Goal: Transaction & Acquisition: Download file/media

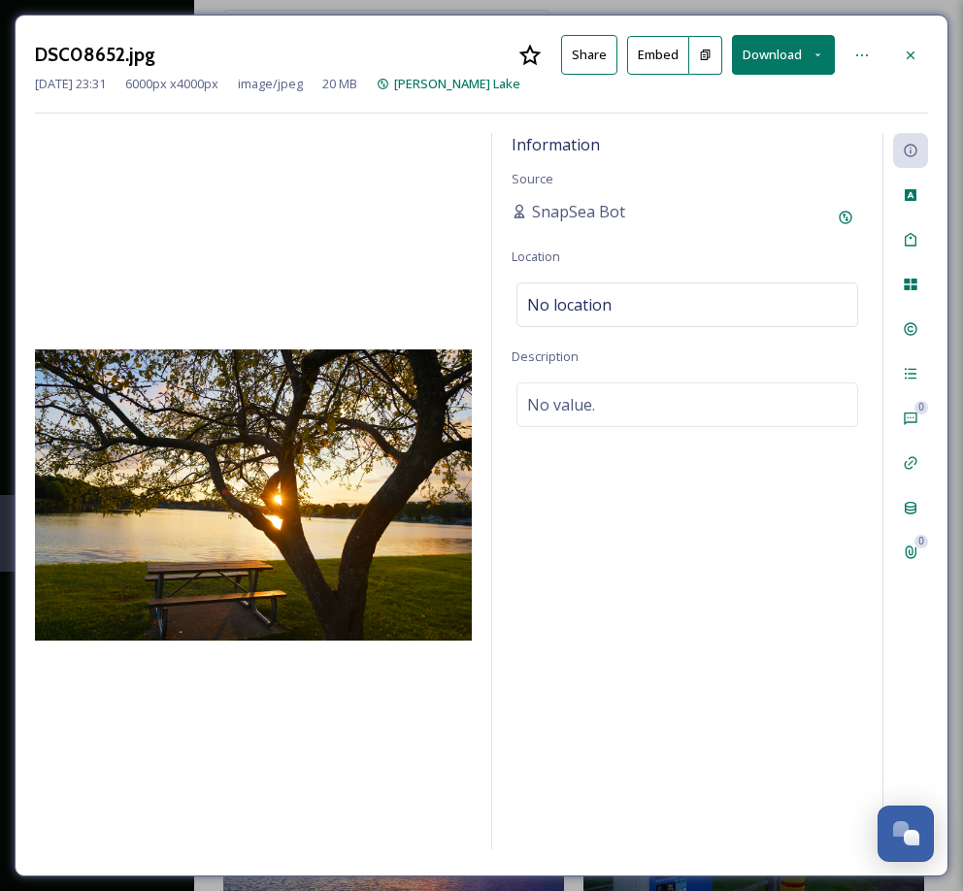
scroll to position [1227, 0]
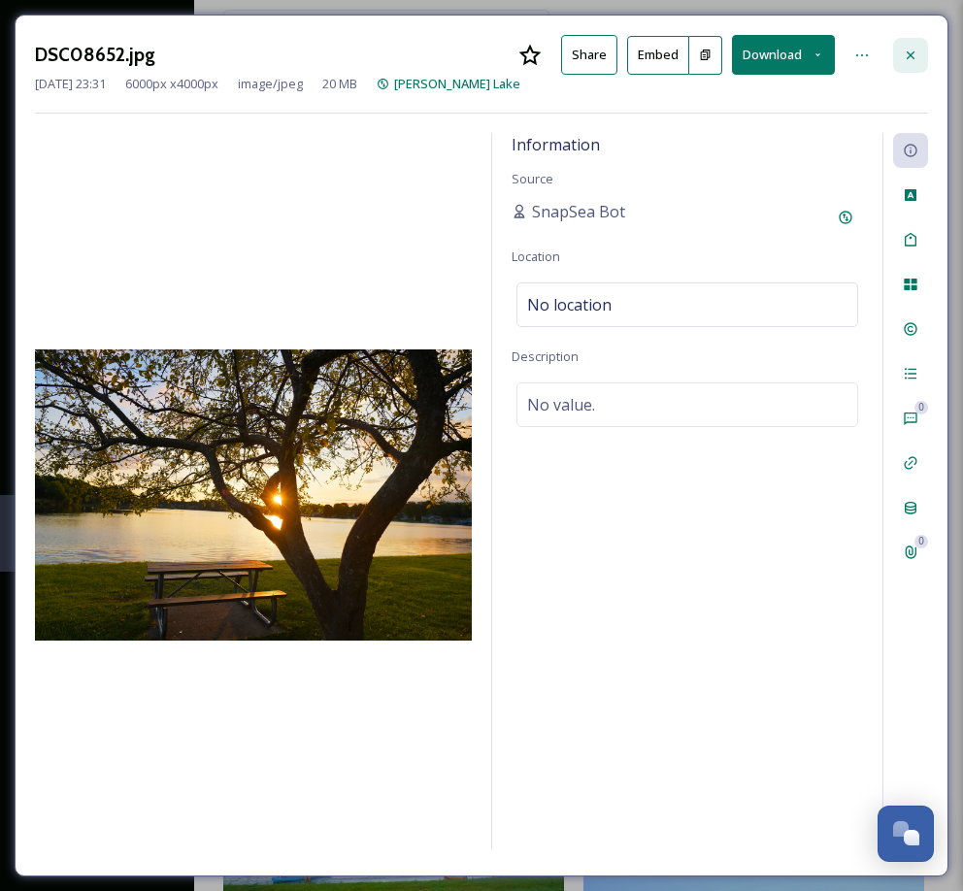
click at [912, 53] on icon at bounding box center [911, 56] width 16 height 16
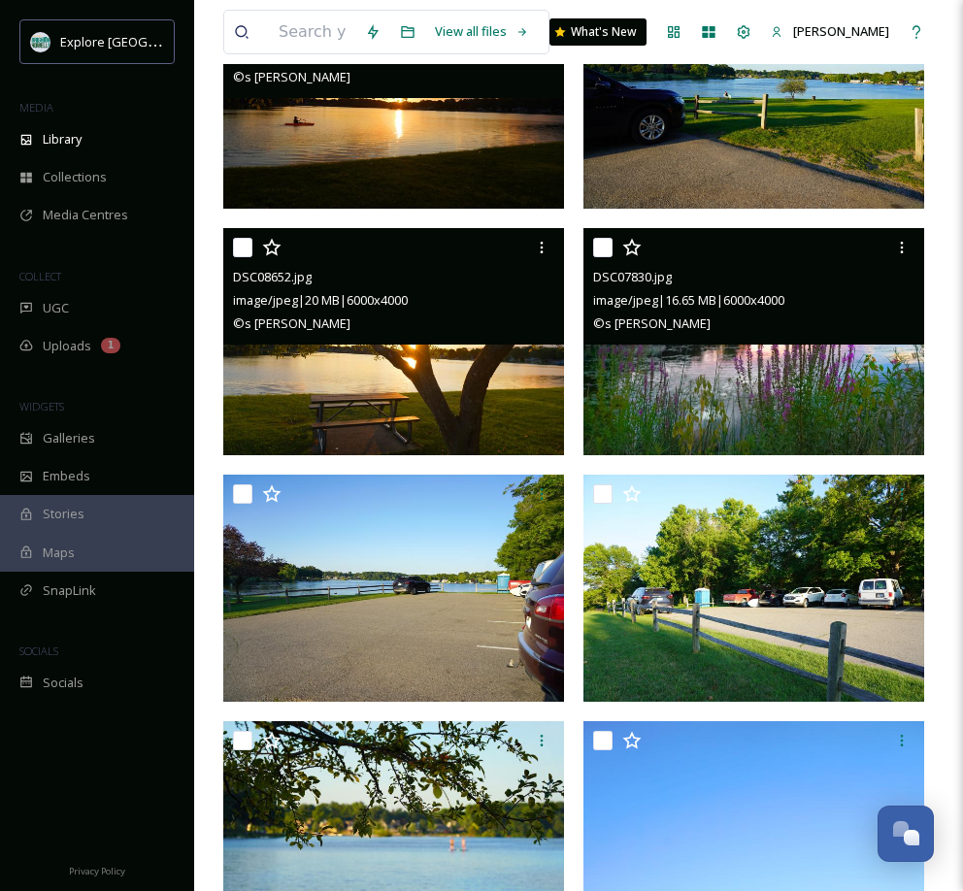
click at [754, 373] on img at bounding box center [753, 341] width 341 height 227
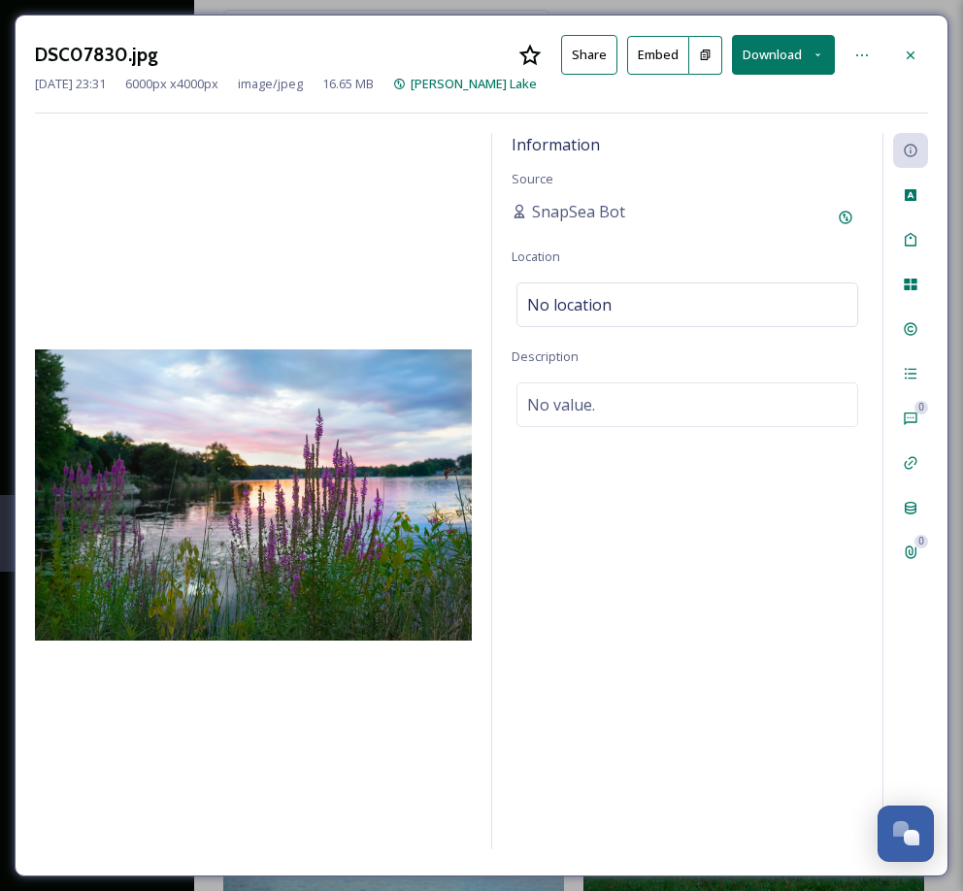
click at [790, 49] on button "Download" at bounding box center [783, 55] width 103 height 40
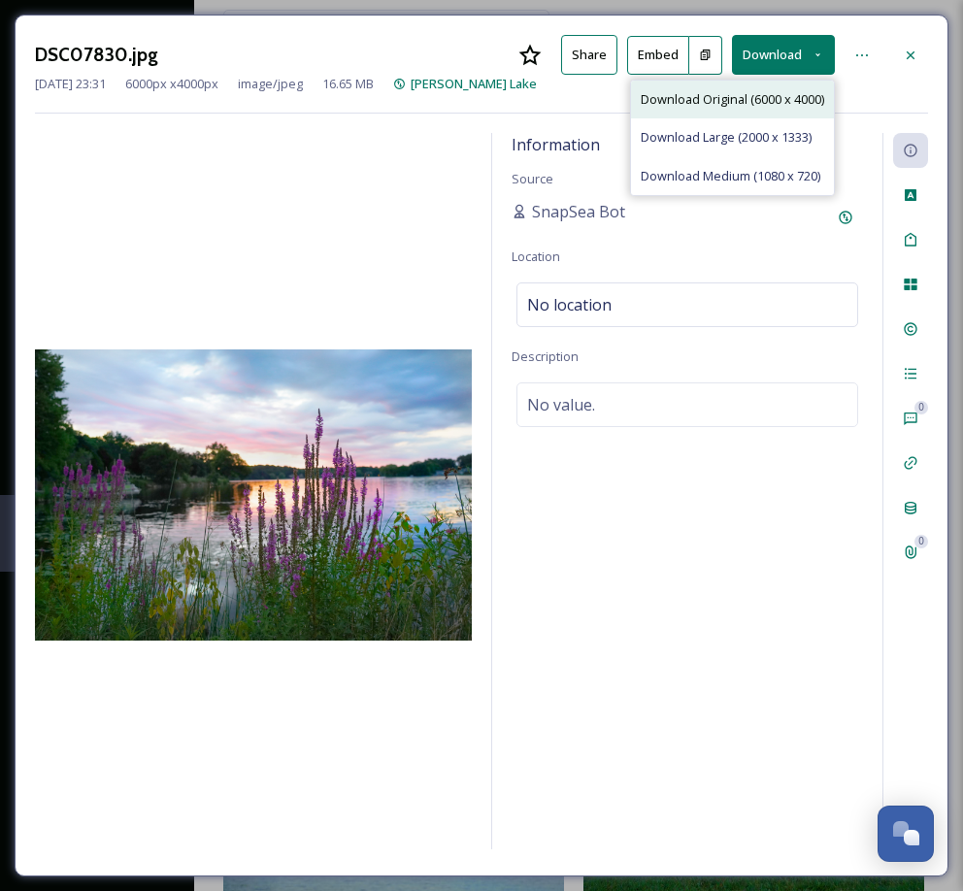
click at [766, 98] on span "Download Original (6000 x 4000)" at bounding box center [732, 99] width 183 height 18
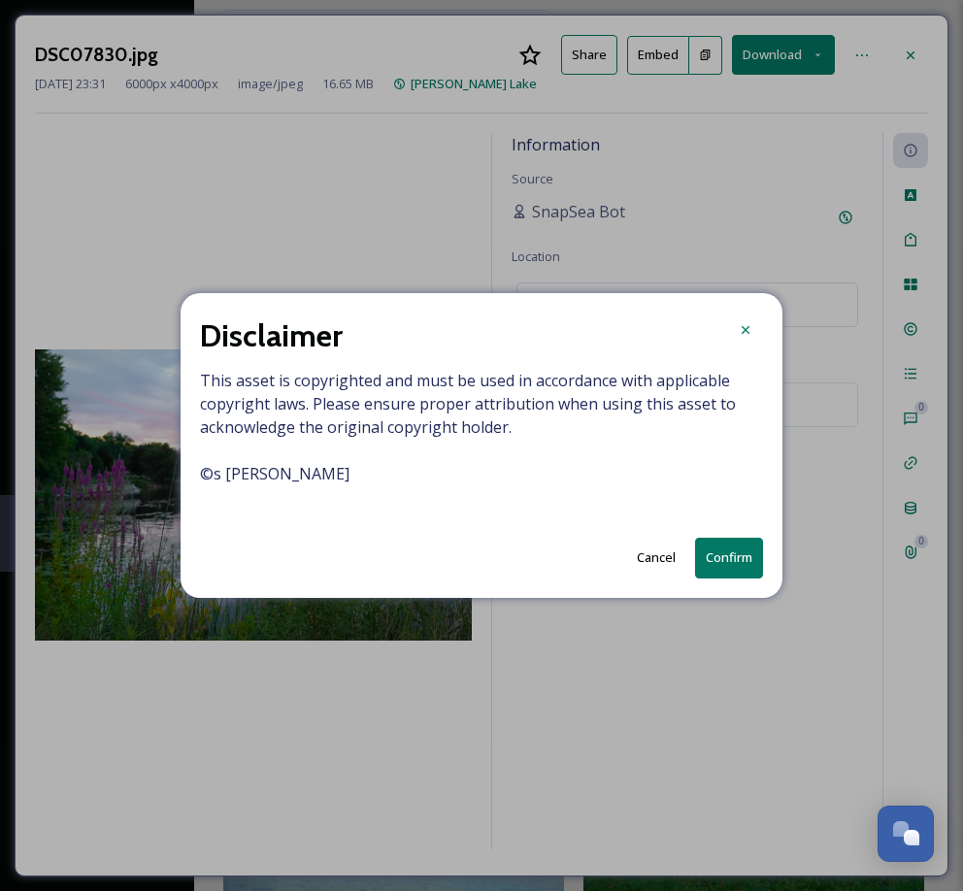
click at [732, 560] on button "Confirm" at bounding box center [729, 558] width 68 height 40
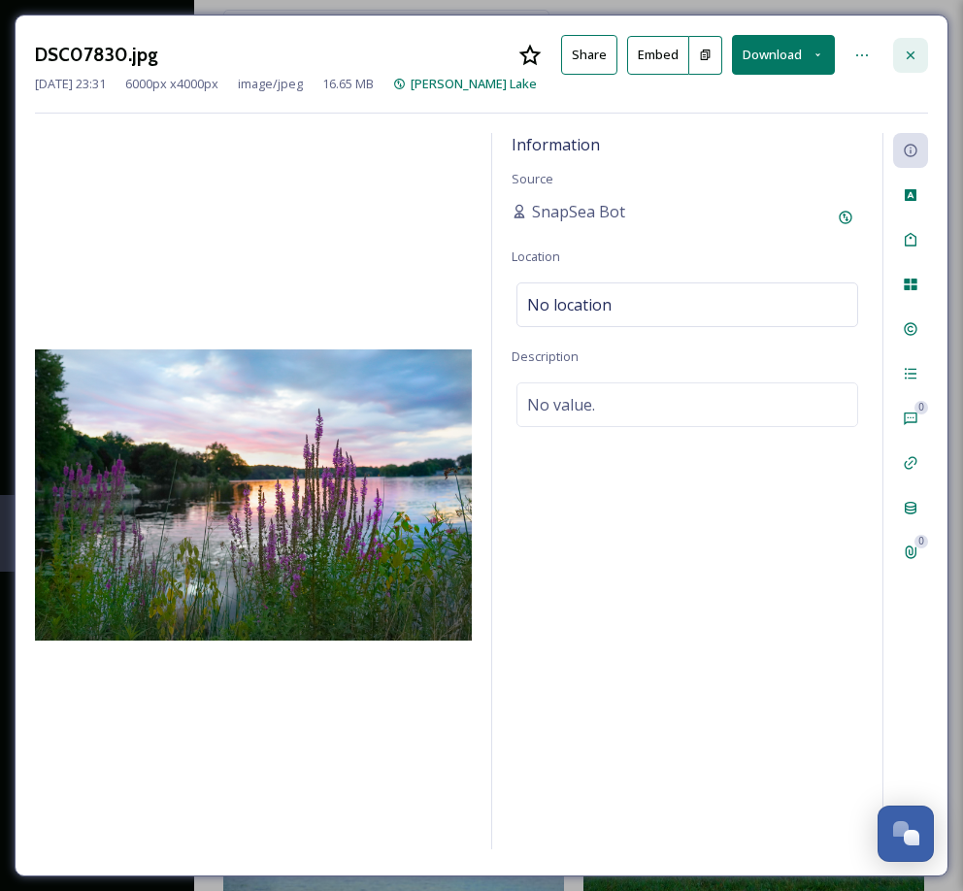
drag, startPoint x: 908, startPoint y: 53, endPoint x: 903, endPoint y: 64, distance: 12.2
click at [908, 53] on icon at bounding box center [911, 56] width 16 height 16
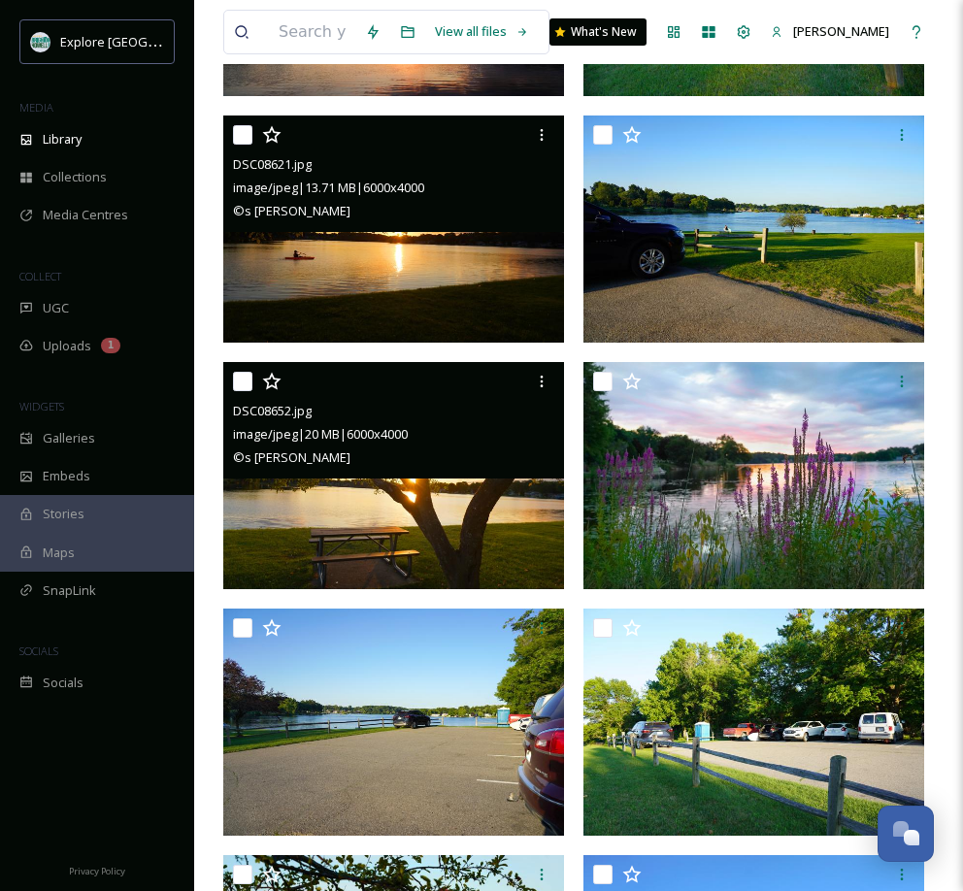
scroll to position [1060, 0]
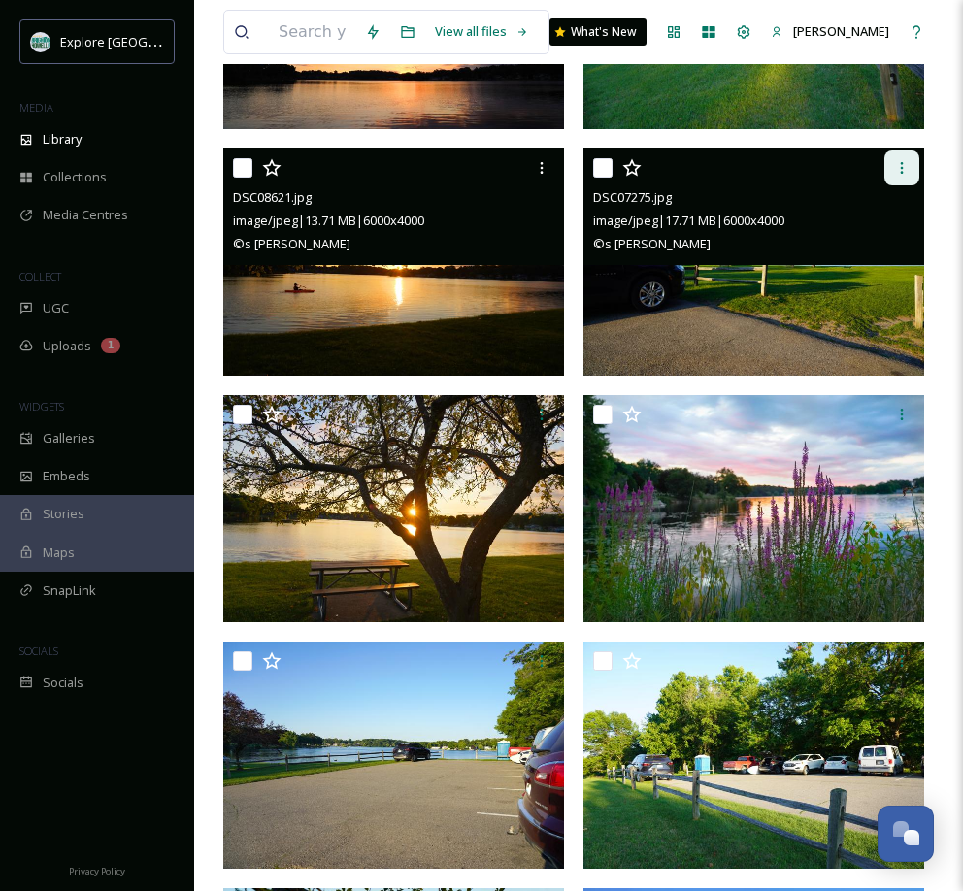
click at [903, 166] on icon at bounding box center [902, 168] width 16 height 16
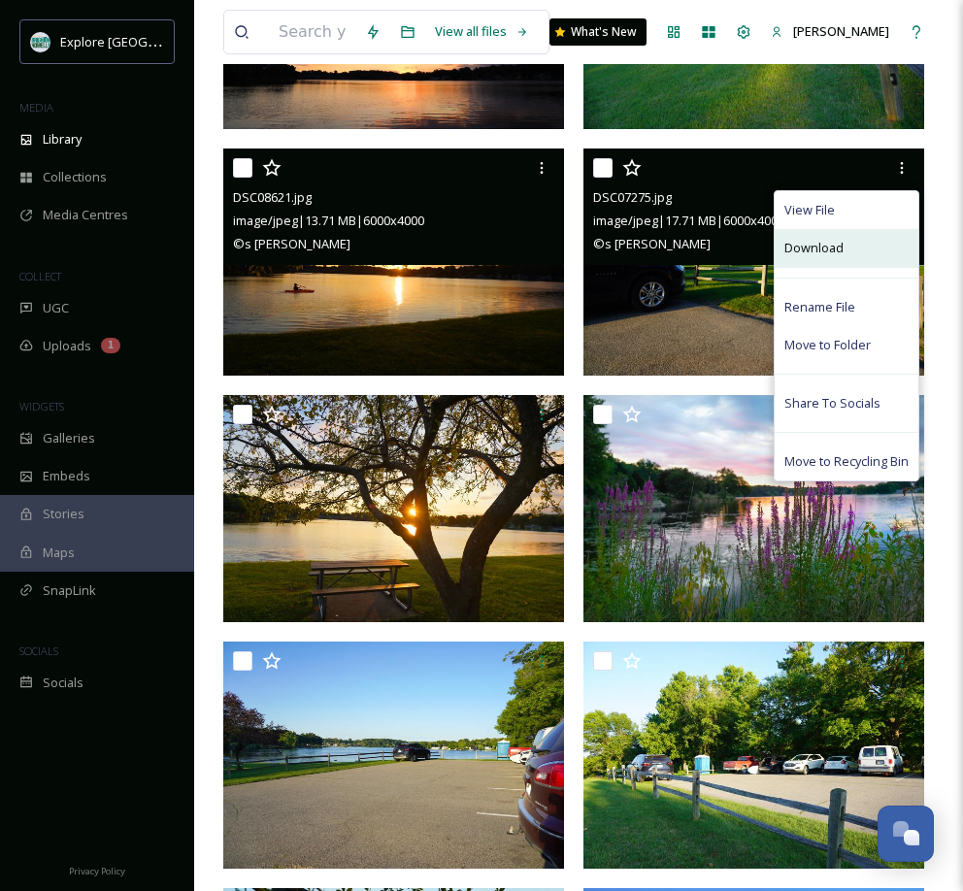
click at [839, 251] on span "Download" at bounding box center [813, 248] width 59 height 18
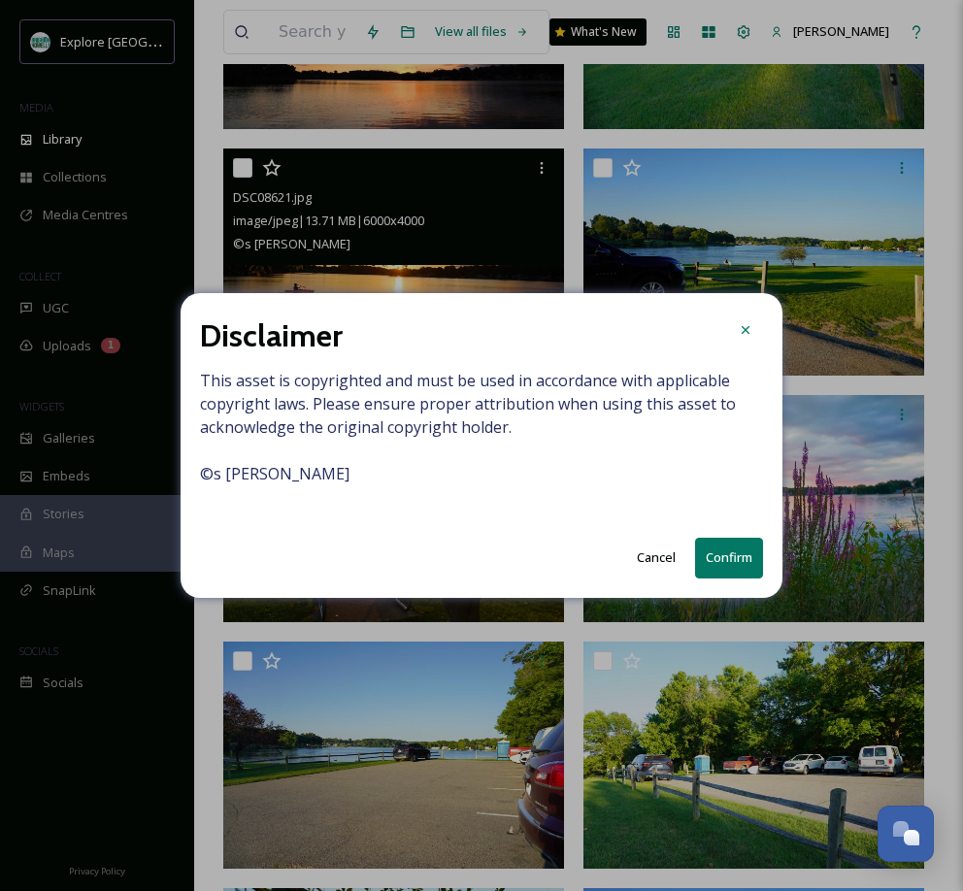
click at [718, 558] on button "Confirm" at bounding box center [729, 558] width 68 height 40
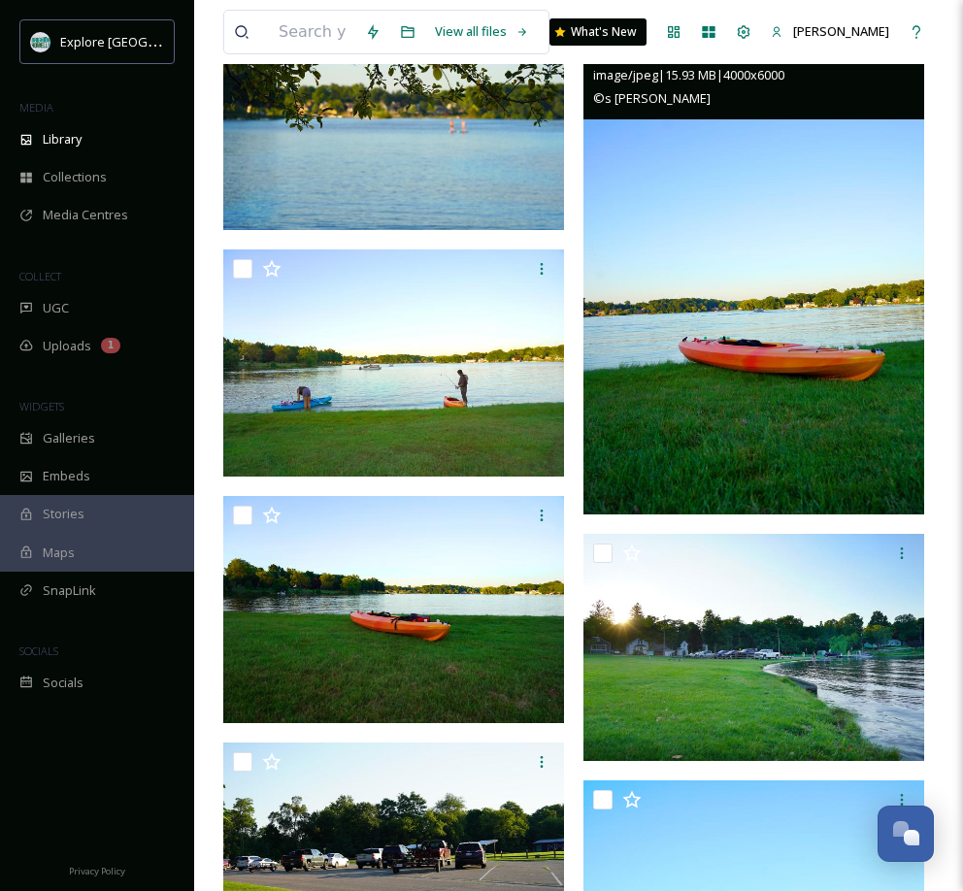
scroll to position [1954, 0]
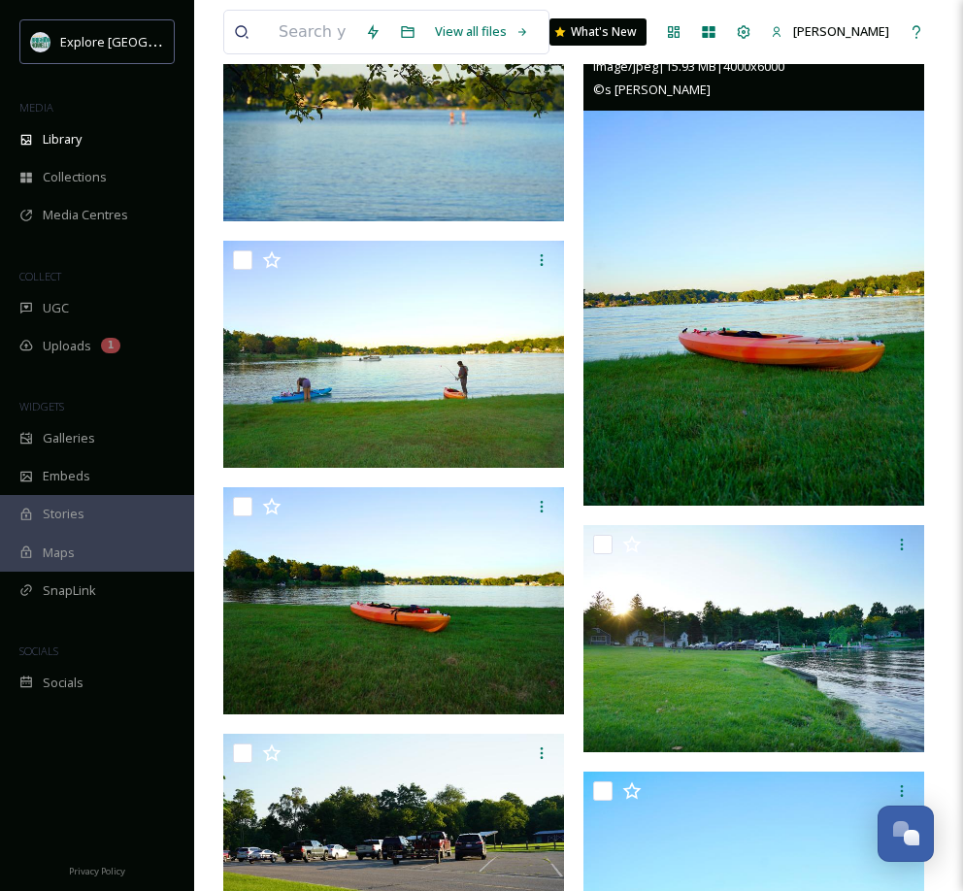
click at [840, 247] on img at bounding box center [753, 249] width 341 height 511
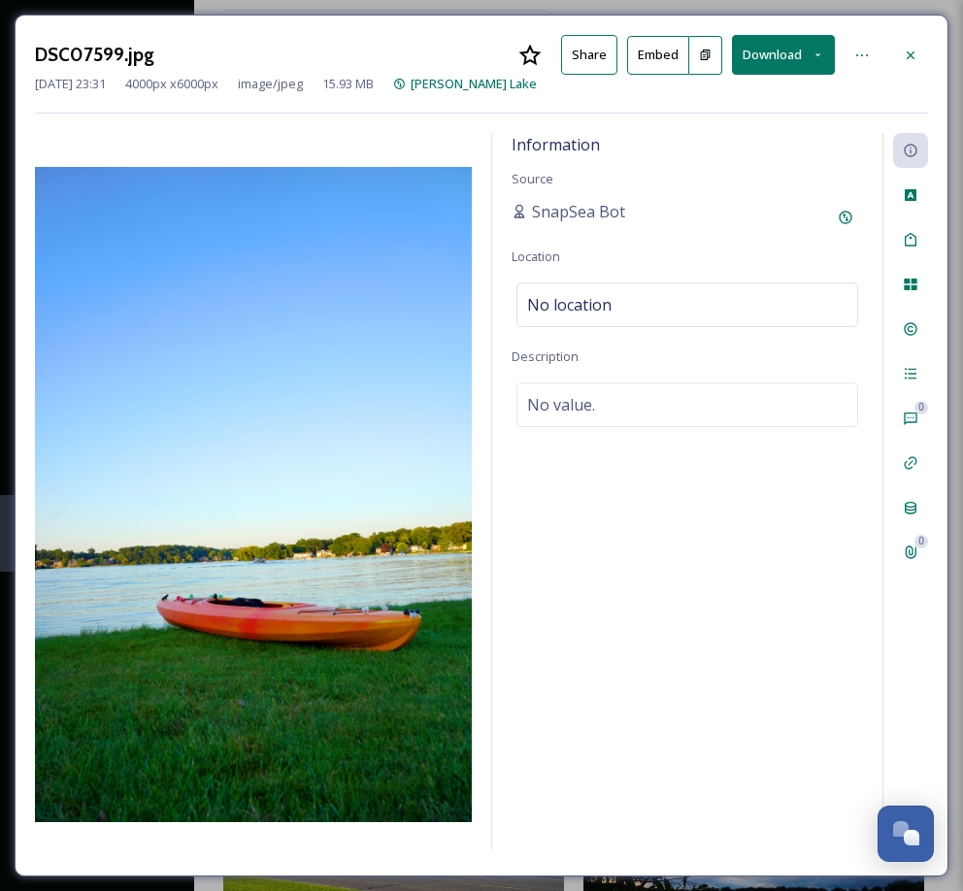
click at [784, 48] on button "Download" at bounding box center [783, 55] width 103 height 40
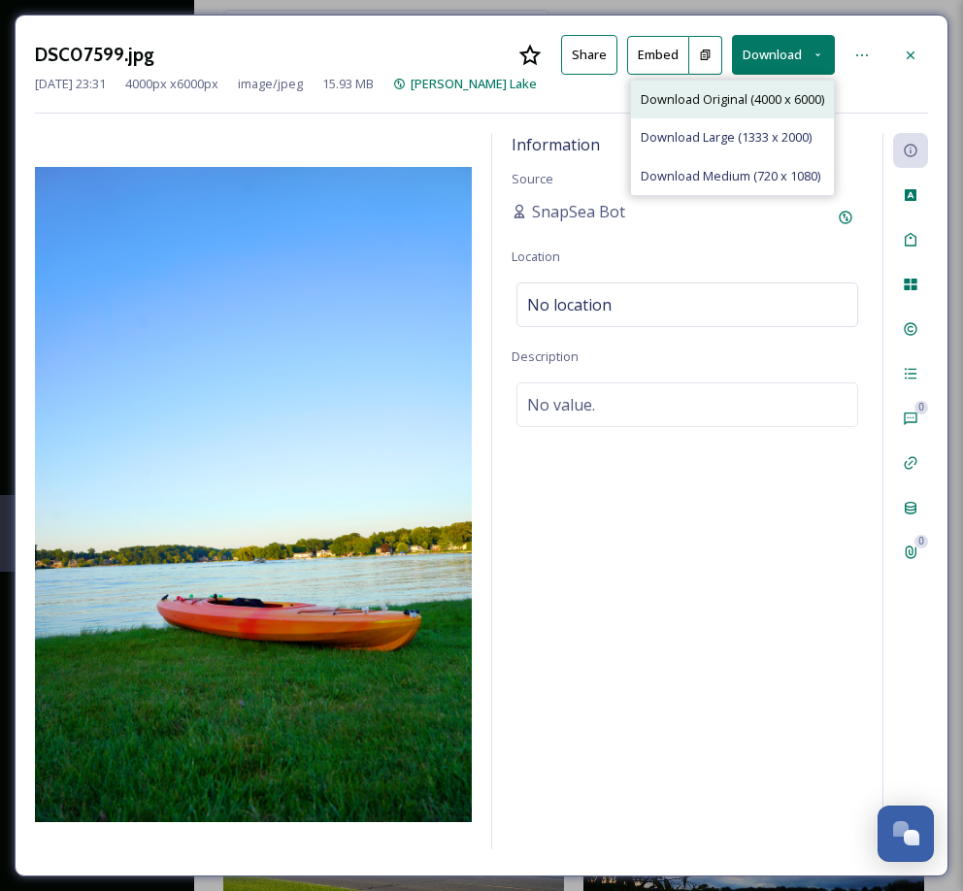
click at [759, 101] on span "Download Original (4000 x 6000)" at bounding box center [732, 99] width 183 height 18
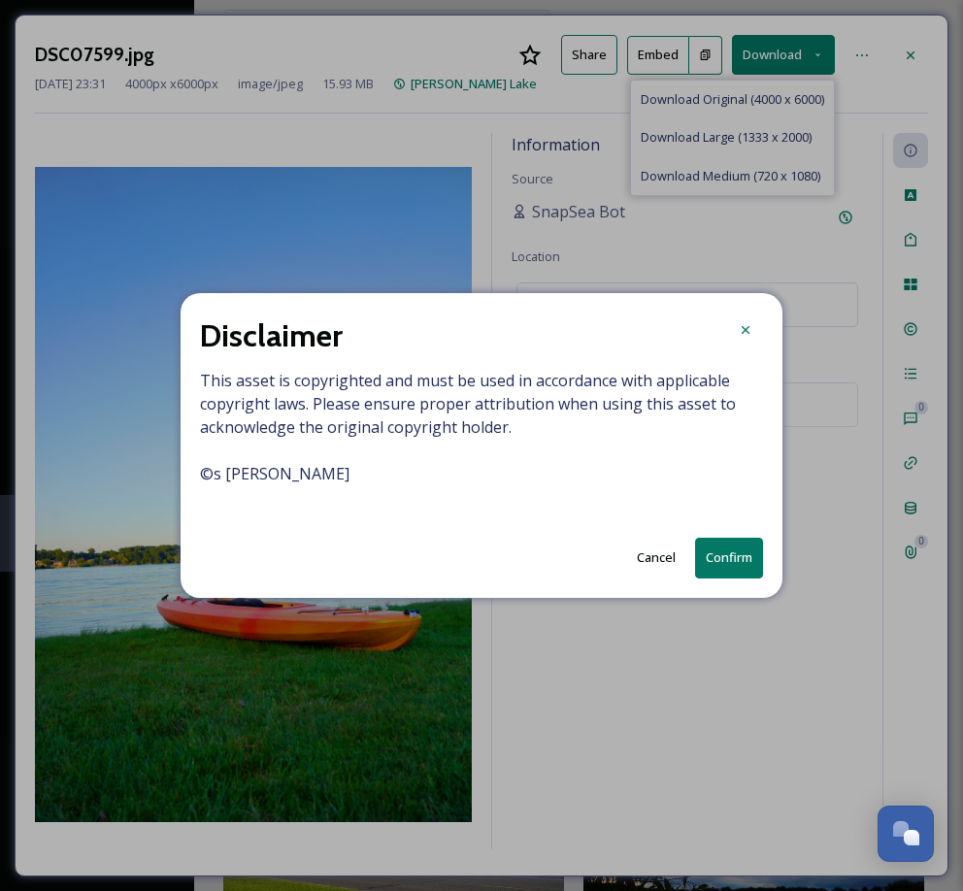
click at [727, 552] on button "Confirm" at bounding box center [729, 558] width 68 height 40
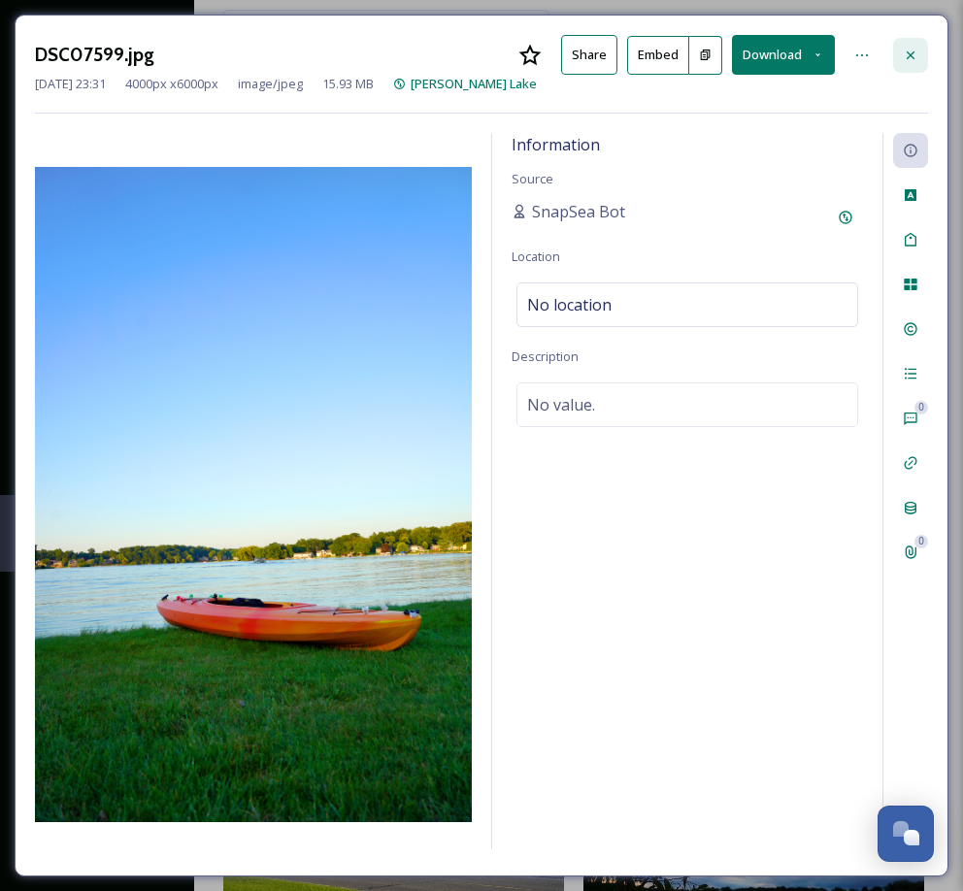
click at [908, 55] on icon at bounding box center [910, 54] width 8 height 8
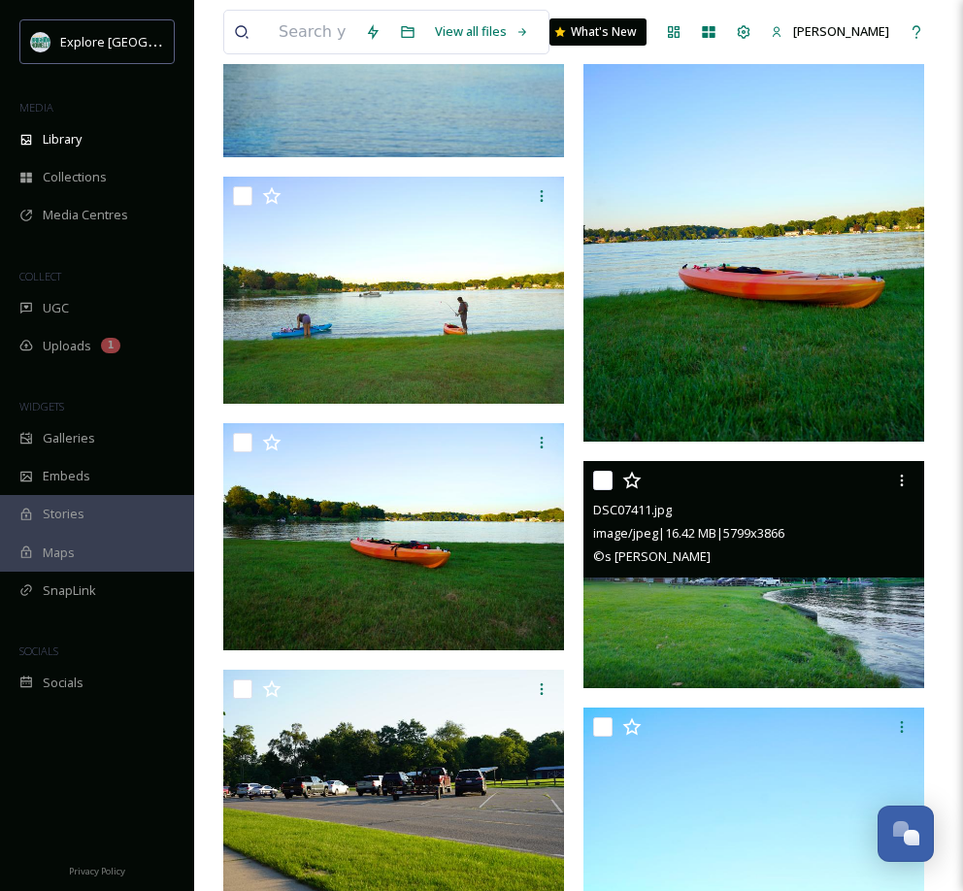
scroll to position [2012, 0]
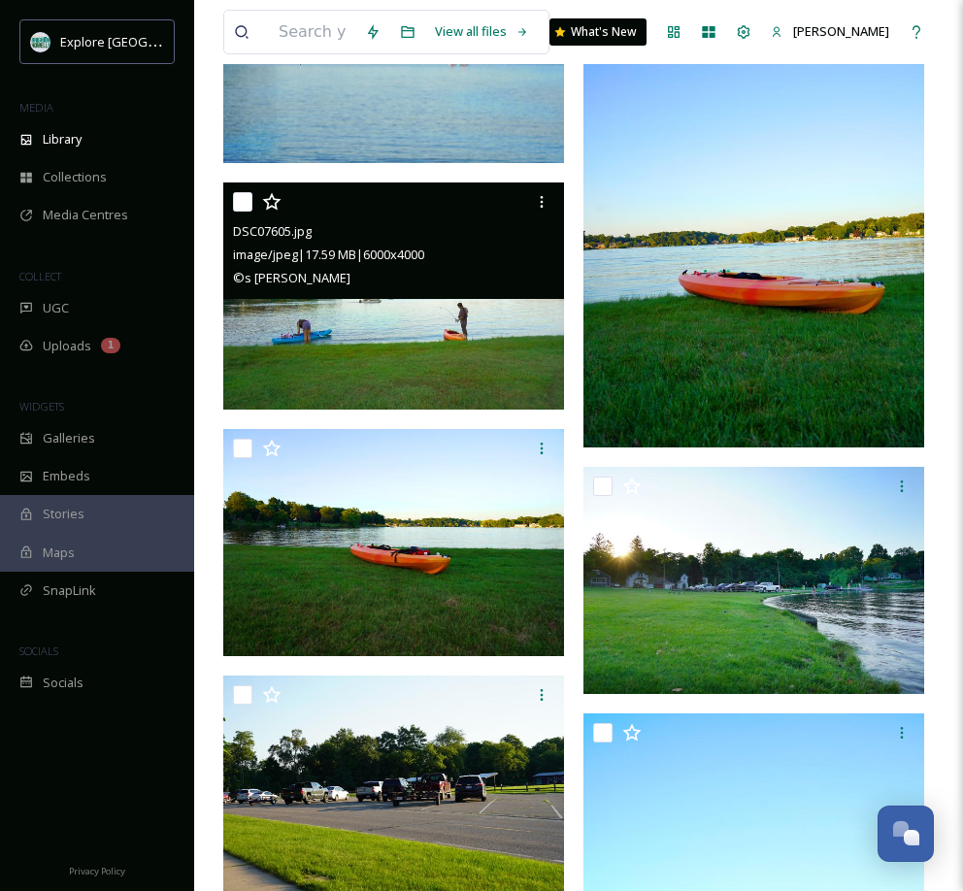
click at [484, 322] on img at bounding box center [393, 295] width 341 height 227
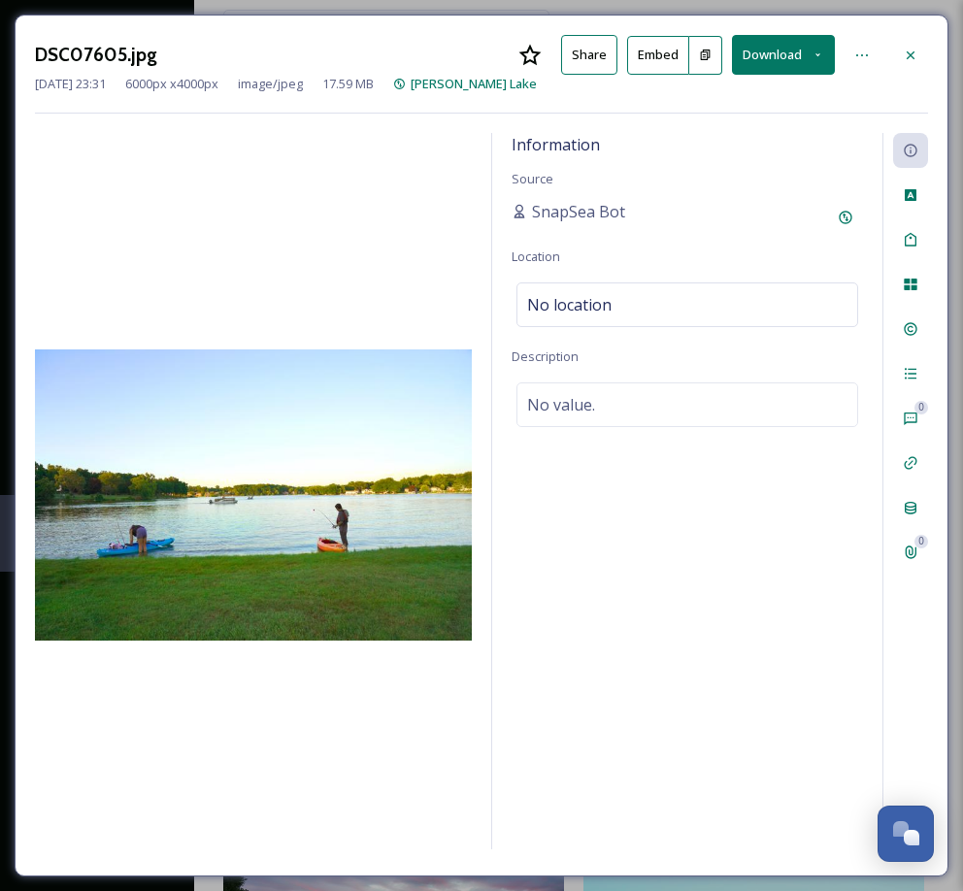
click at [801, 49] on button "Download" at bounding box center [783, 55] width 103 height 40
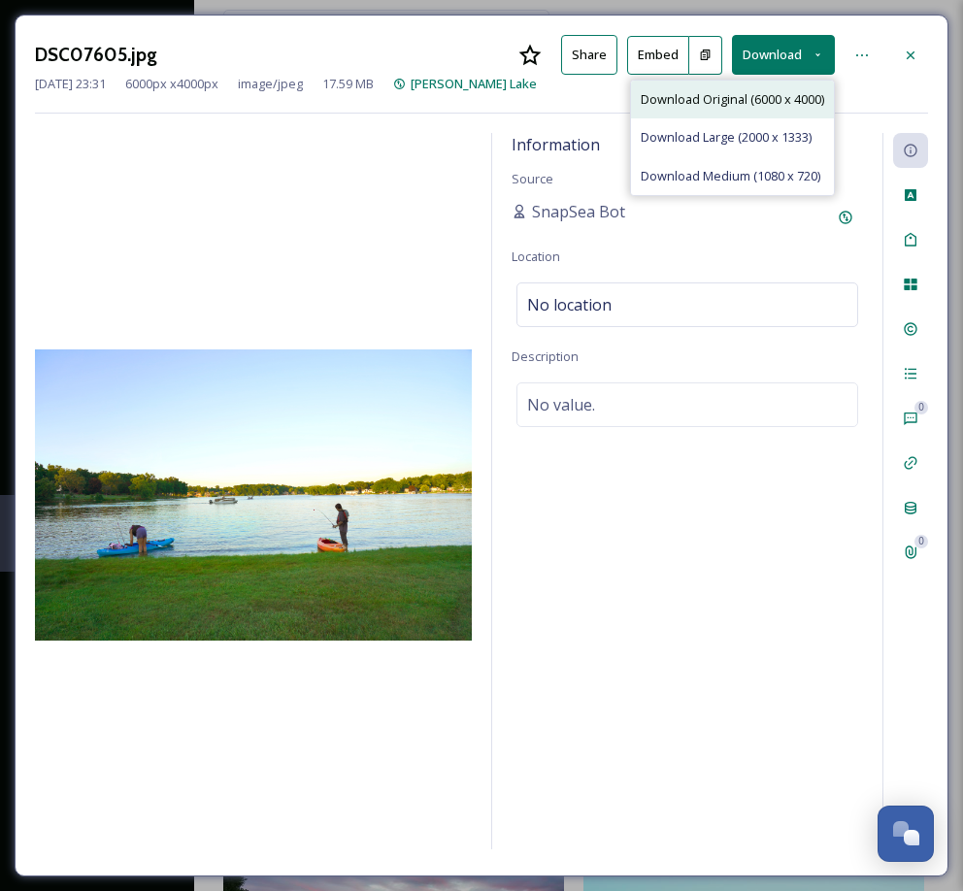
click at [767, 96] on span "Download Original (6000 x 4000)" at bounding box center [732, 99] width 183 height 18
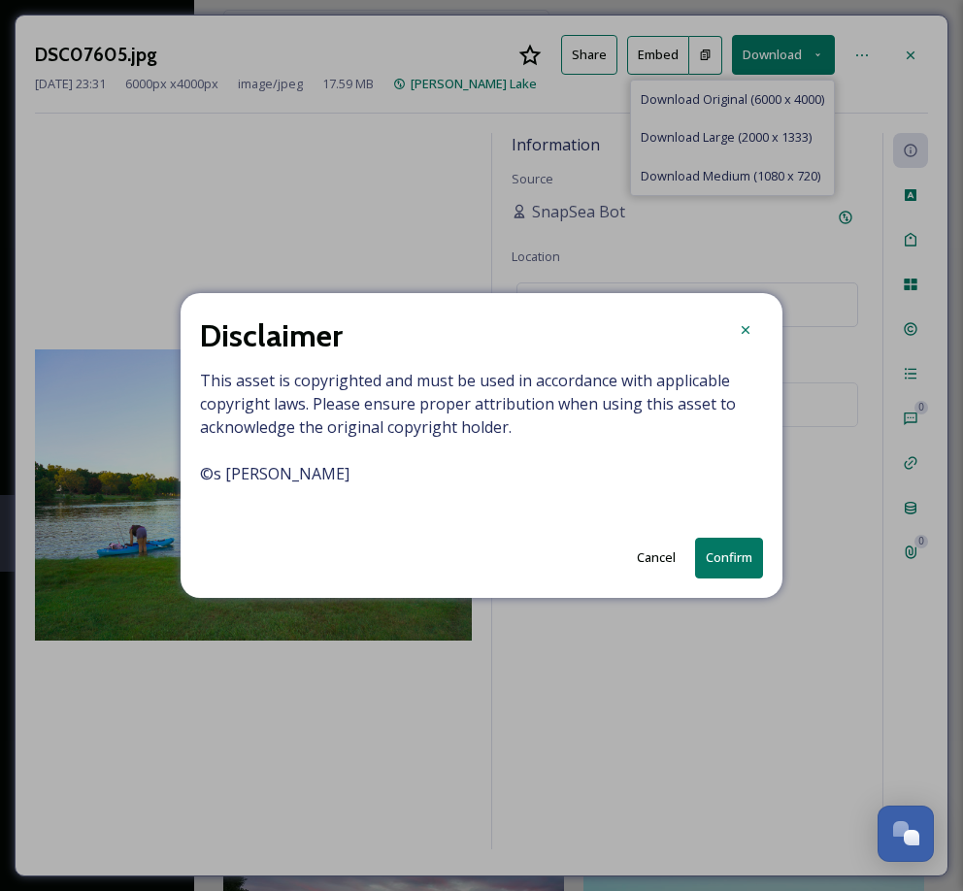
click at [723, 566] on button "Confirm" at bounding box center [729, 558] width 68 height 40
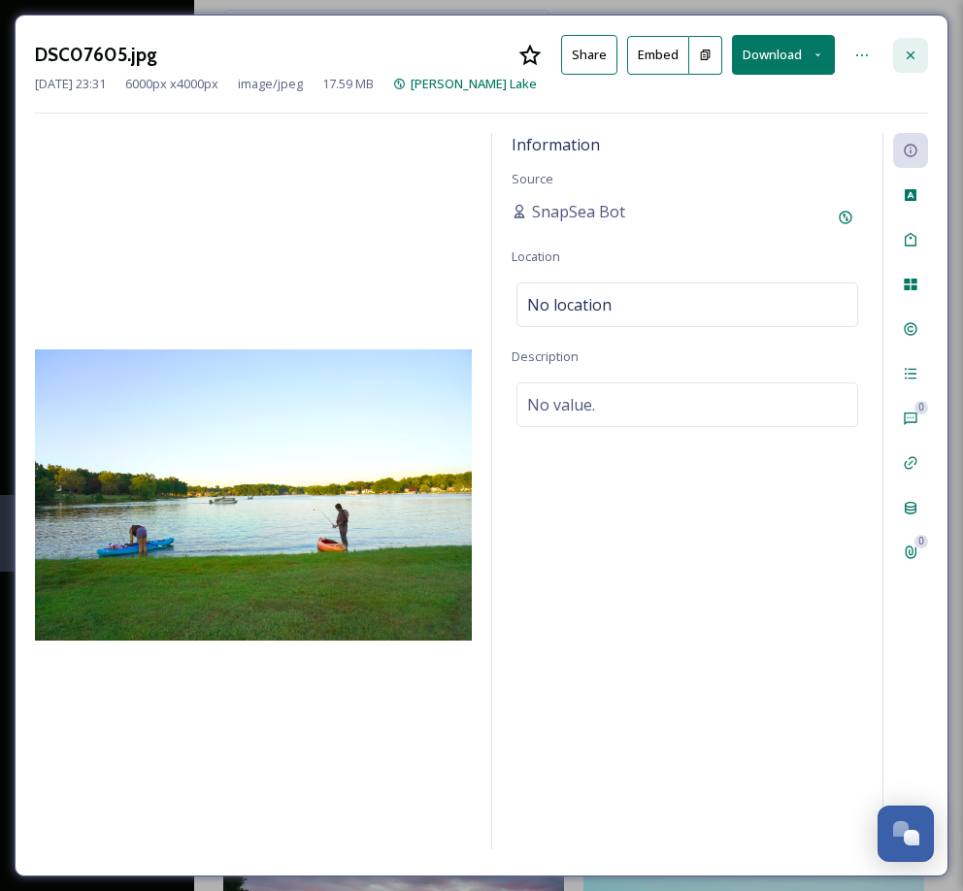
click at [915, 51] on icon at bounding box center [911, 56] width 16 height 16
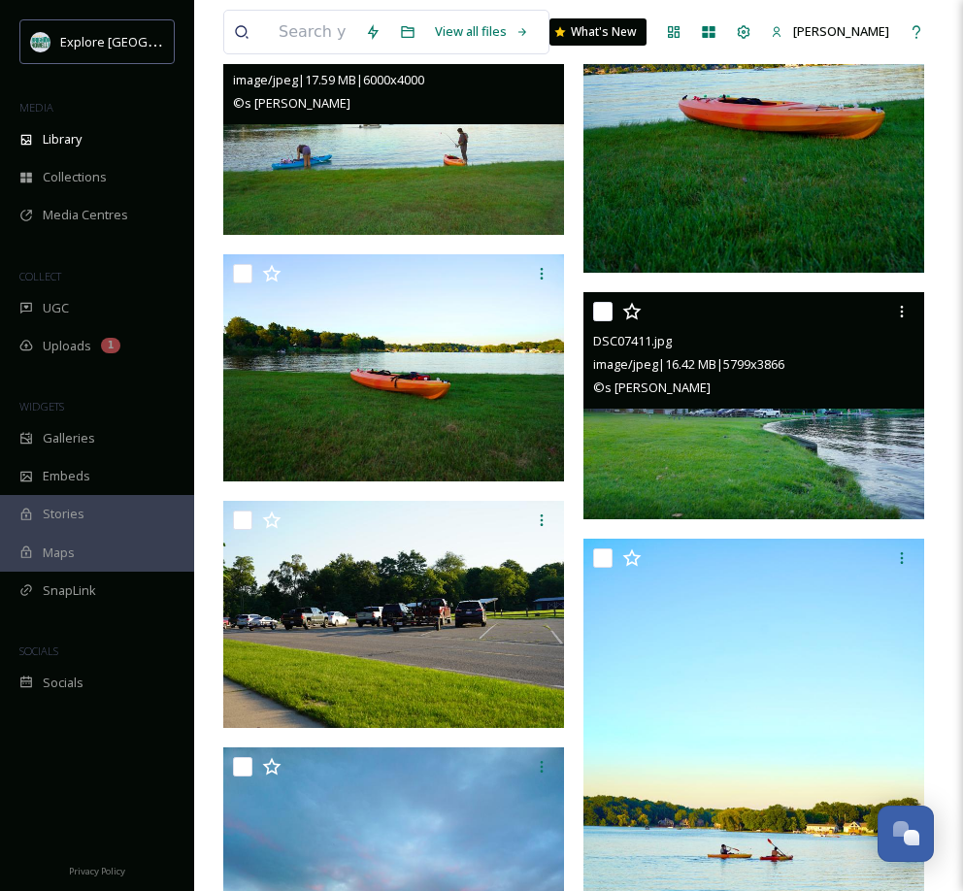
scroll to position [2206, 0]
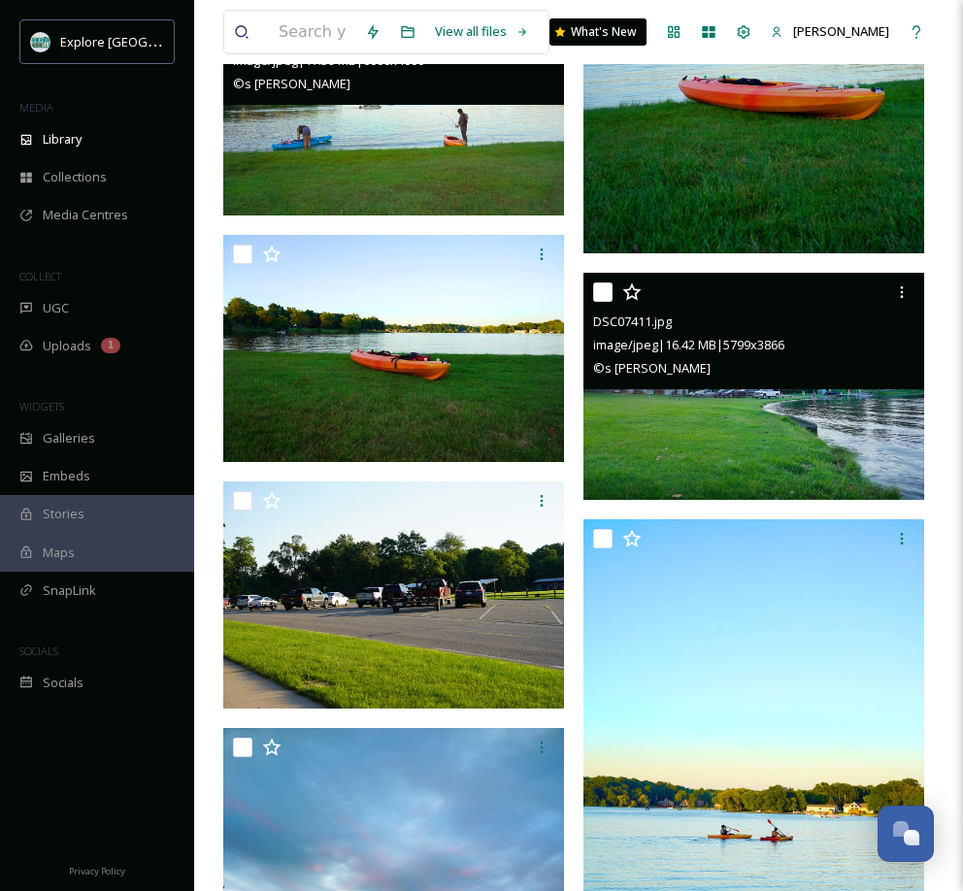
click at [708, 411] on img at bounding box center [753, 386] width 341 height 227
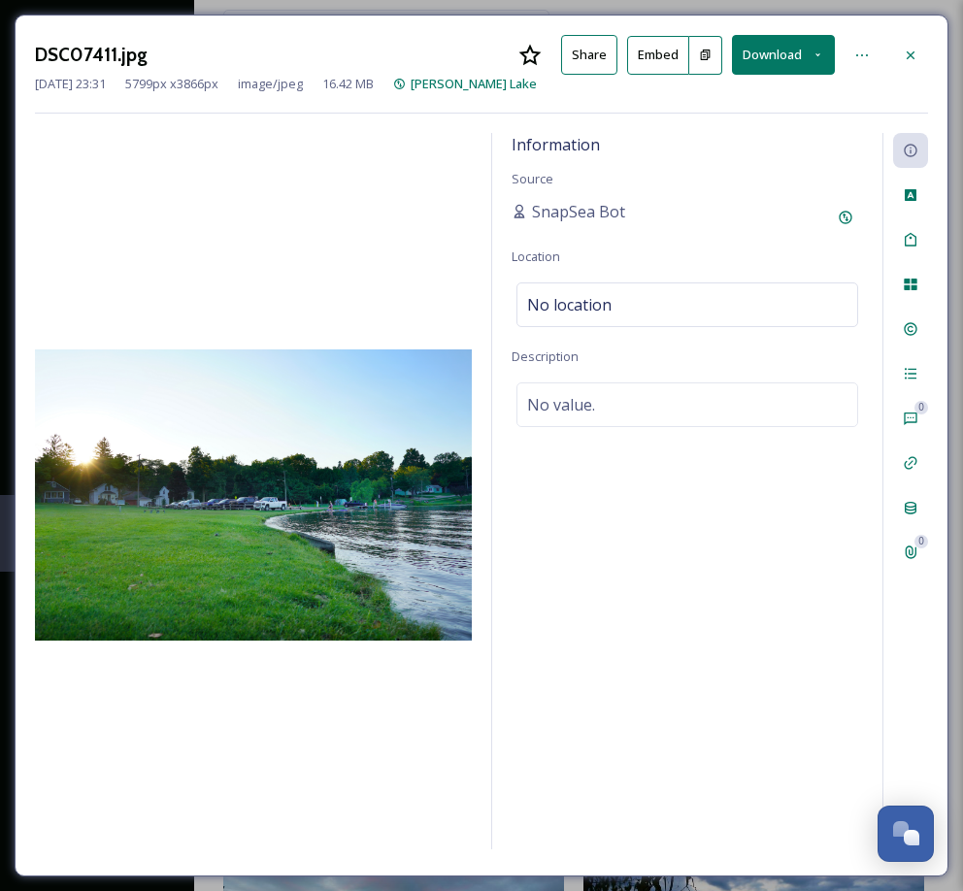
click at [774, 49] on button "Download" at bounding box center [783, 55] width 103 height 40
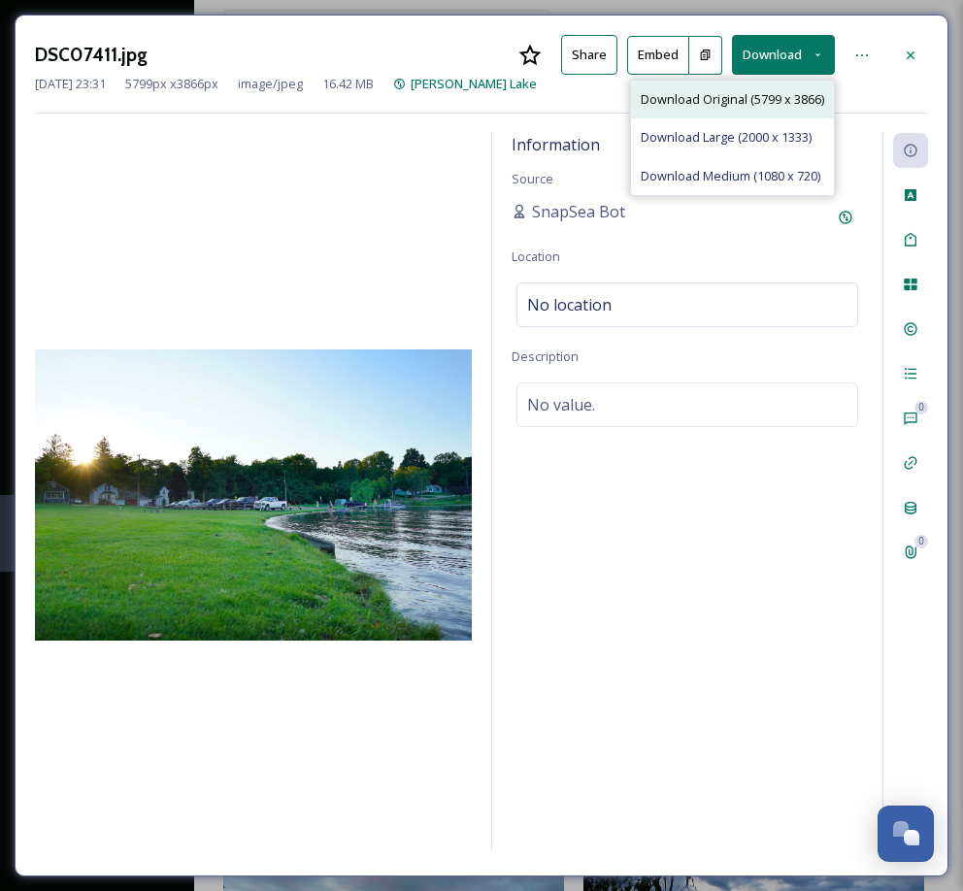
click at [745, 97] on span "Download Original (5799 x 3866)" at bounding box center [732, 99] width 183 height 18
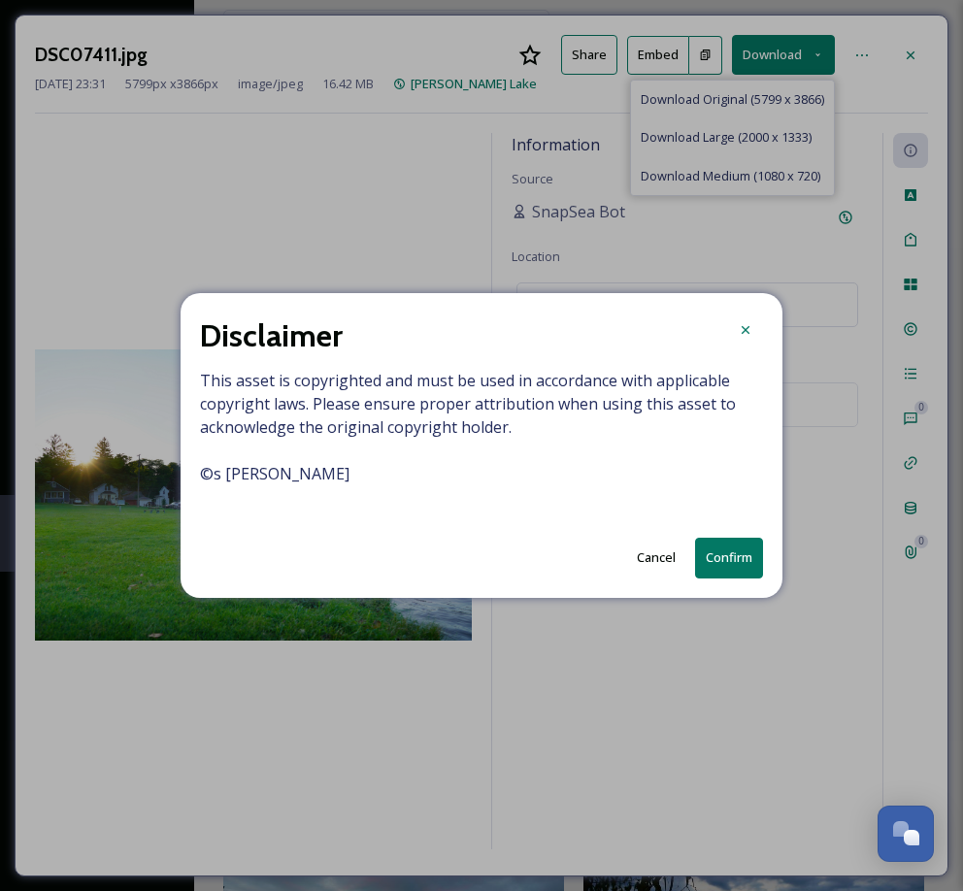
drag, startPoint x: 725, startPoint y: 555, endPoint x: 725, endPoint y: 543, distance: 12.6
click at [725, 555] on button "Confirm" at bounding box center [729, 558] width 68 height 40
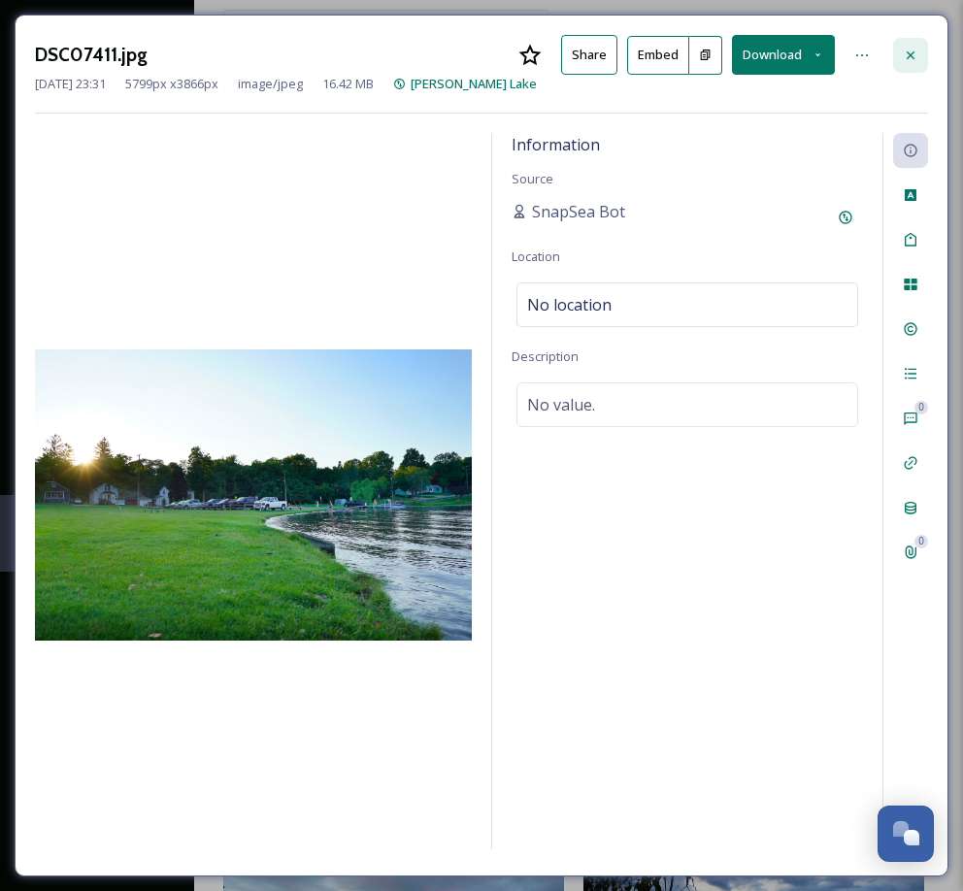
click at [909, 48] on icon at bounding box center [911, 56] width 16 height 16
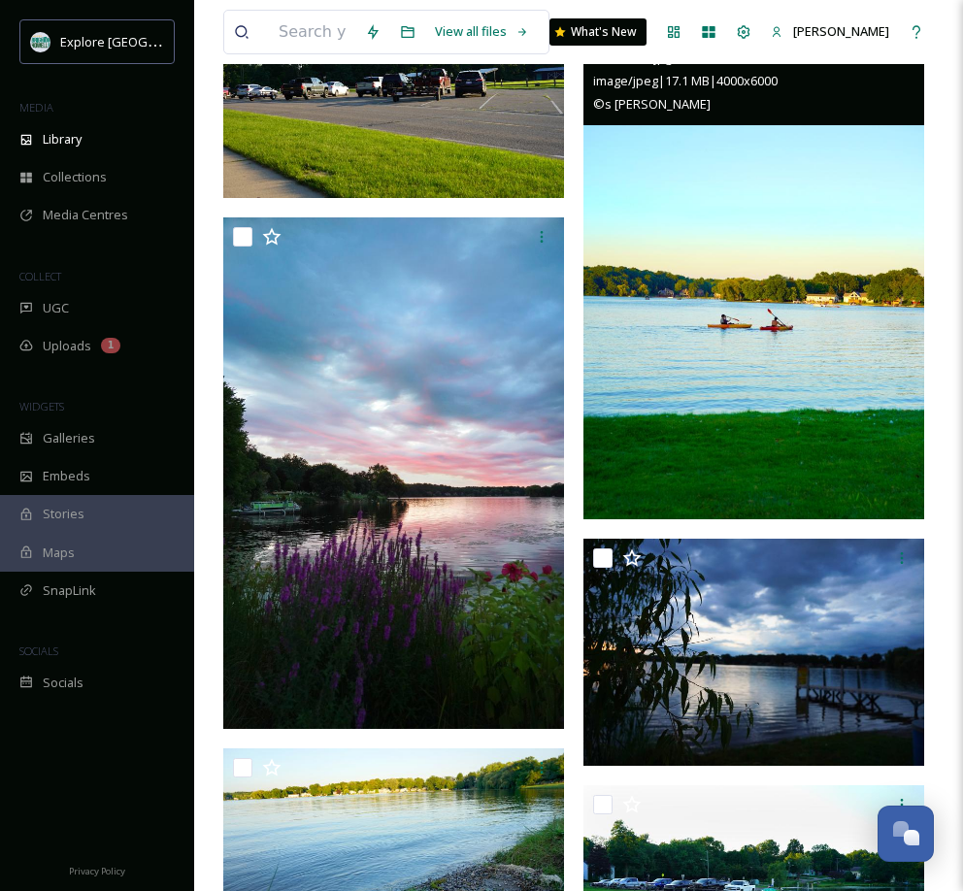
scroll to position [2717, 0]
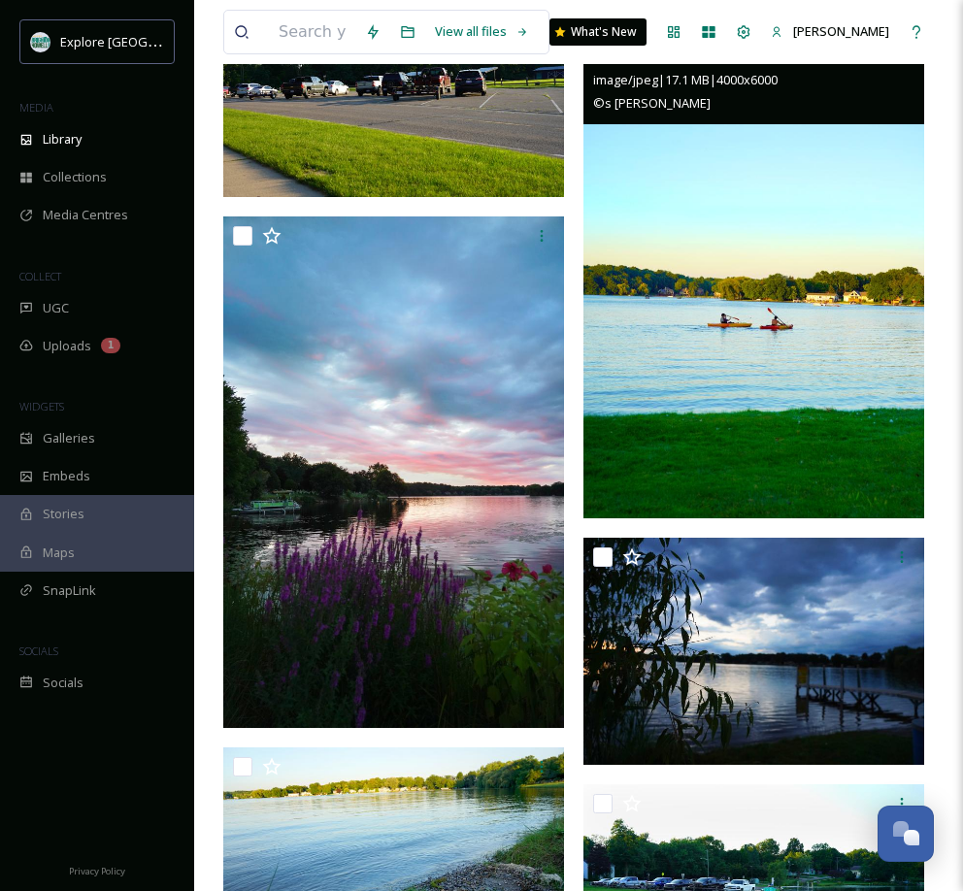
click at [679, 346] on img at bounding box center [753, 263] width 341 height 511
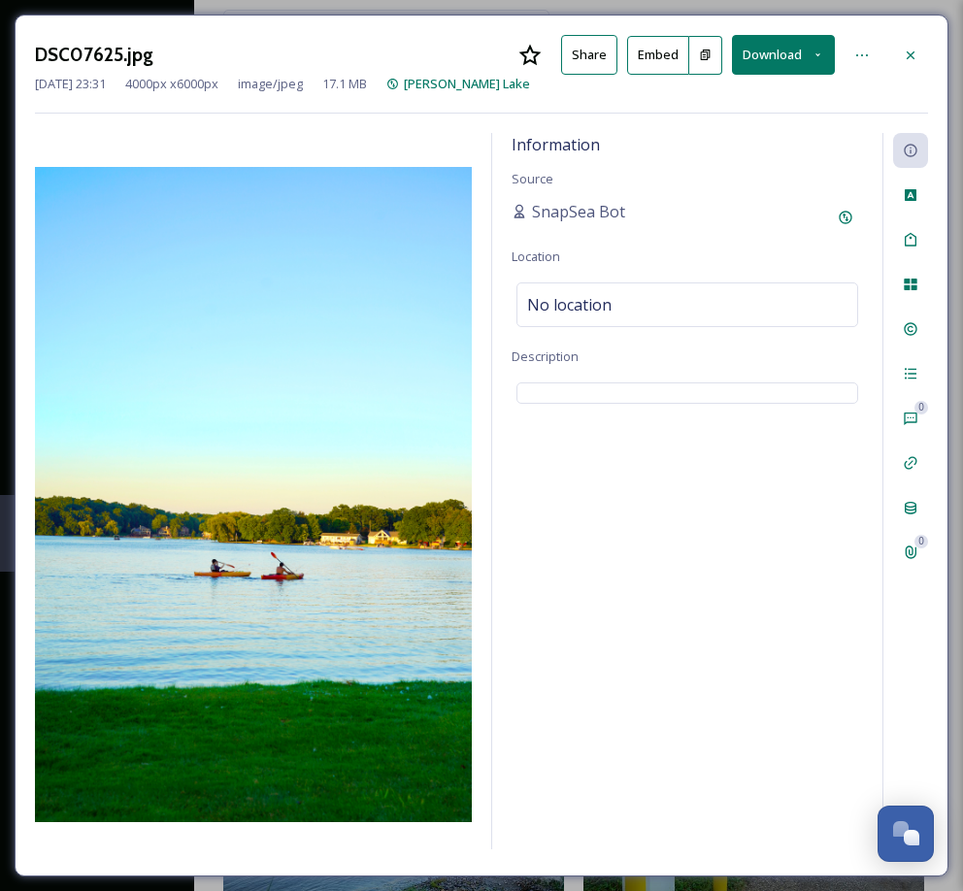
click at [806, 50] on button "Download" at bounding box center [783, 55] width 103 height 40
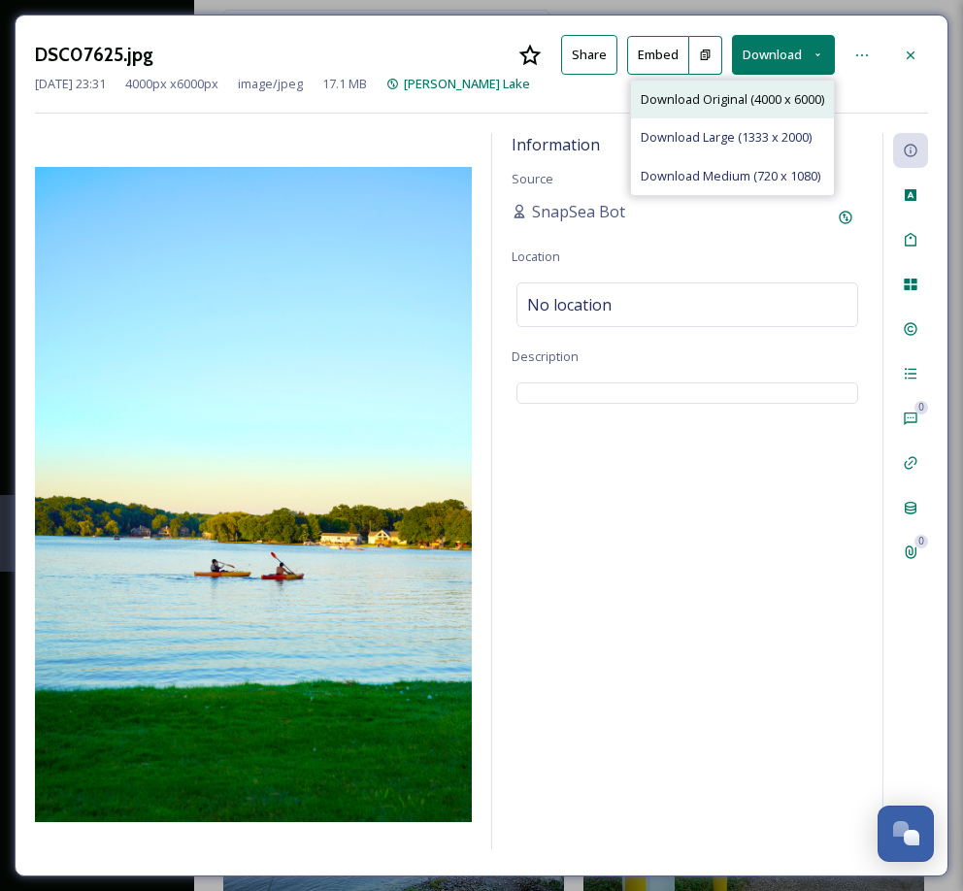
click at [784, 102] on span "Download Original (4000 x 6000)" at bounding box center [732, 99] width 183 height 18
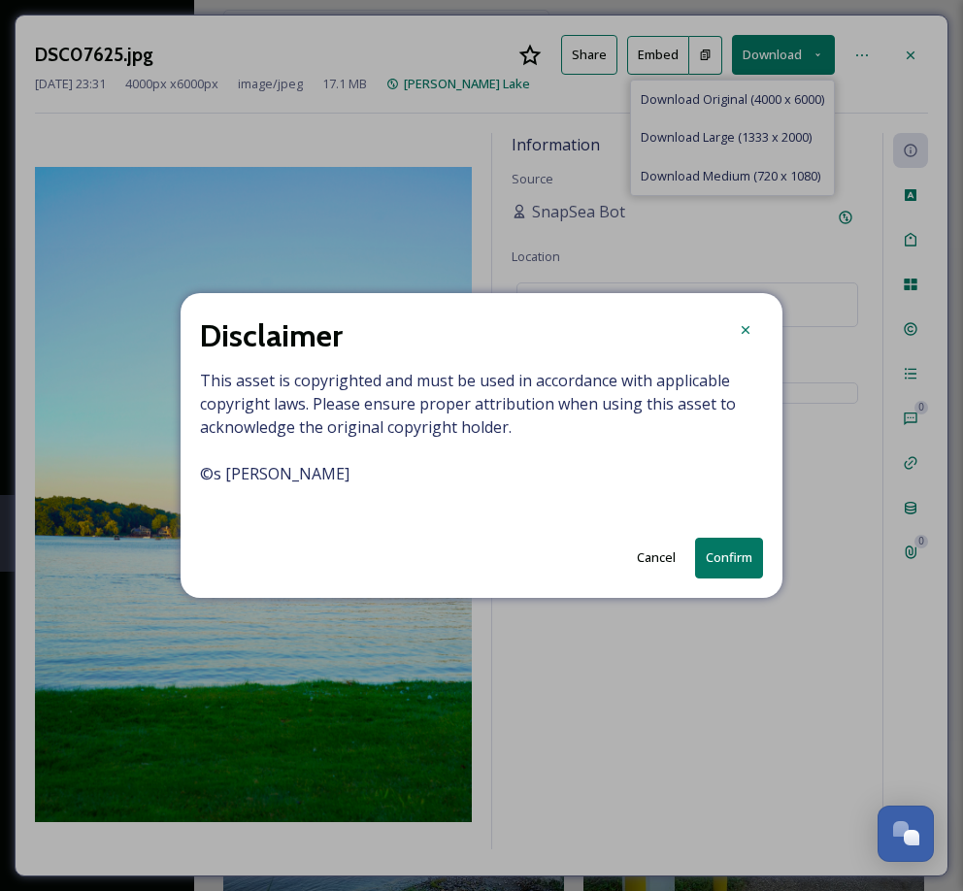
click at [726, 565] on button "Confirm" at bounding box center [729, 558] width 68 height 40
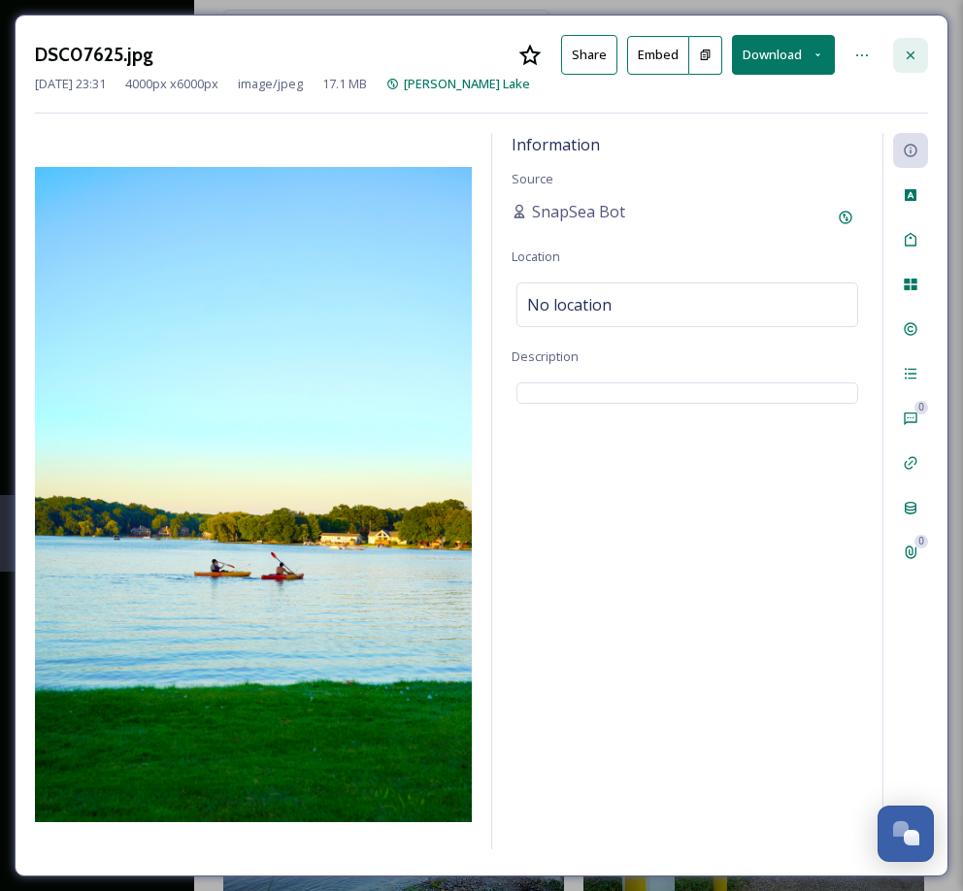
click at [907, 54] on icon at bounding box center [911, 56] width 16 height 16
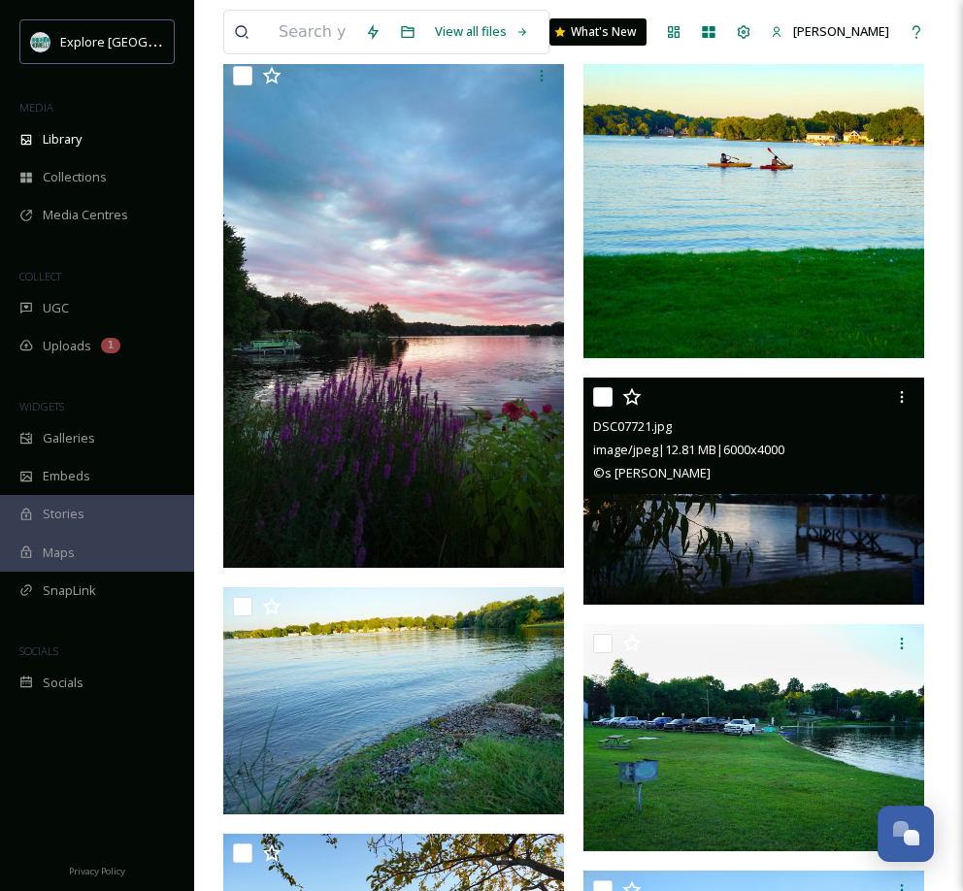
scroll to position [2881, 0]
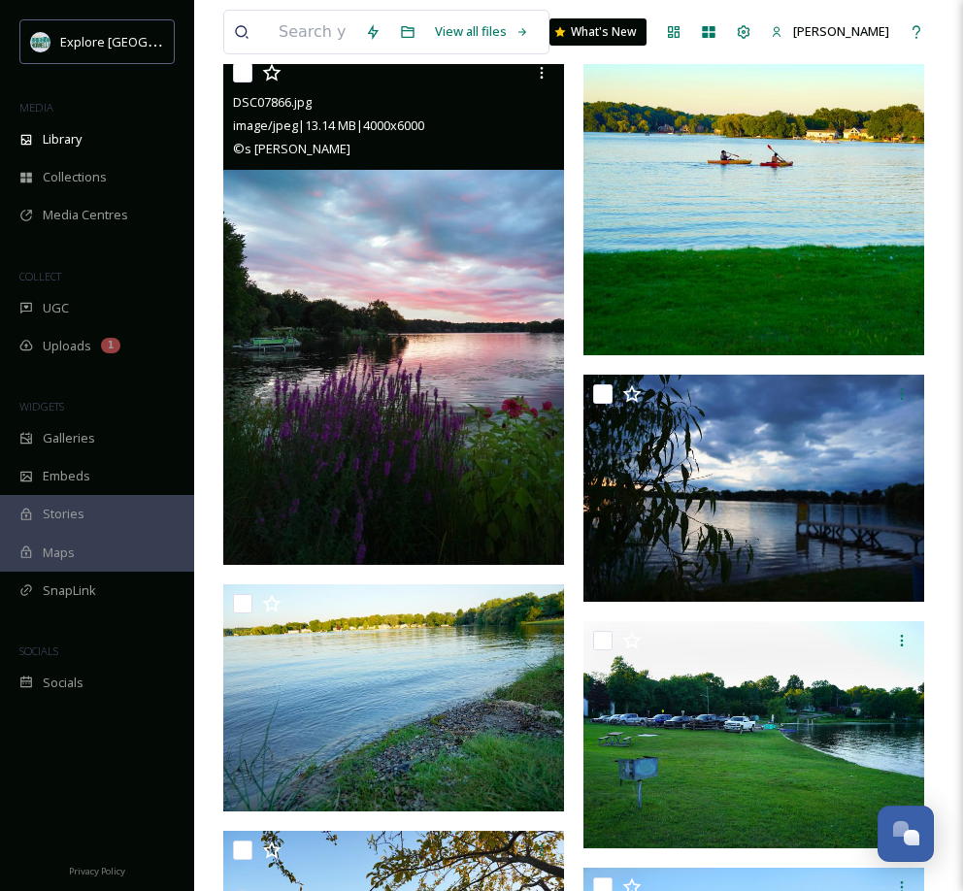
click at [474, 362] on img at bounding box center [393, 308] width 341 height 511
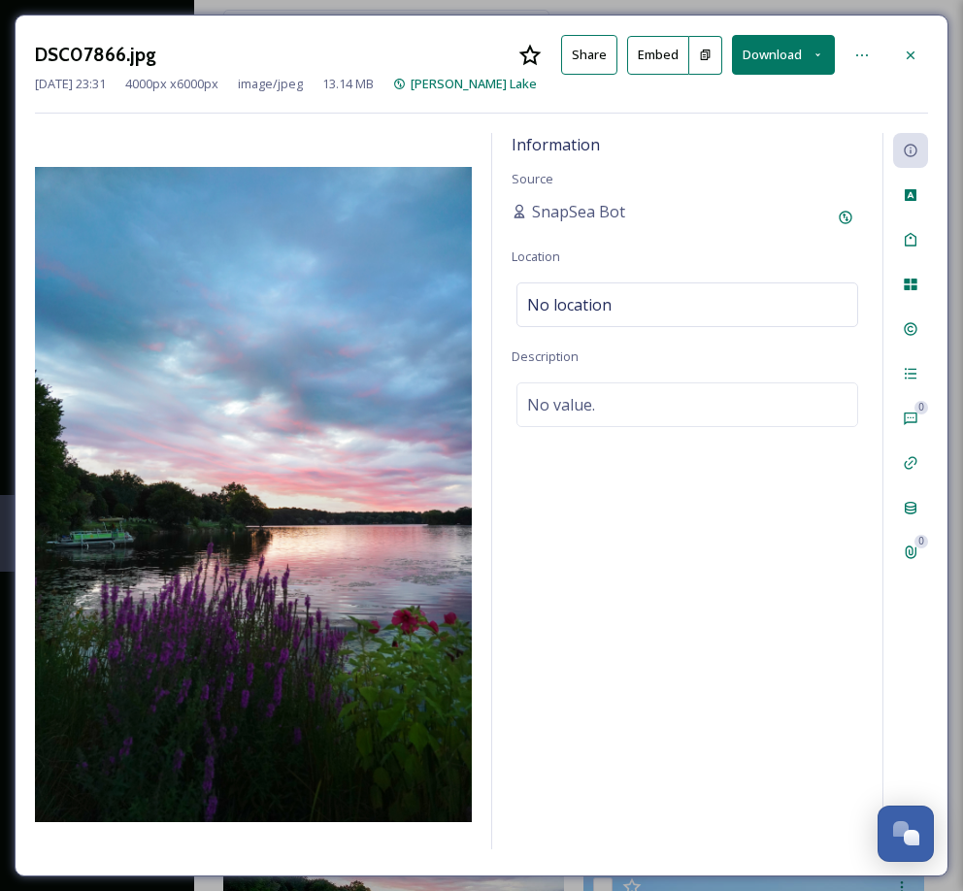
click at [771, 52] on button "Download" at bounding box center [783, 55] width 103 height 40
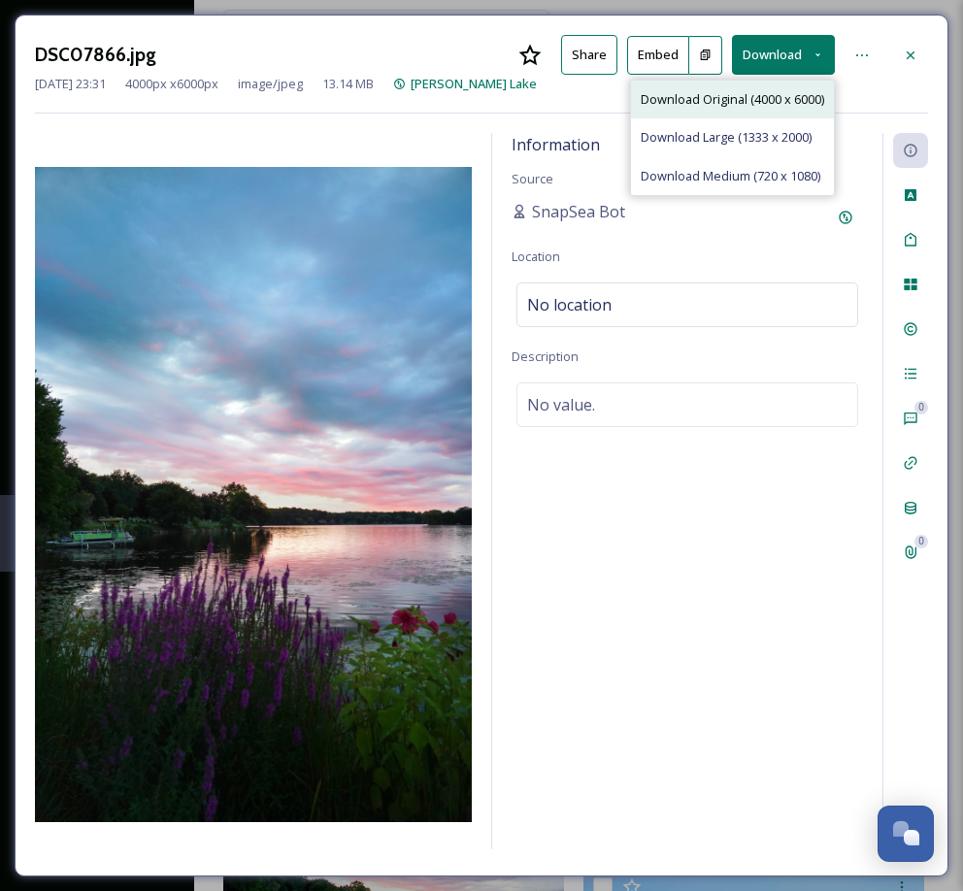
click at [750, 96] on span "Download Original (4000 x 6000)" at bounding box center [732, 99] width 183 height 18
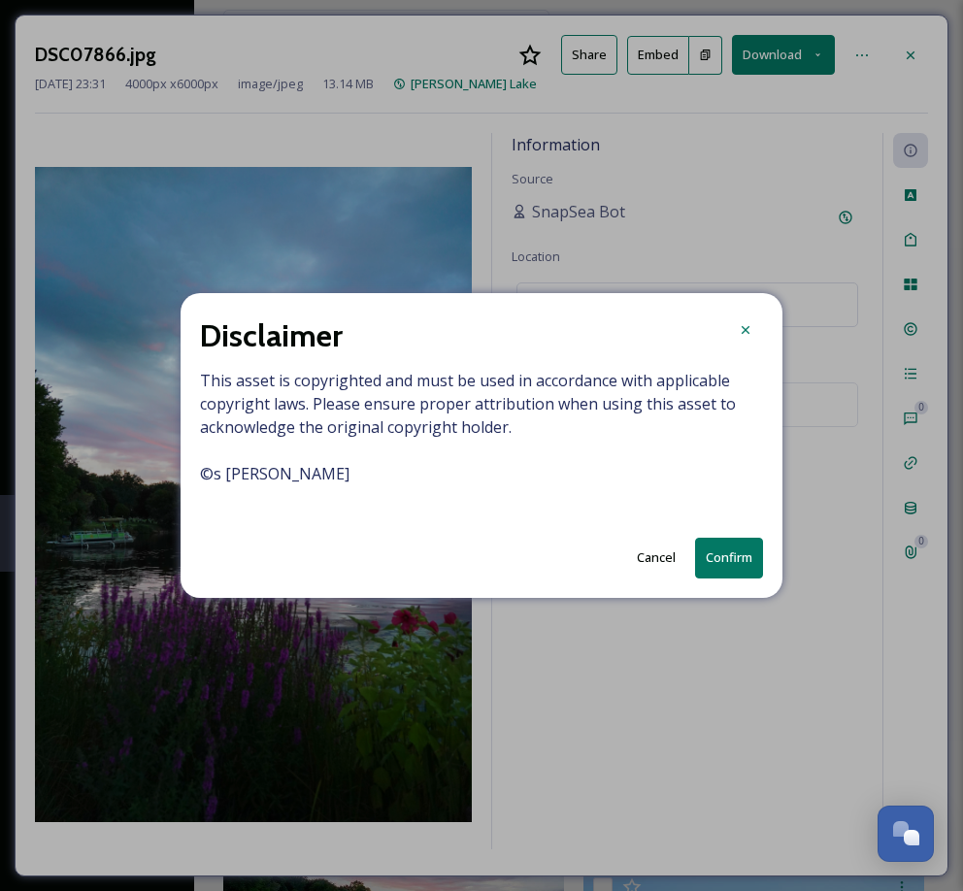
click at [731, 563] on button "Confirm" at bounding box center [729, 558] width 68 height 40
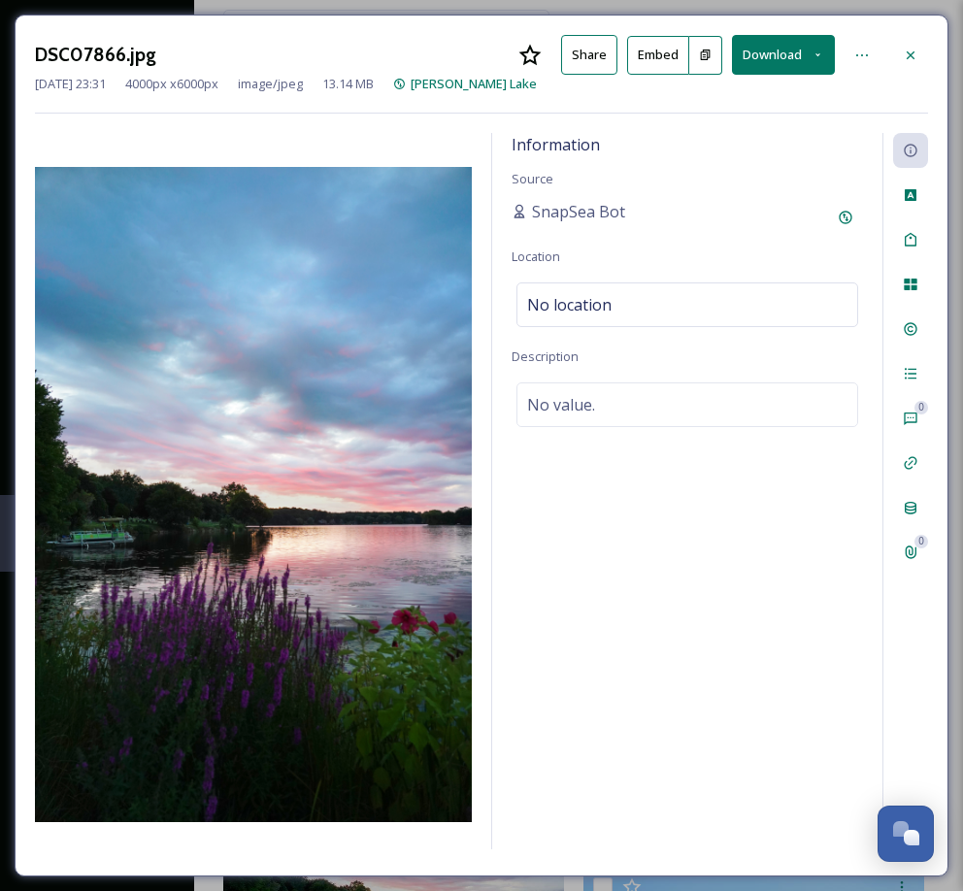
click at [906, 52] on icon at bounding box center [911, 56] width 16 height 16
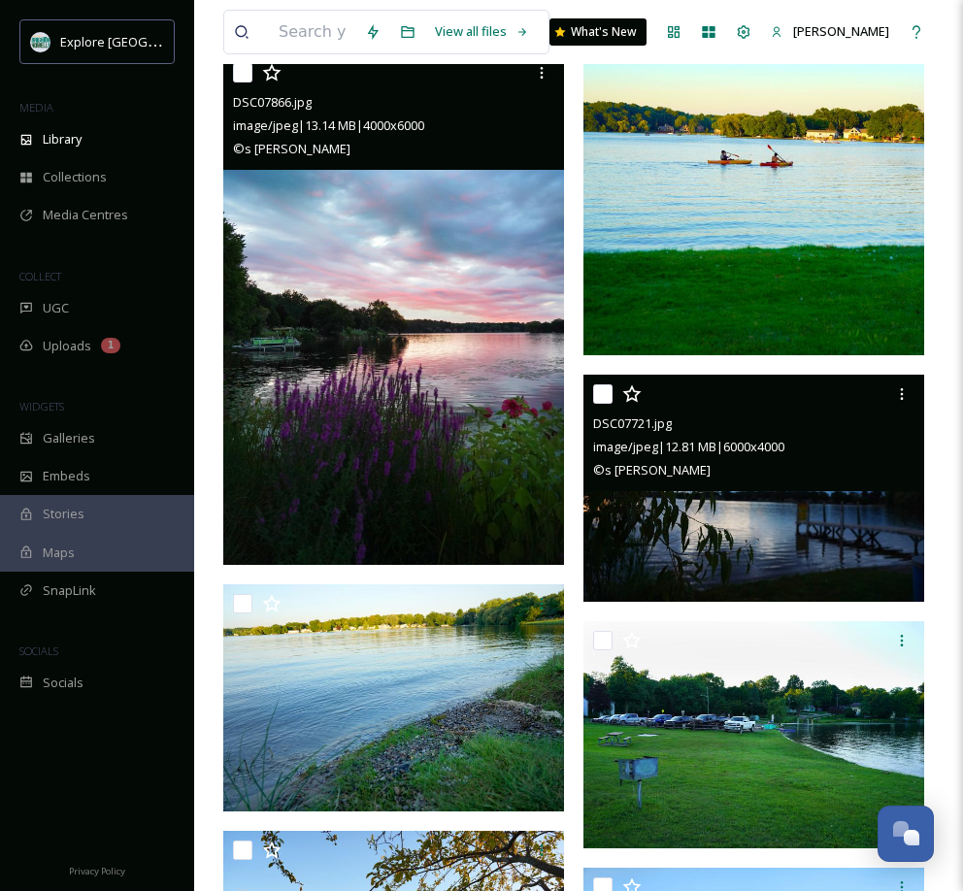
click at [707, 448] on span "image/jpeg | 12.81 MB | 6000 x 4000" at bounding box center [688, 446] width 191 height 17
click at [708, 509] on img at bounding box center [753, 488] width 341 height 227
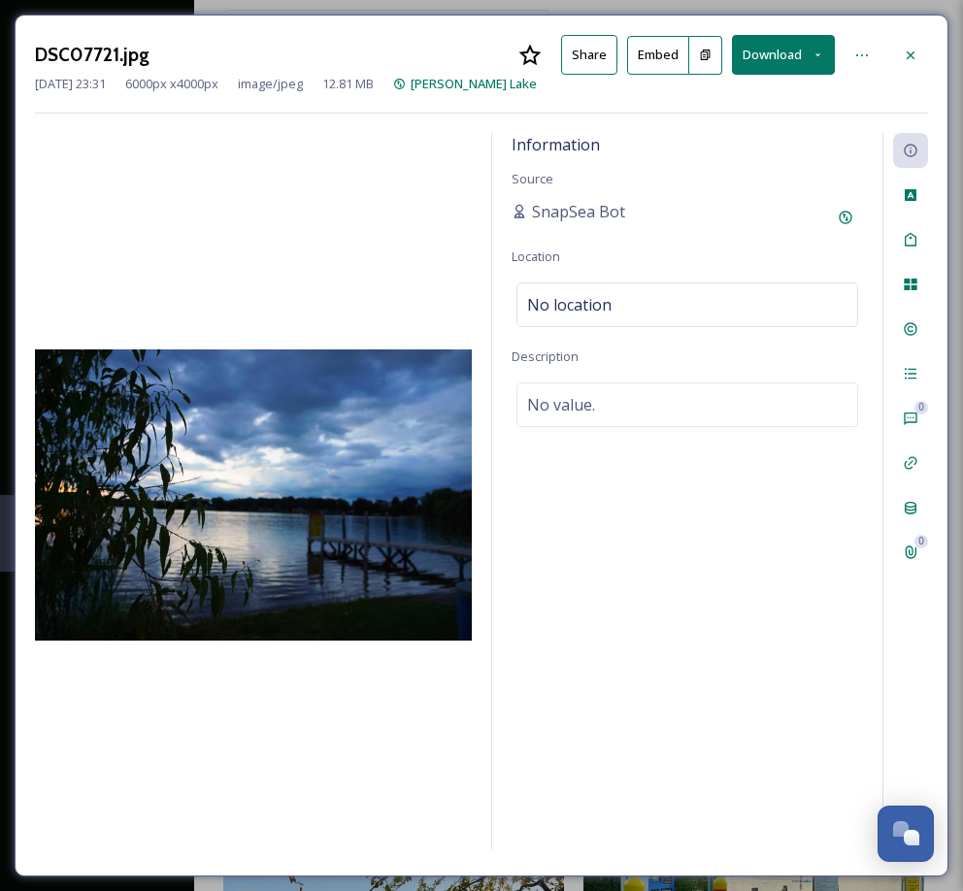
click at [777, 56] on button "Download" at bounding box center [783, 55] width 103 height 40
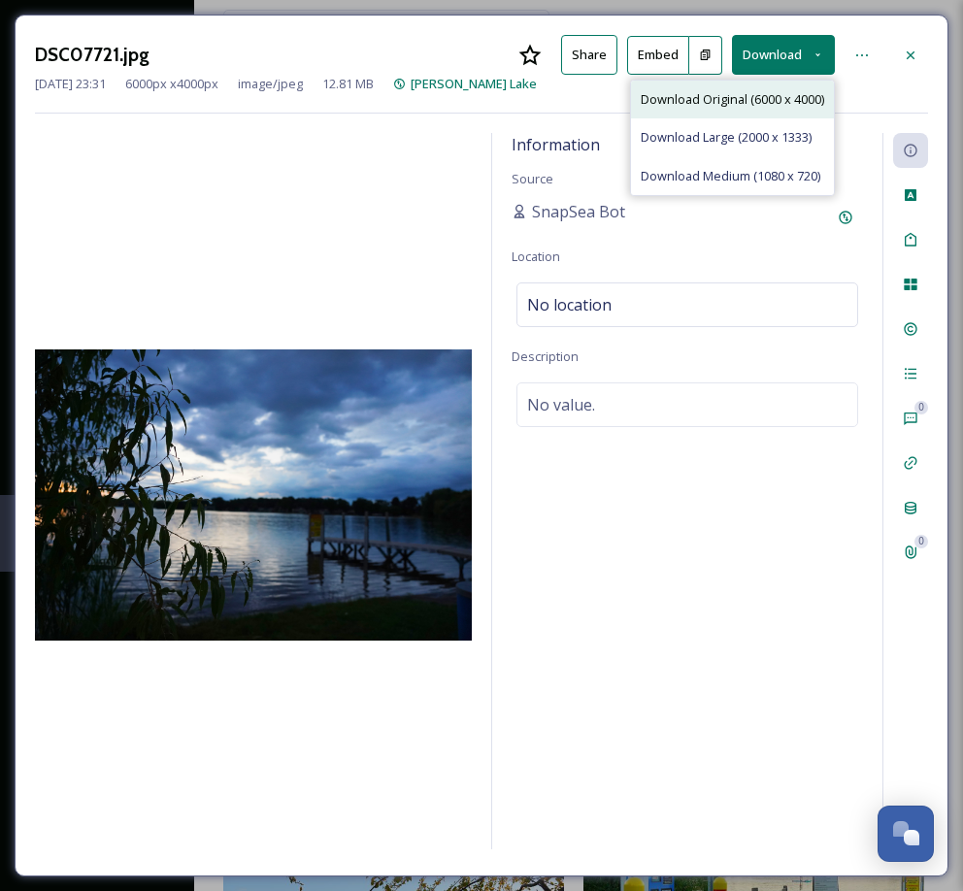
click at [739, 98] on span "Download Original (6000 x 4000)" at bounding box center [732, 99] width 183 height 18
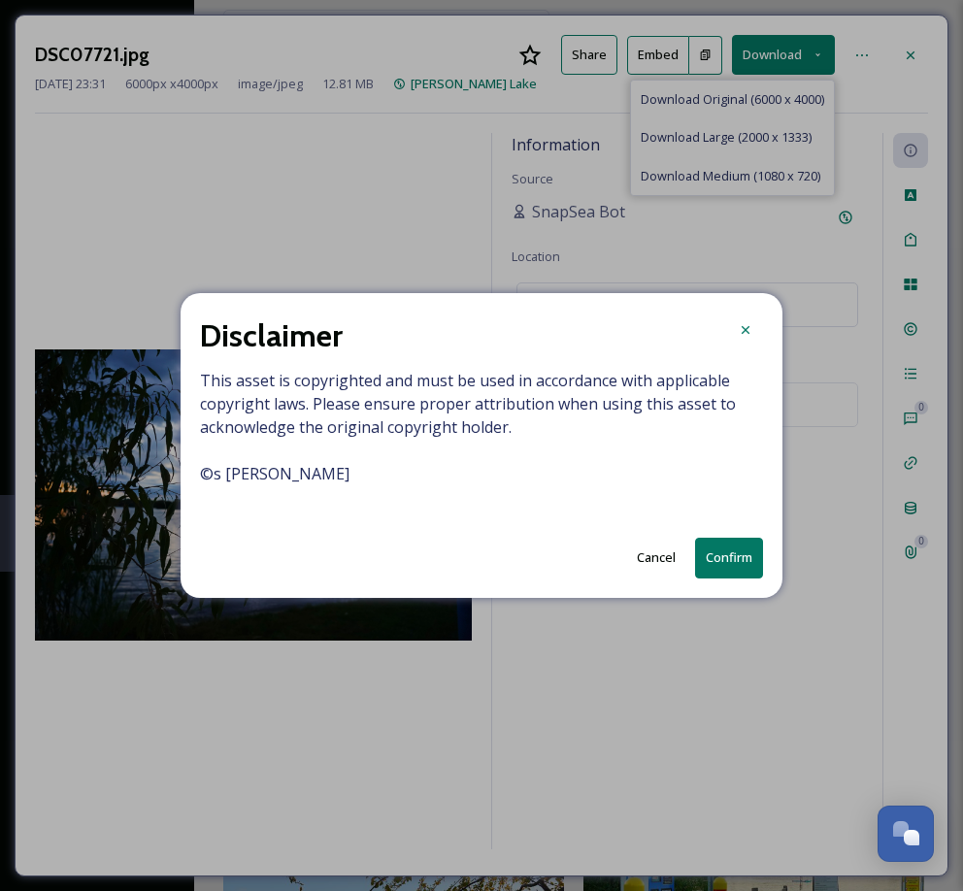
drag, startPoint x: 729, startPoint y: 510, endPoint x: 730, endPoint y: 536, distance: 26.2
click at [733, 528] on div "Disclaimer This asset is copyrighted and must be used in accordance with applic…" at bounding box center [482, 445] width 602 height 304
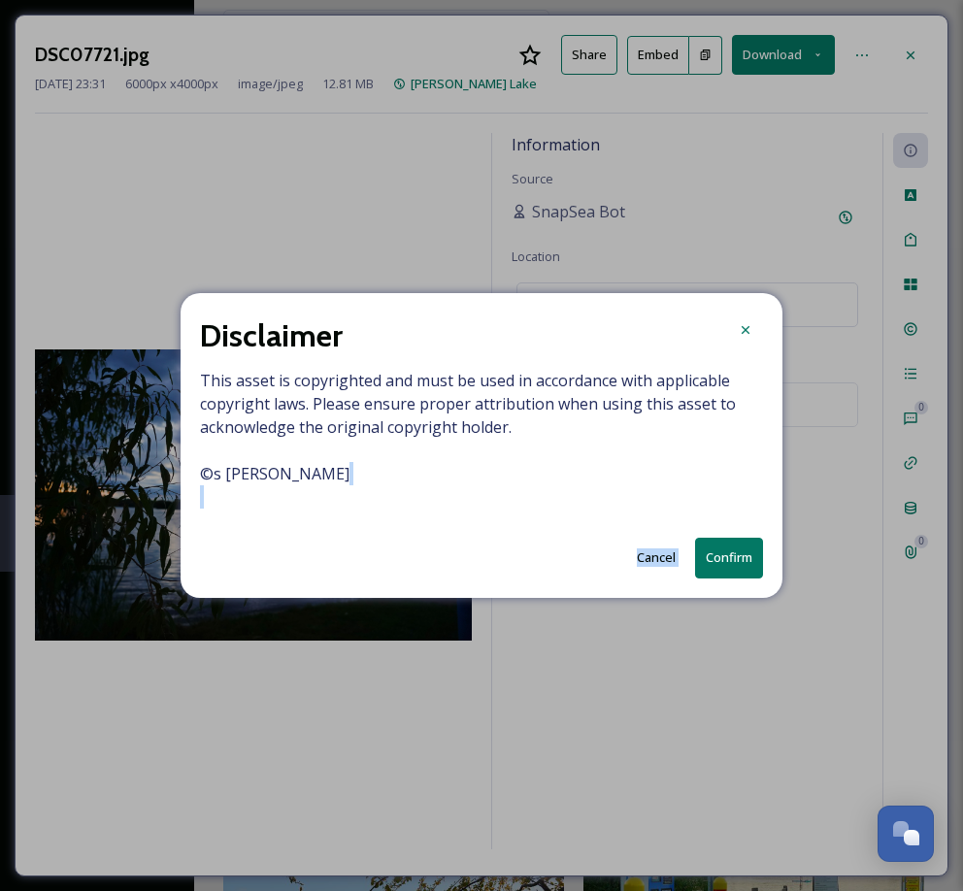
click at [730, 557] on button "Confirm" at bounding box center [729, 558] width 68 height 40
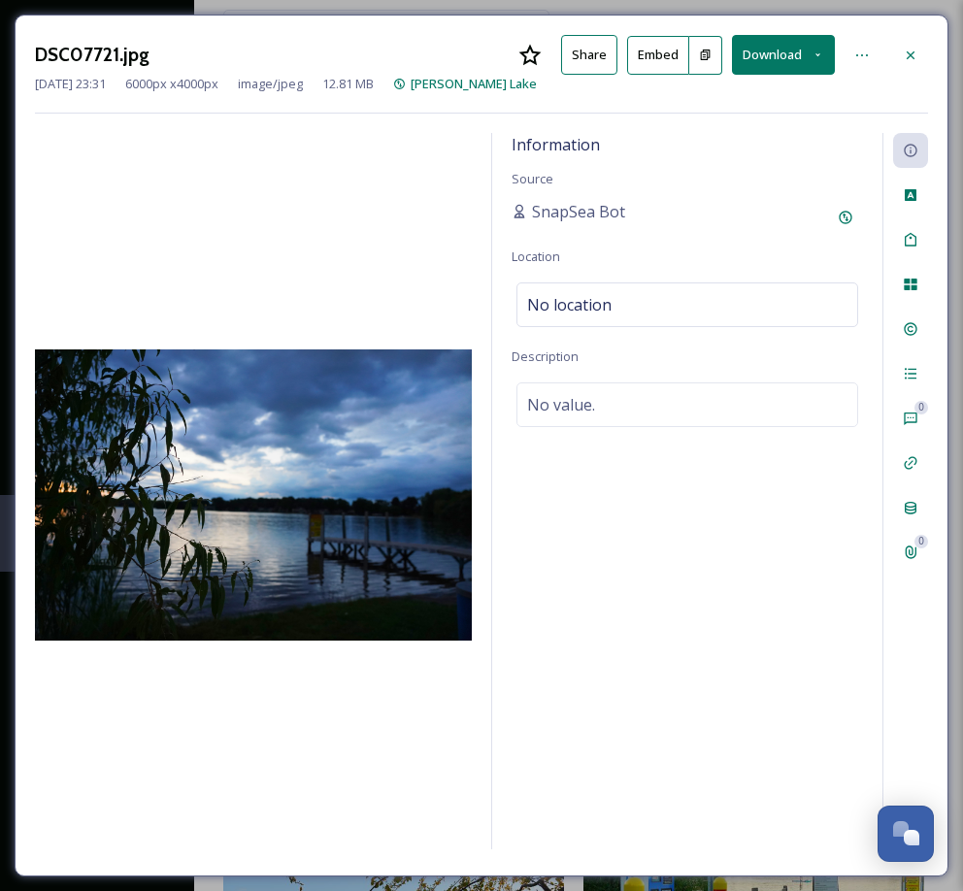
click at [916, 52] on icon at bounding box center [911, 56] width 16 height 16
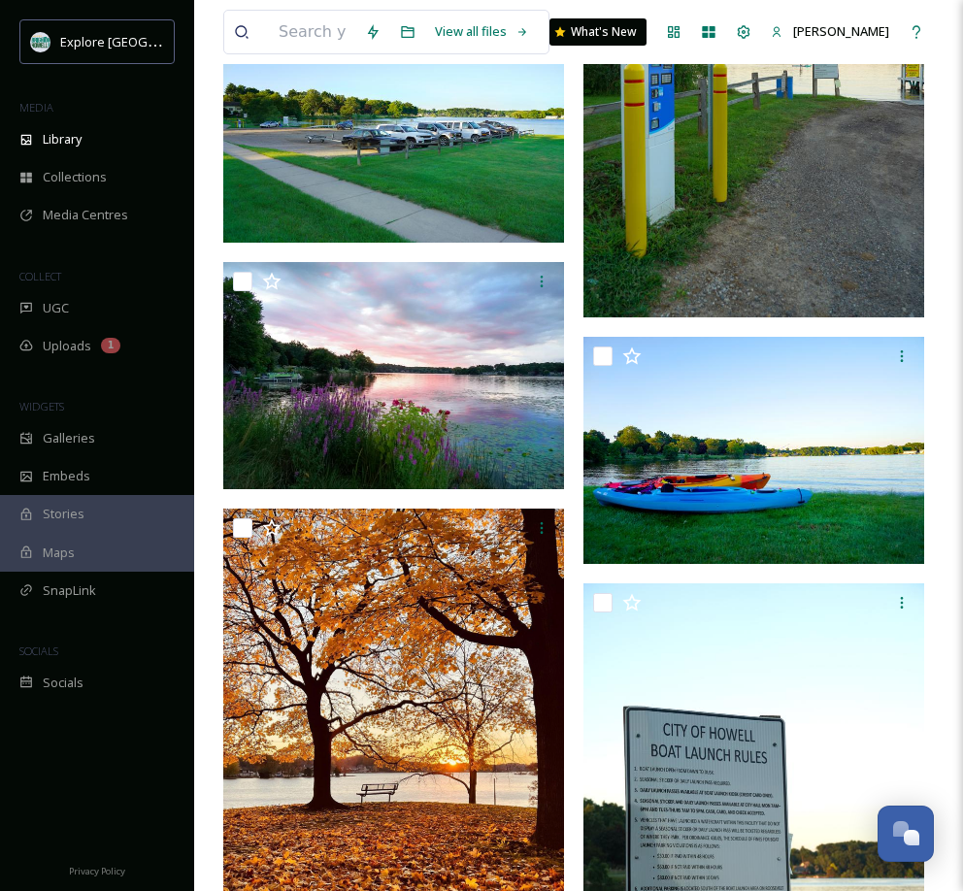
scroll to position [3950, 0]
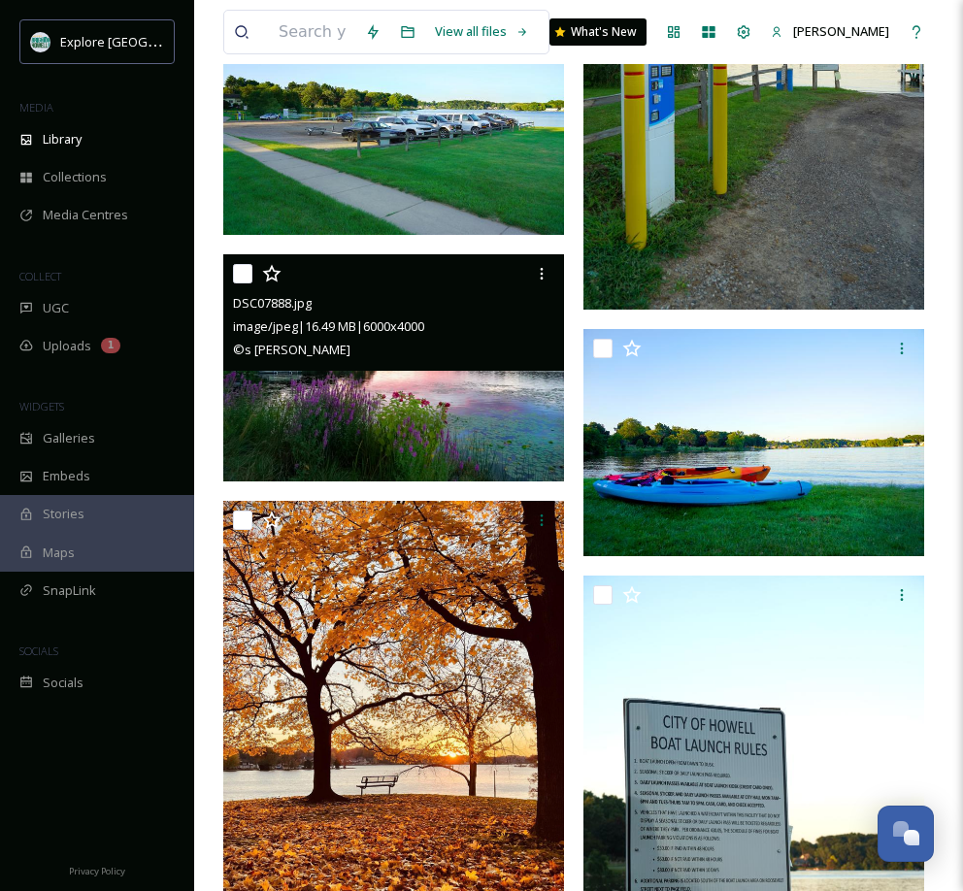
click at [478, 396] on img at bounding box center [393, 367] width 341 height 227
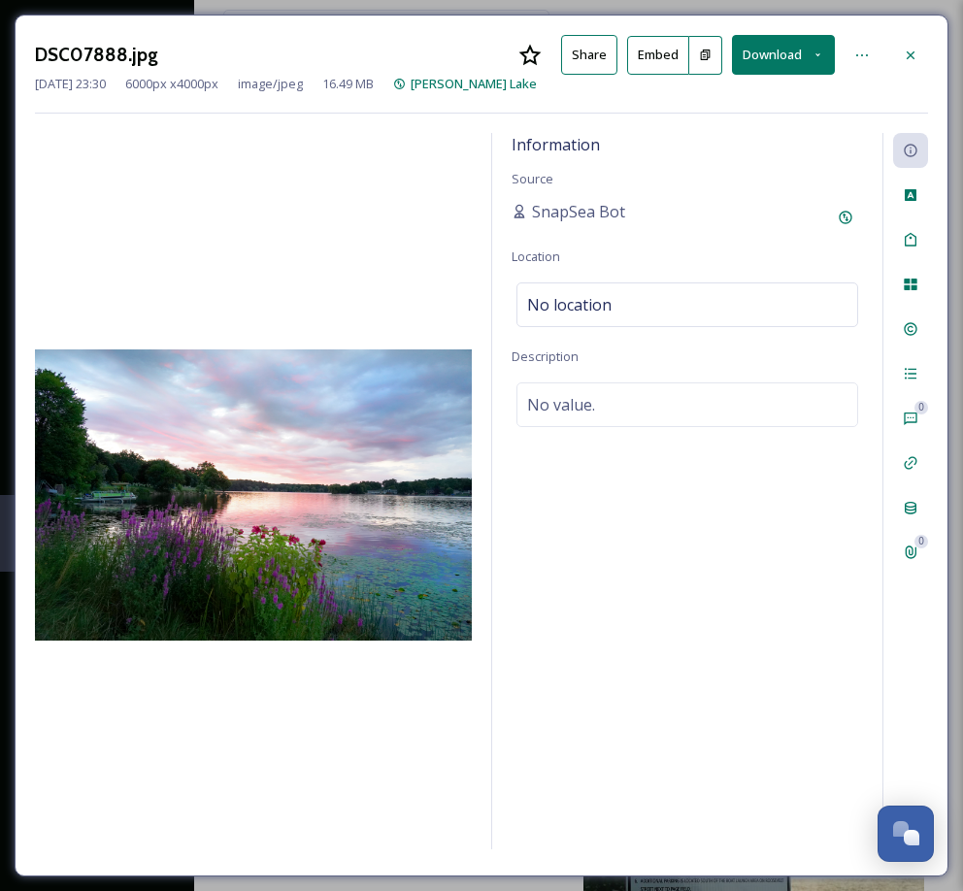
click at [773, 49] on button "Download" at bounding box center [783, 55] width 103 height 40
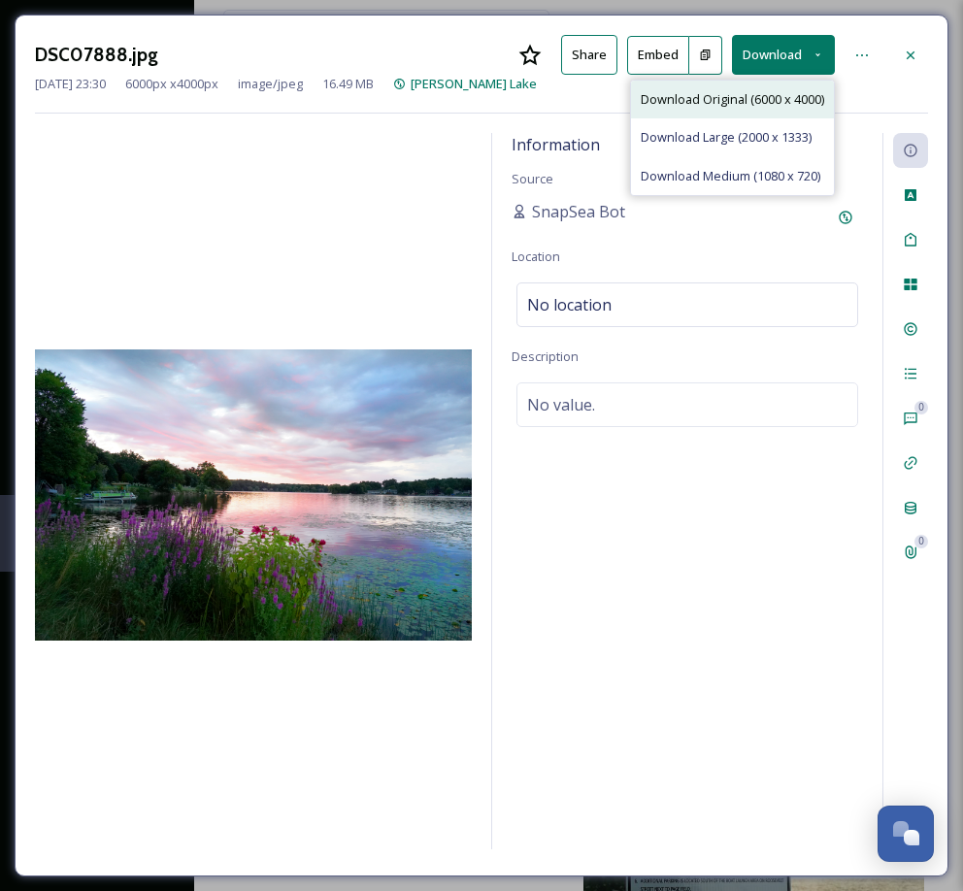
click at [732, 97] on span "Download Original (6000 x 4000)" at bounding box center [732, 99] width 183 height 18
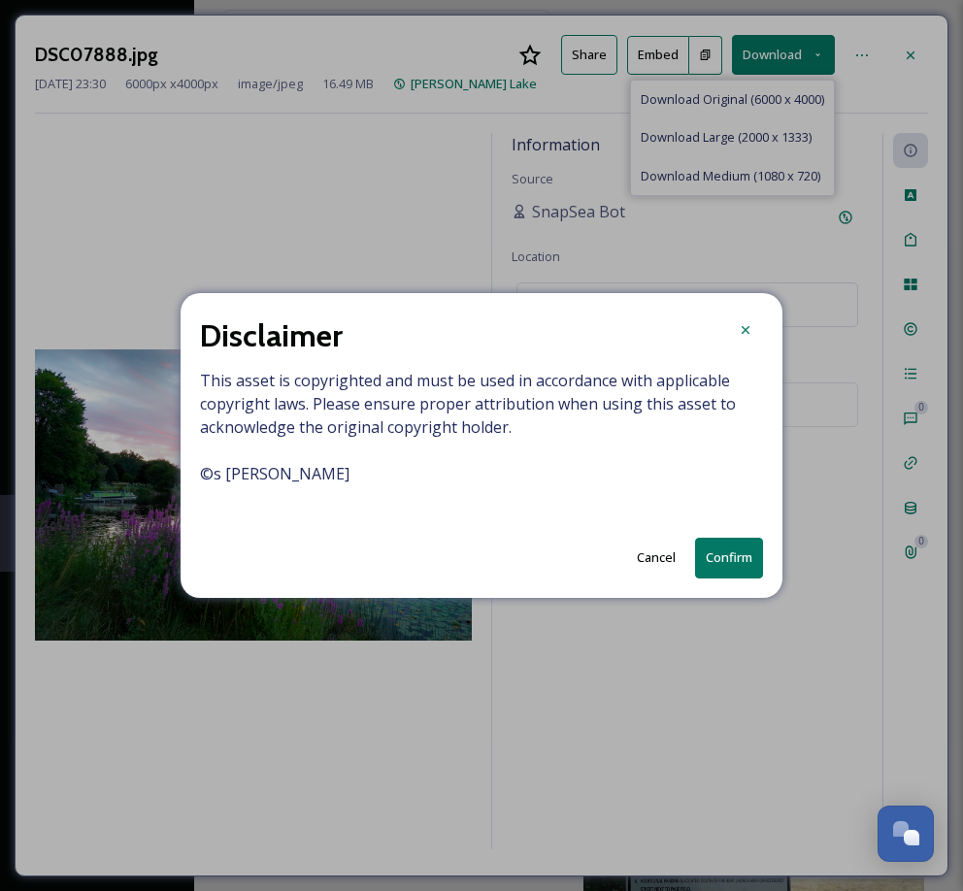
click at [721, 560] on button "Confirm" at bounding box center [729, 558] width 68 height 40
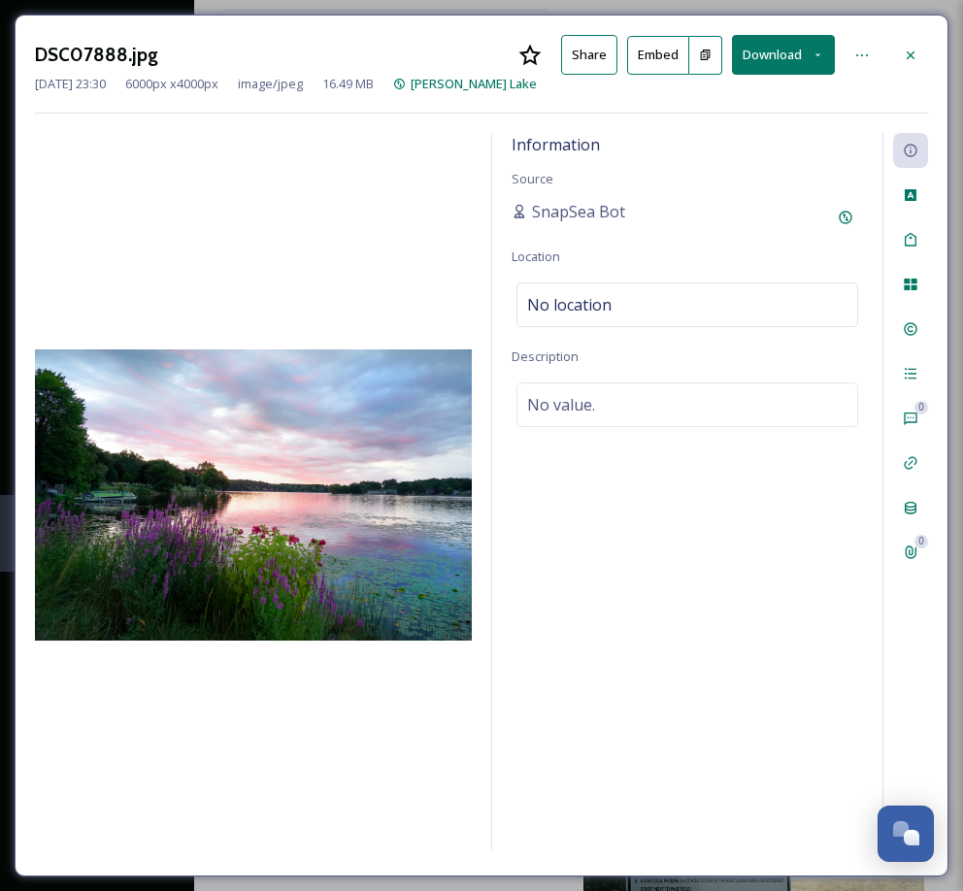
click at [904, 52] on icon at bounding box center [911, 56] width 16 height 16
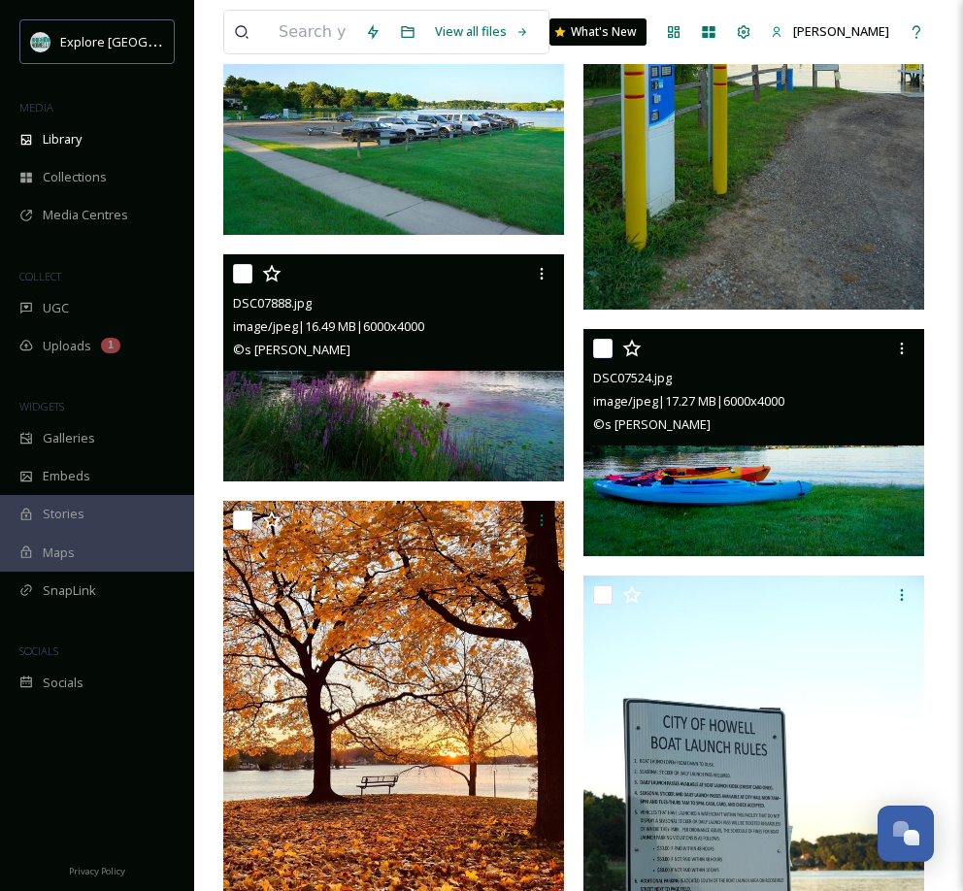
click at [700, 472] on img at bounding box center [753, 442] width 341 height 227
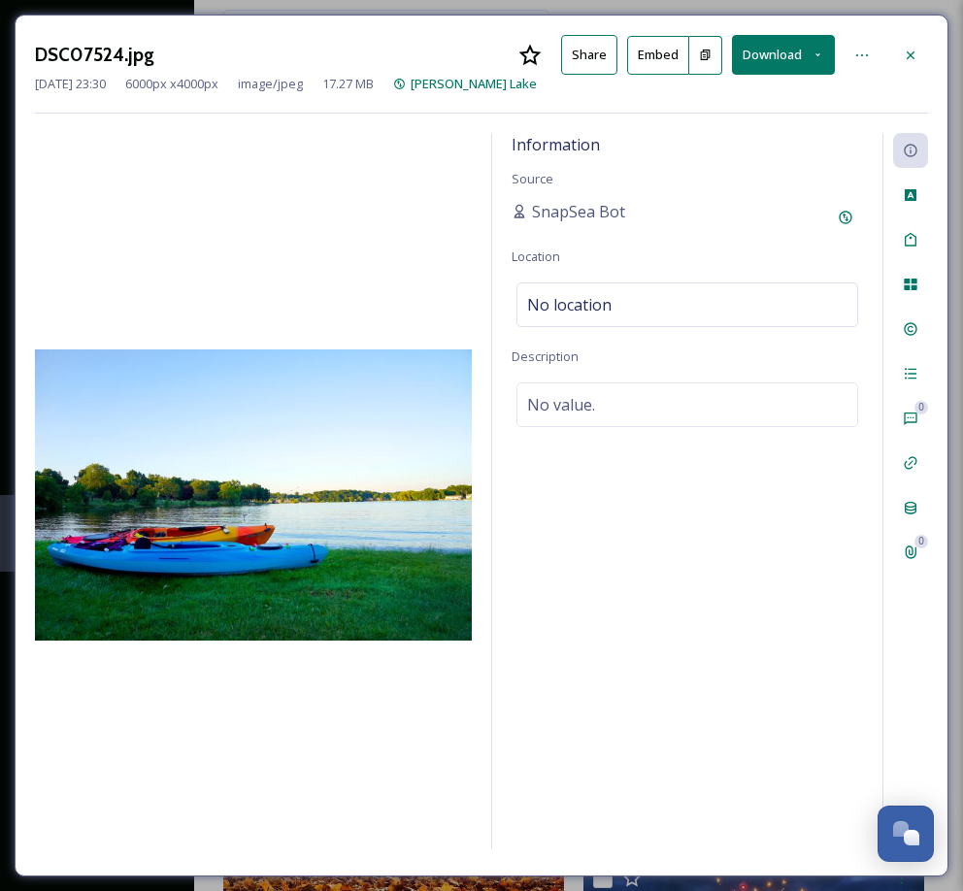
click at [781, 55] on button "Download" at bounding box center [783, 55] width 103 height 40
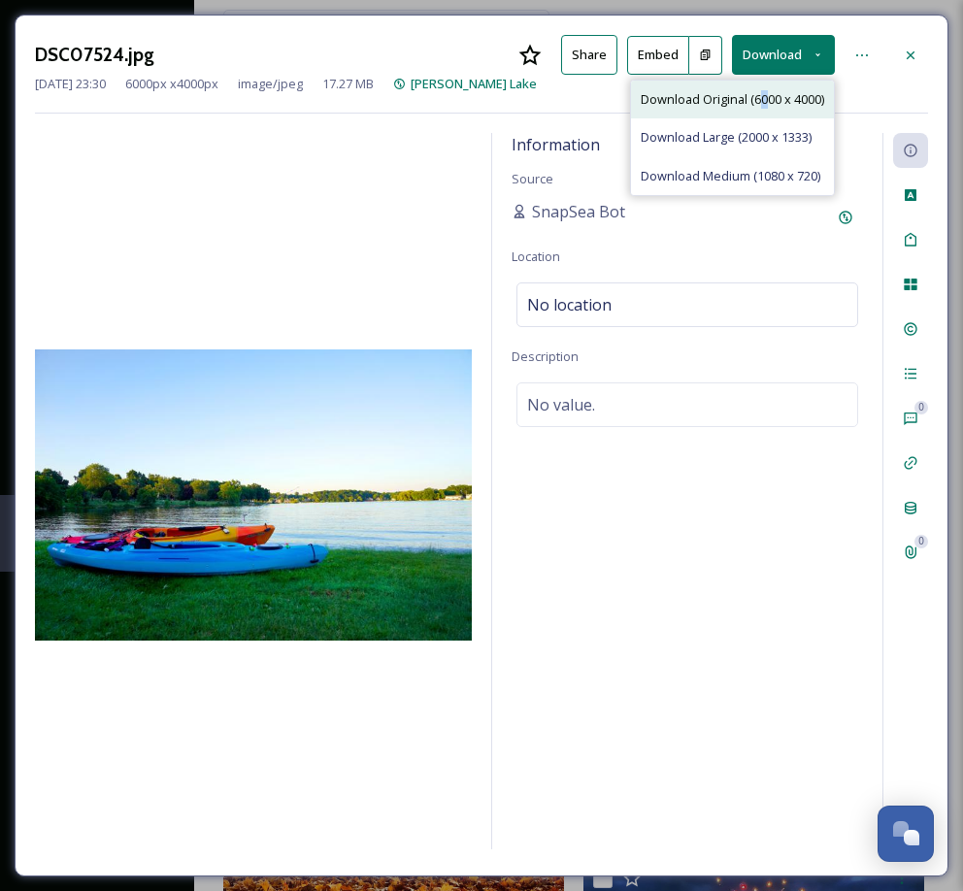
click at [761, 96] on span "Download Original (6000 x 4000)" at bounding box center [732, 99] width 183 height 18
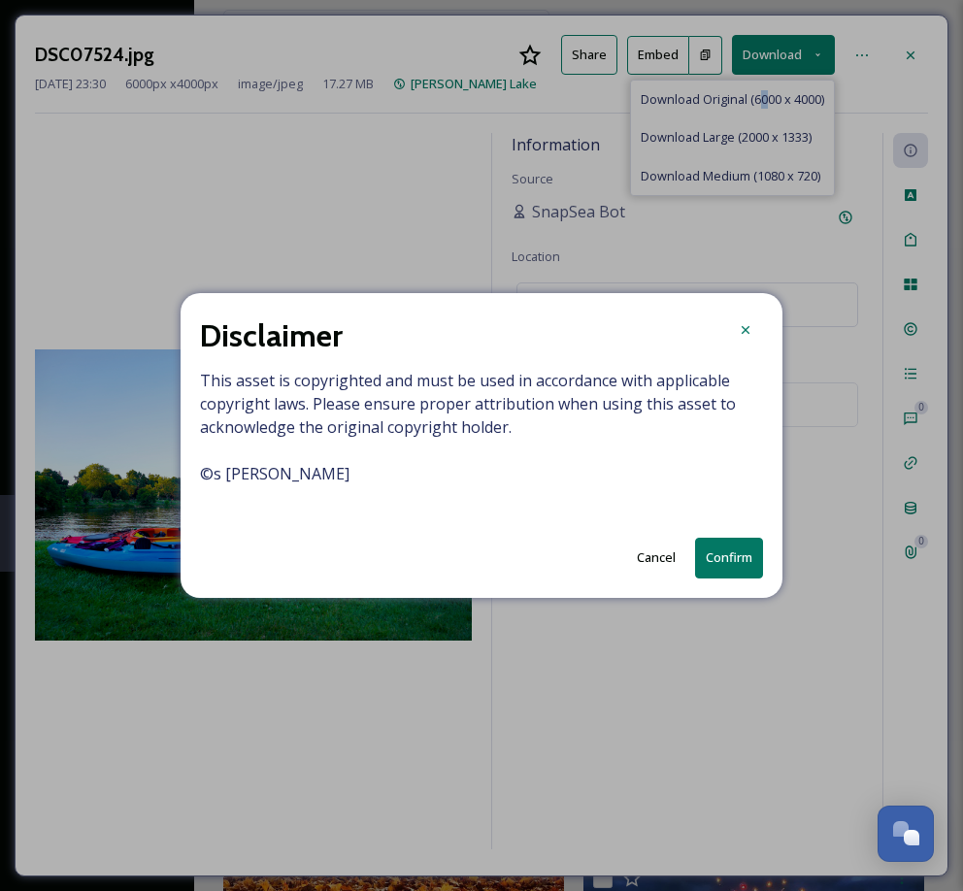
click at [723, 553] on button "Confirm" at bounding box center [729, 558] width 68 height 40
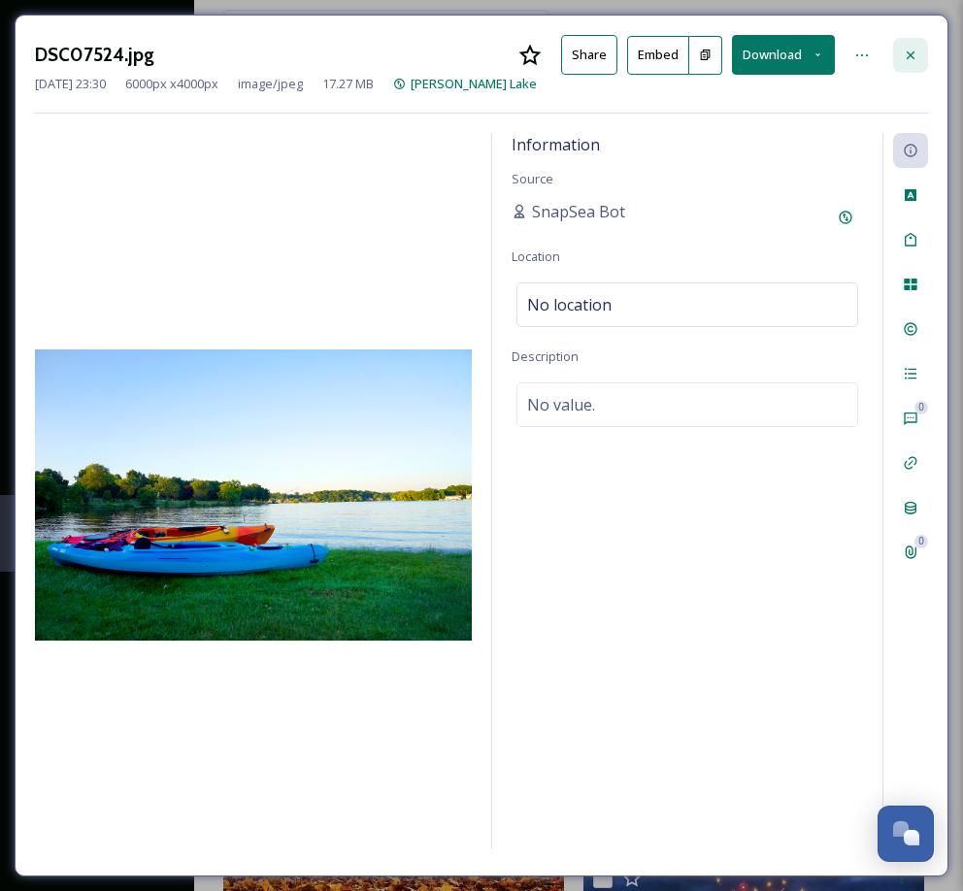
click at [910, 49] on icon at bounding box center [911, 56] width 16 height 16
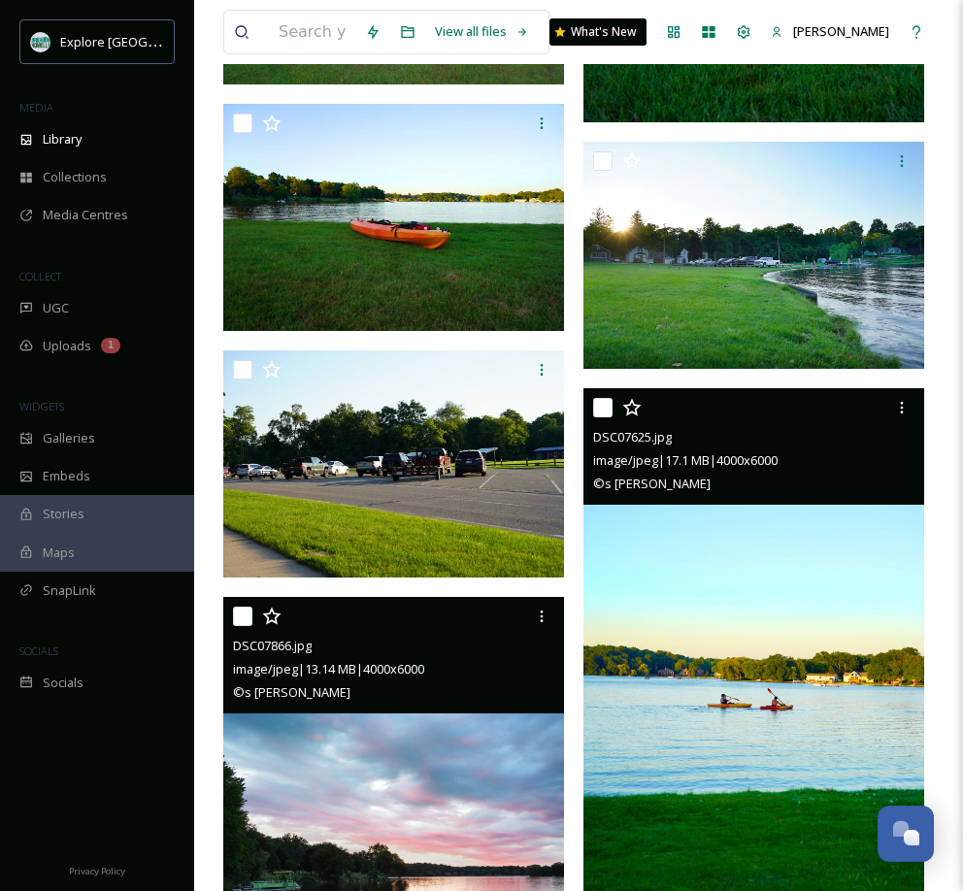
scroll to position [2336, 0]
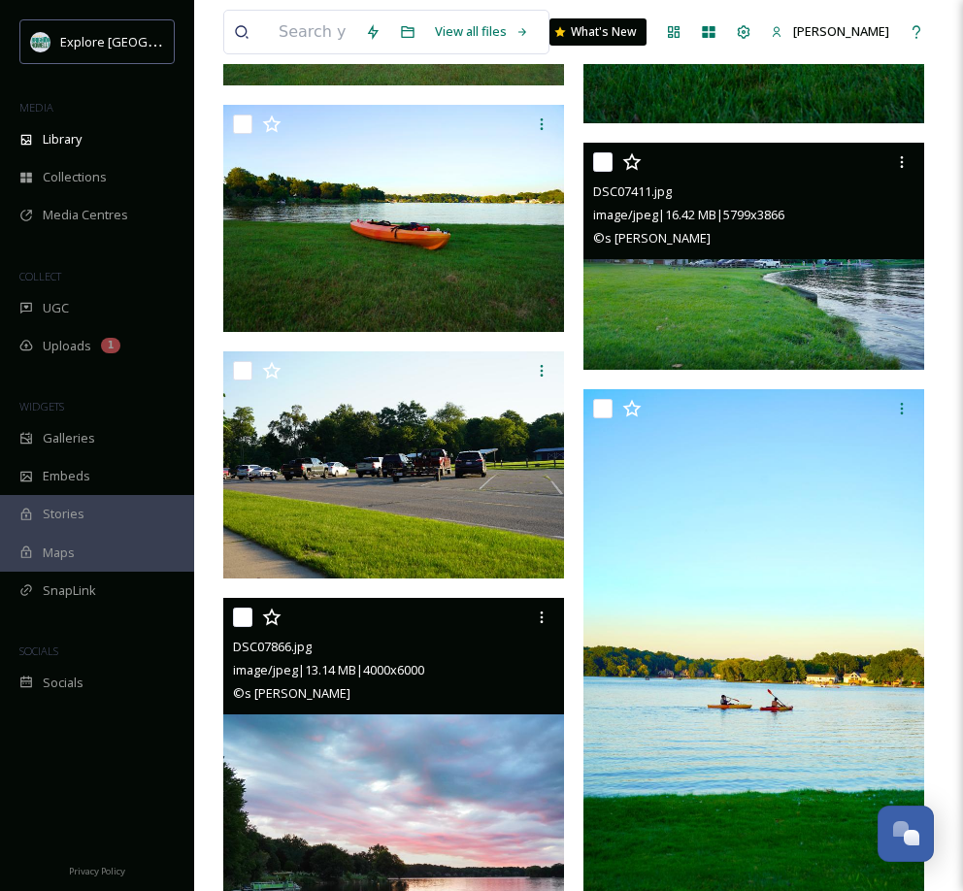
click at [714, 297] on img at bounding box center [753, 256] width 341 height 227
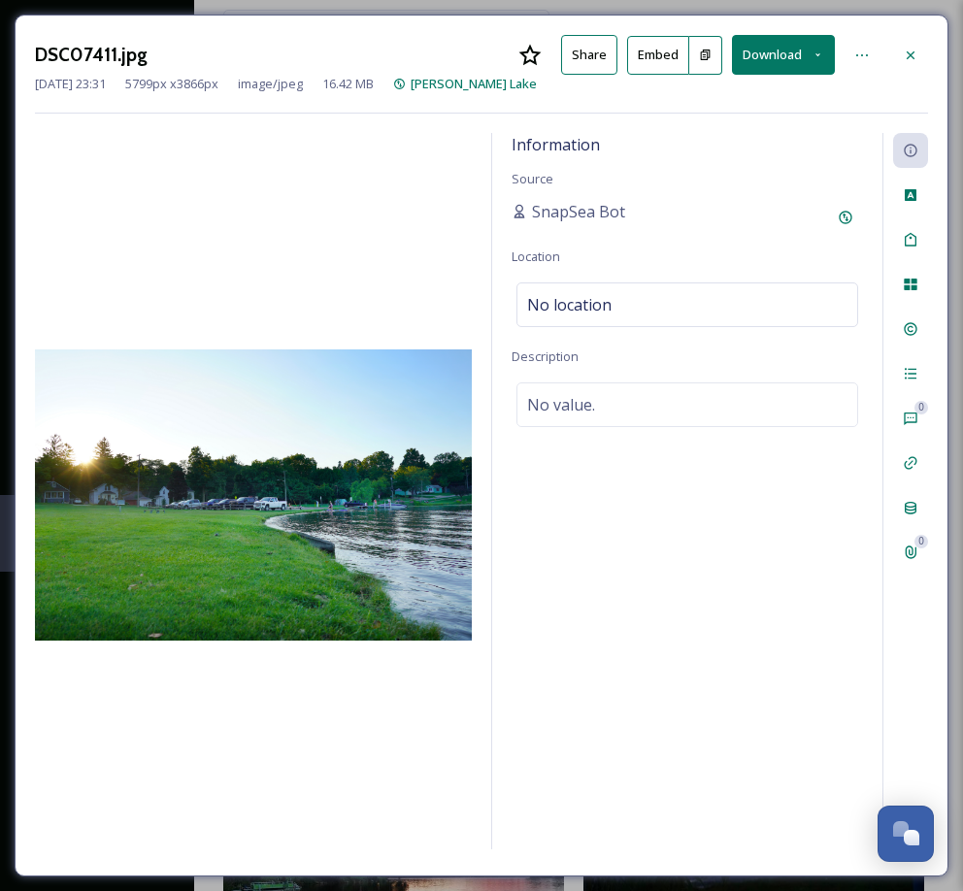
click at [778, 53] on button "Download" at bounding box center [783, 55] width 103 height 40
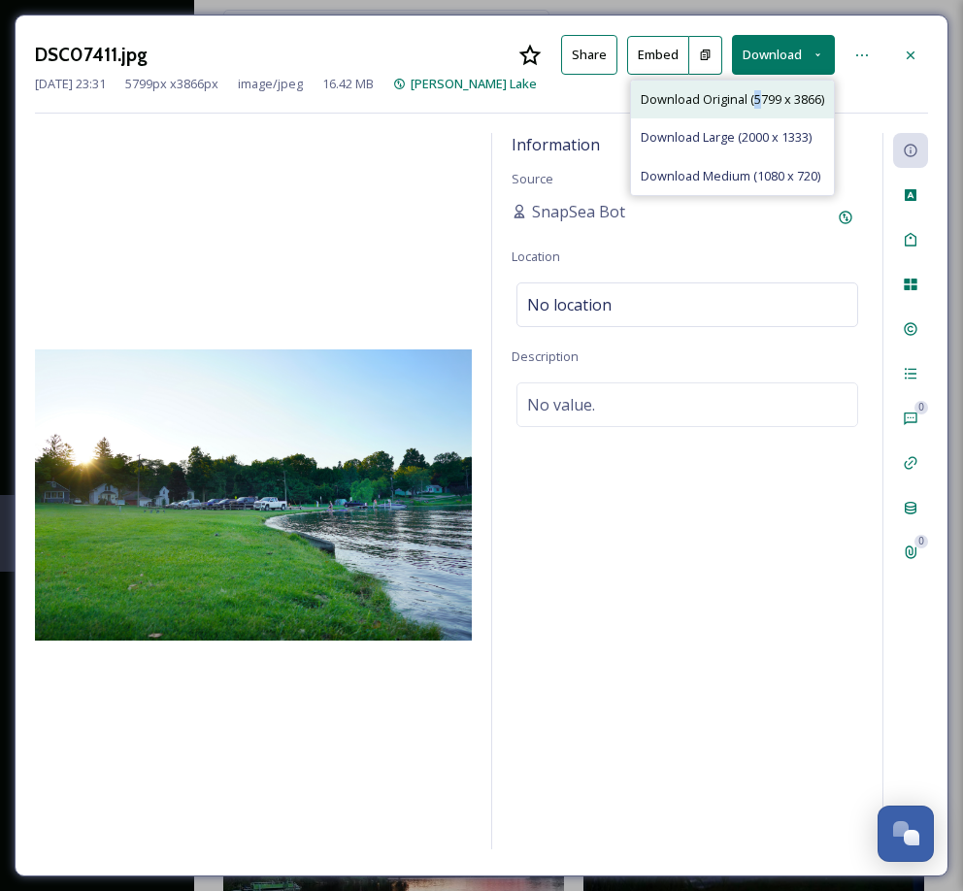
click at [754, 98] on span "Download Original (5799 x 3866)" at bounding box center [732, 99] width 183 height 18
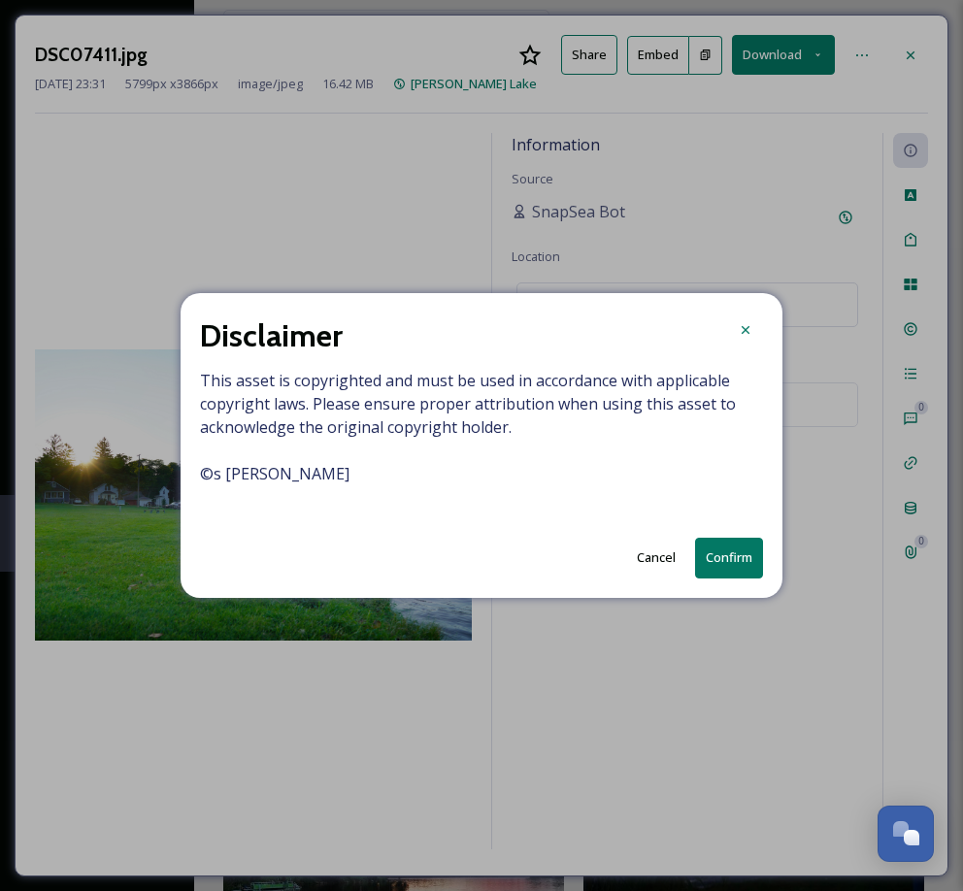
click at [726, 557] on button "Confirm" at bounding box center [729, 558] width 68 height 40
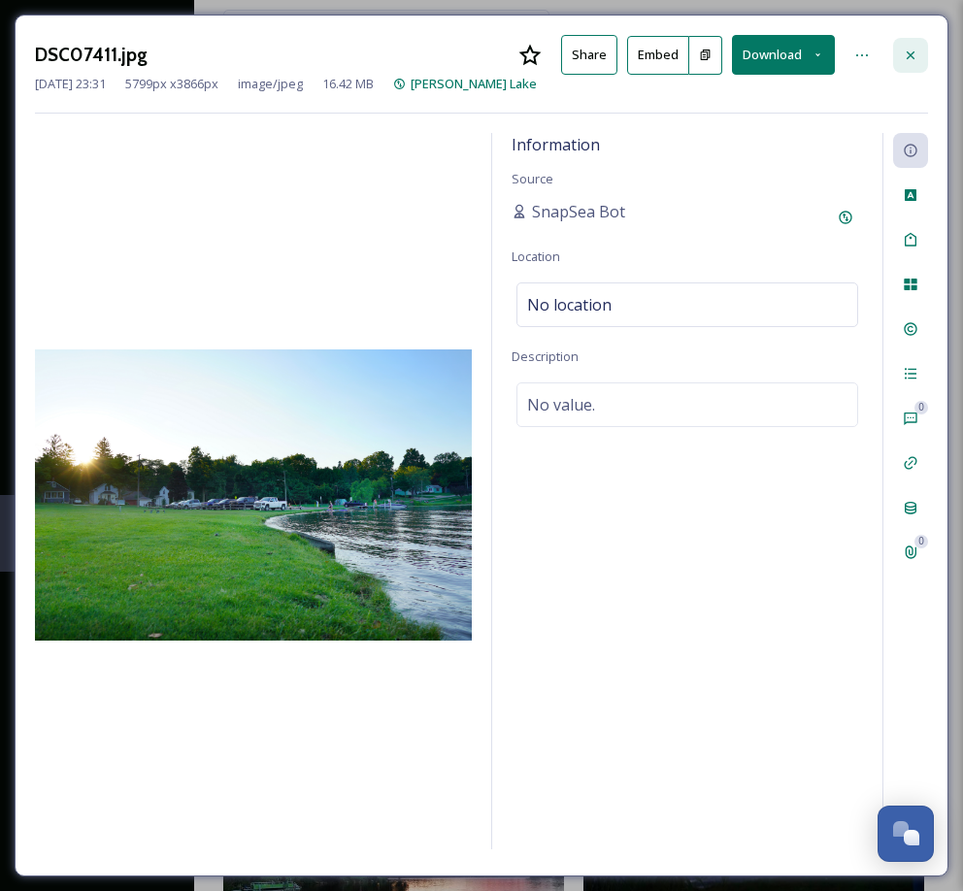
drag, startPoint x: 912, startPoint y: 49, endPoint x: 885, endPoint y: 78, distance: 39.1
click at [912, 50] on icon at bounding box center [911, 56] width 16 height 16
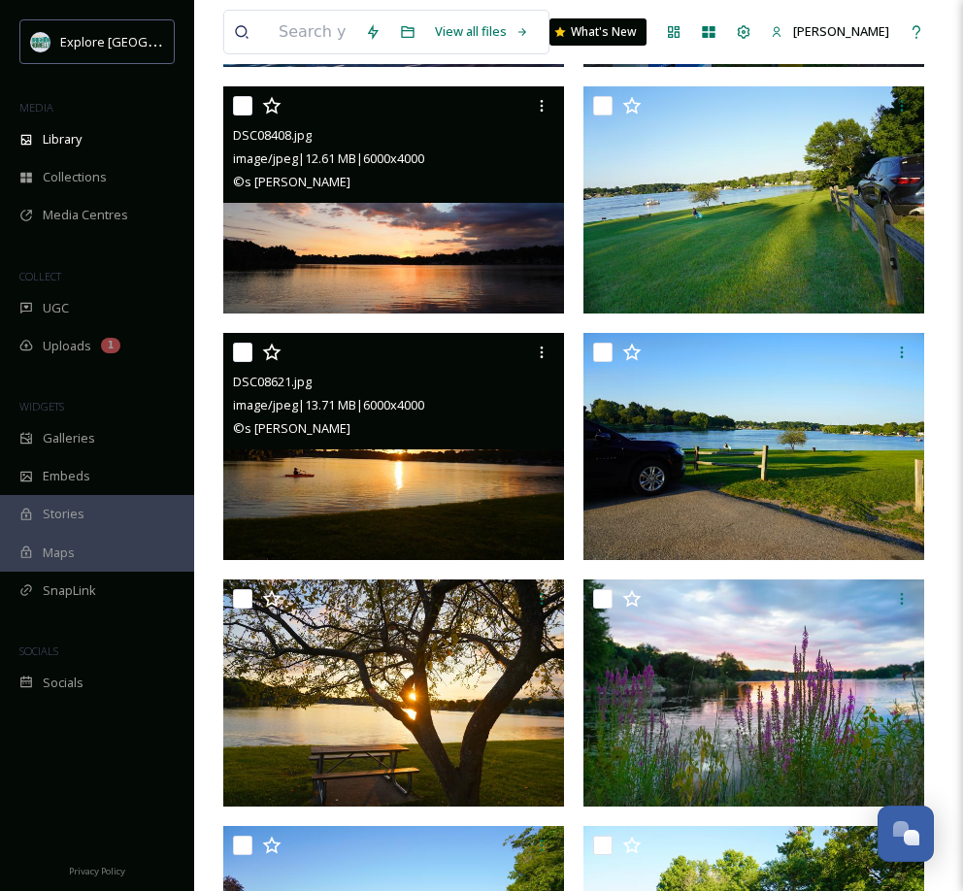
scroll to position [873, 0]
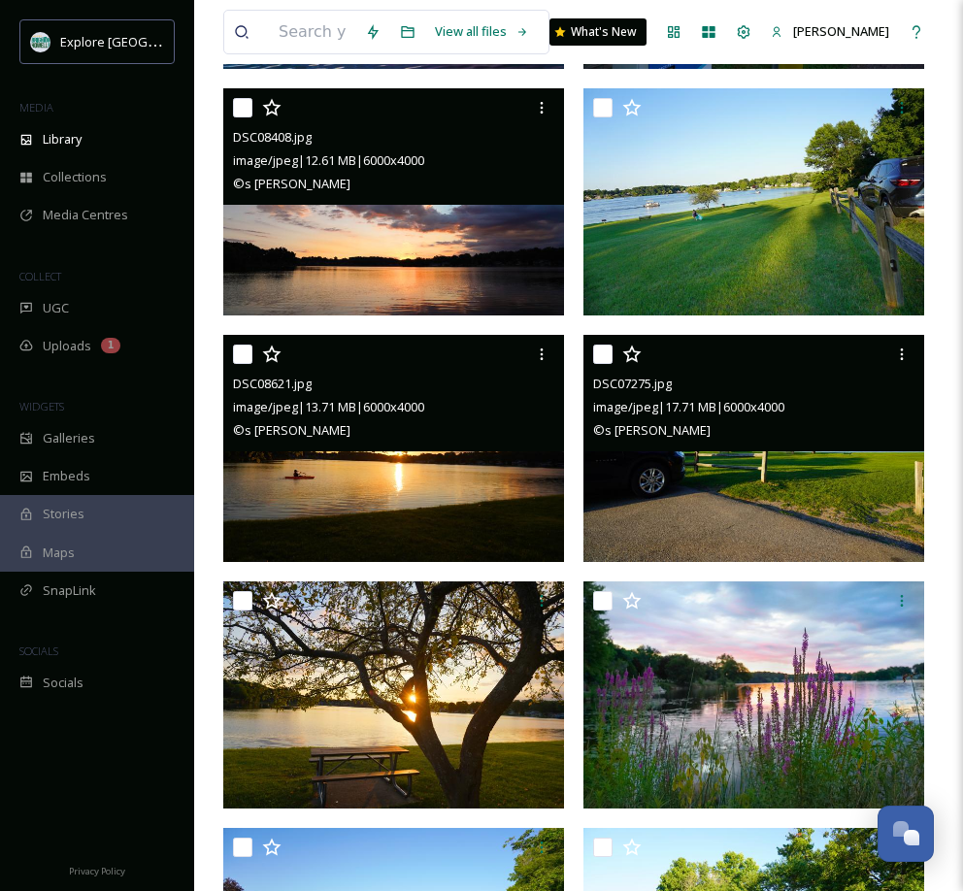
click at [757, 479] on img at bounding box center [753, 448] width 341 height 227
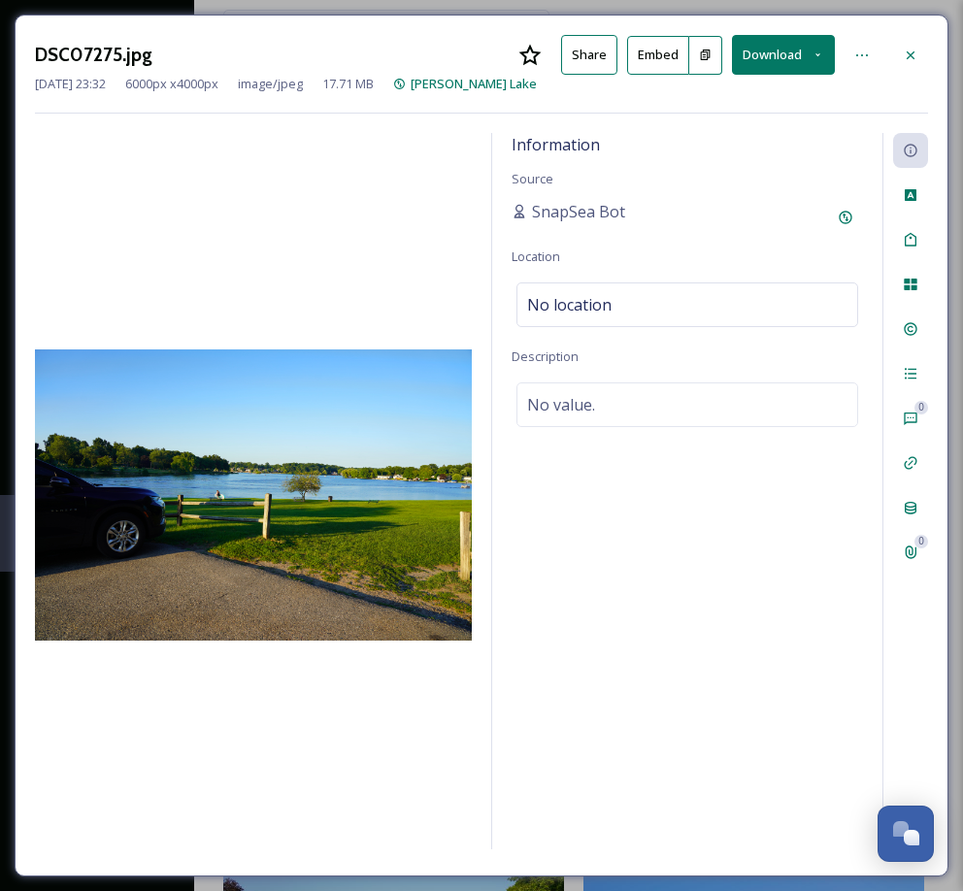
click at [780, 56] on button "Download" at bounding box center [783, 55] width 103 height 40
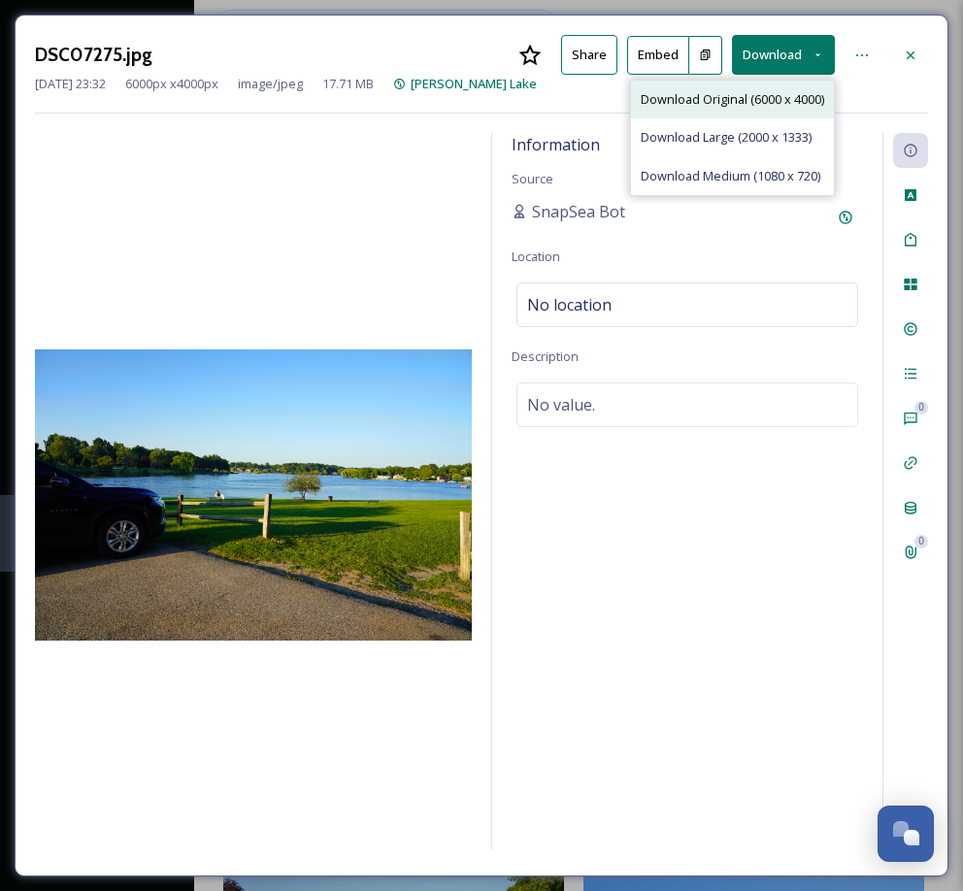
click at [766, 98] on span "Download Original (6000 x 4000)" at bounding box center [732, 99] width 183 height 18
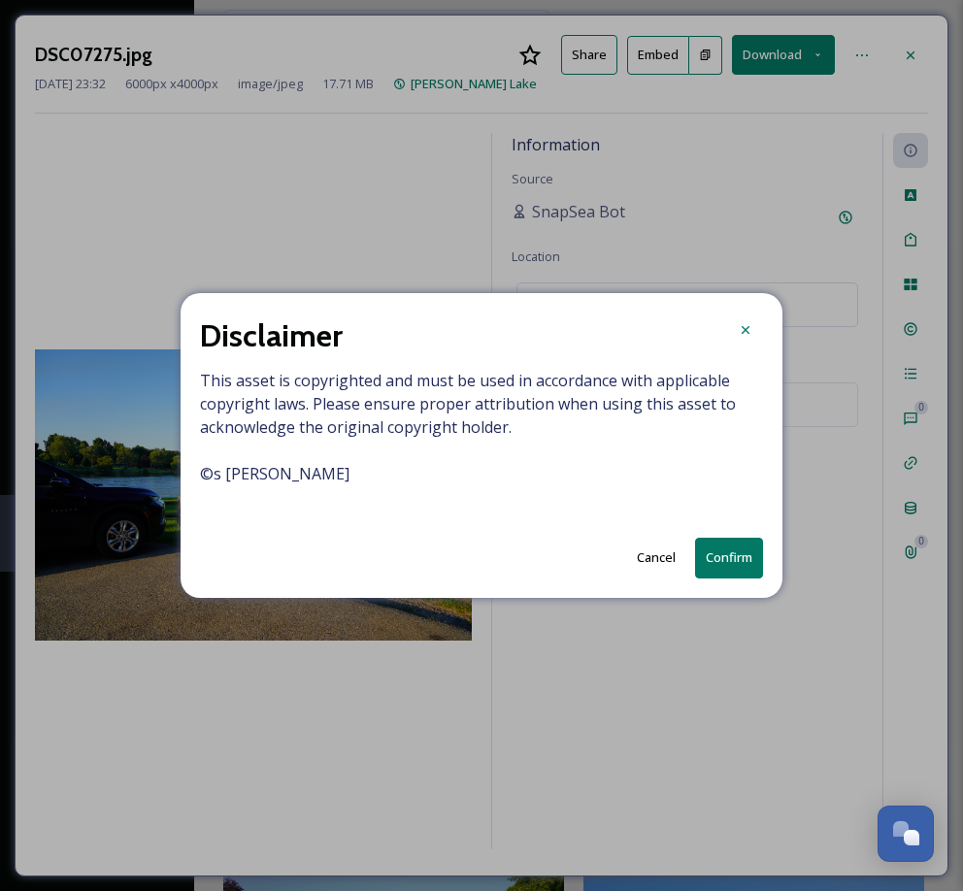
click at [737, 552] on button "Confirm" at bounding box center [729, 558] width 68 height 40
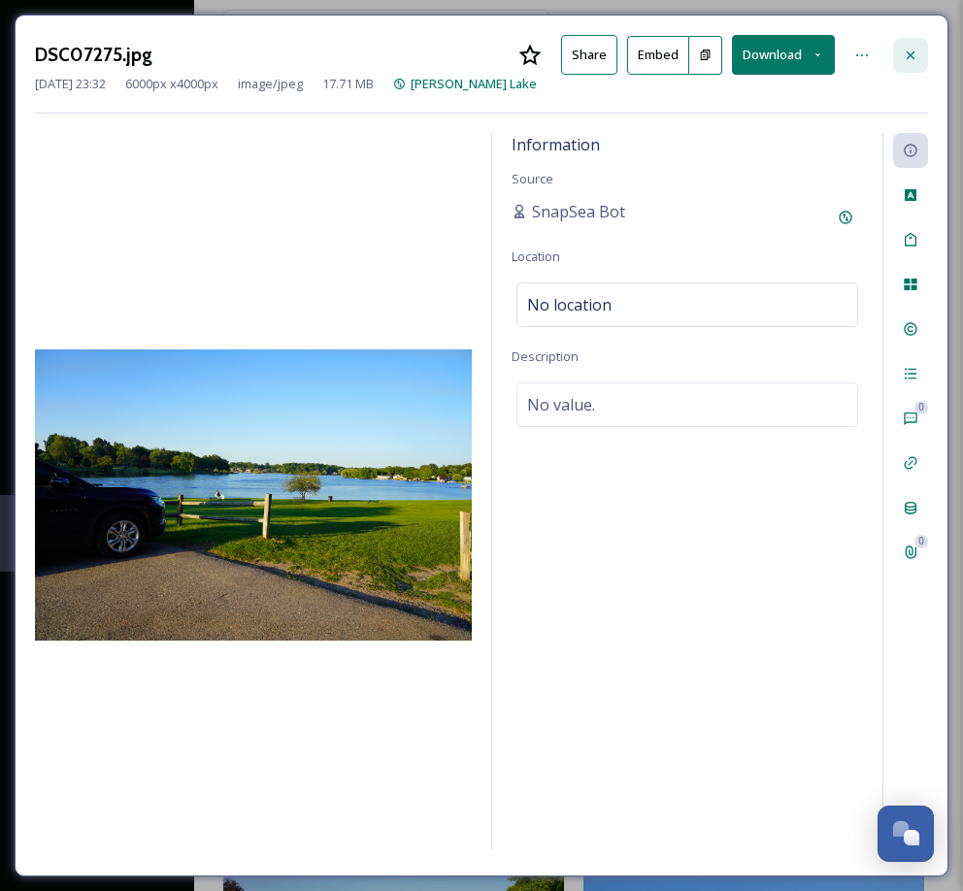
click at [908, 44] on div at bounding box center [910, 55] width 35 height 35
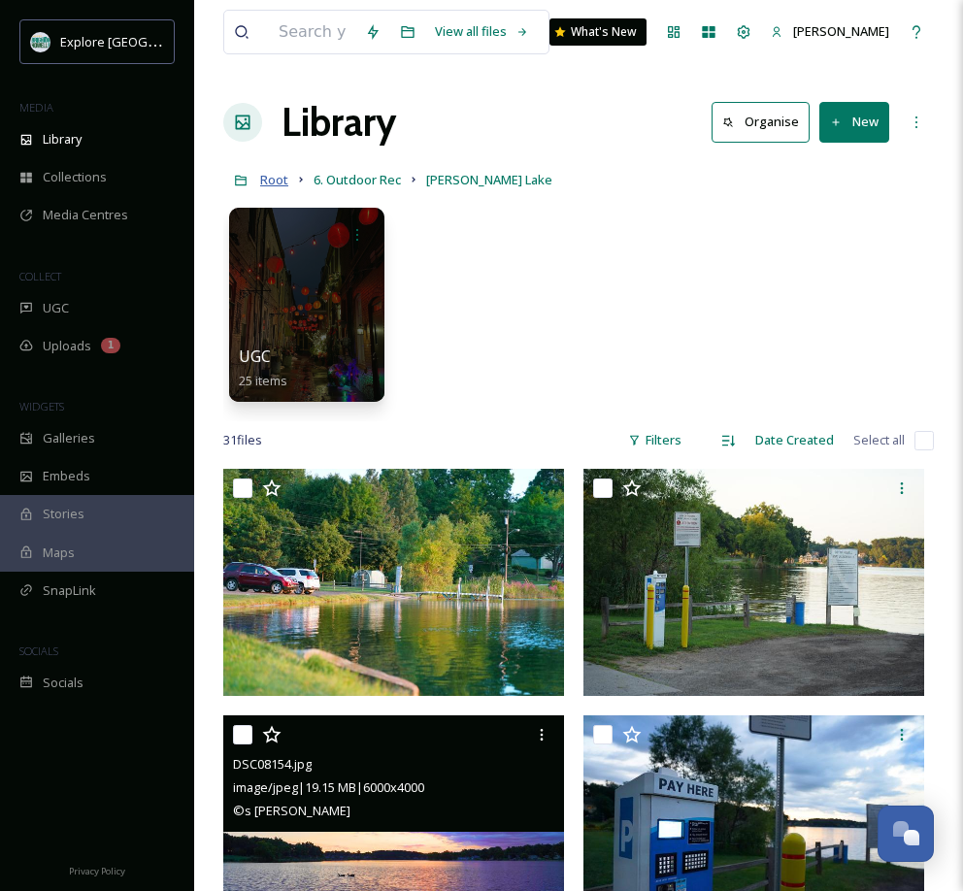
click at [276, 181] on span "Root" at bounding box center [274, 179] width 28 height 17
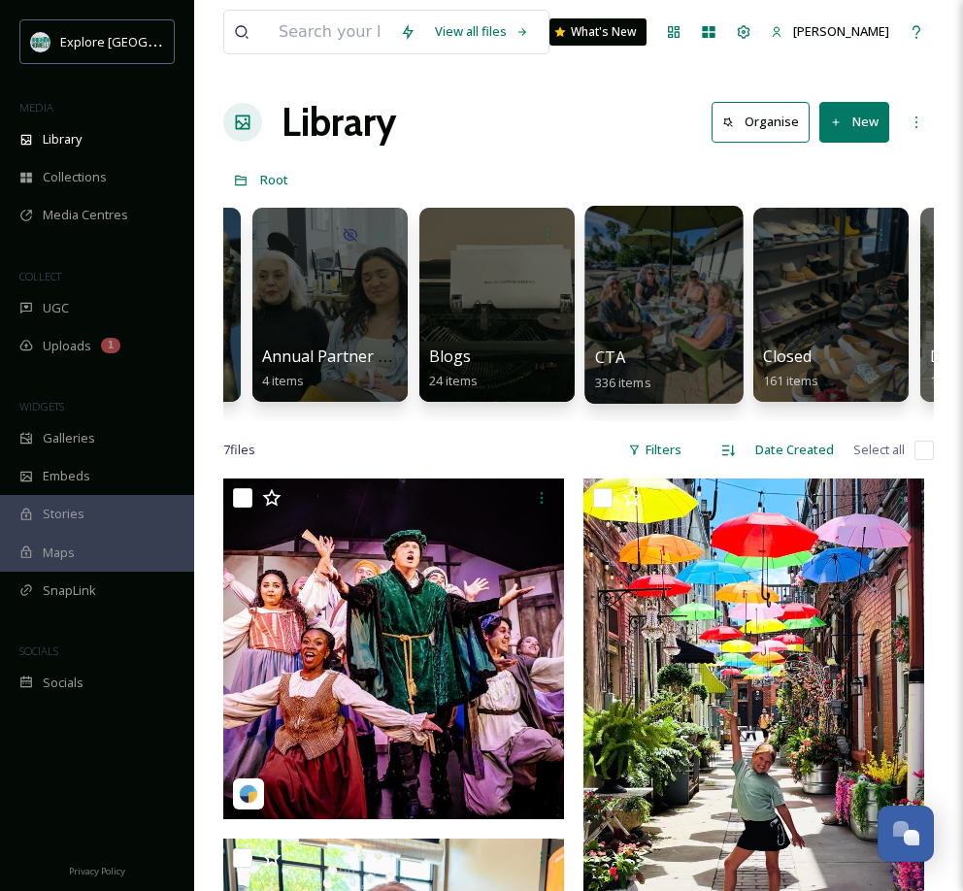
scroll to position [0, 1818]
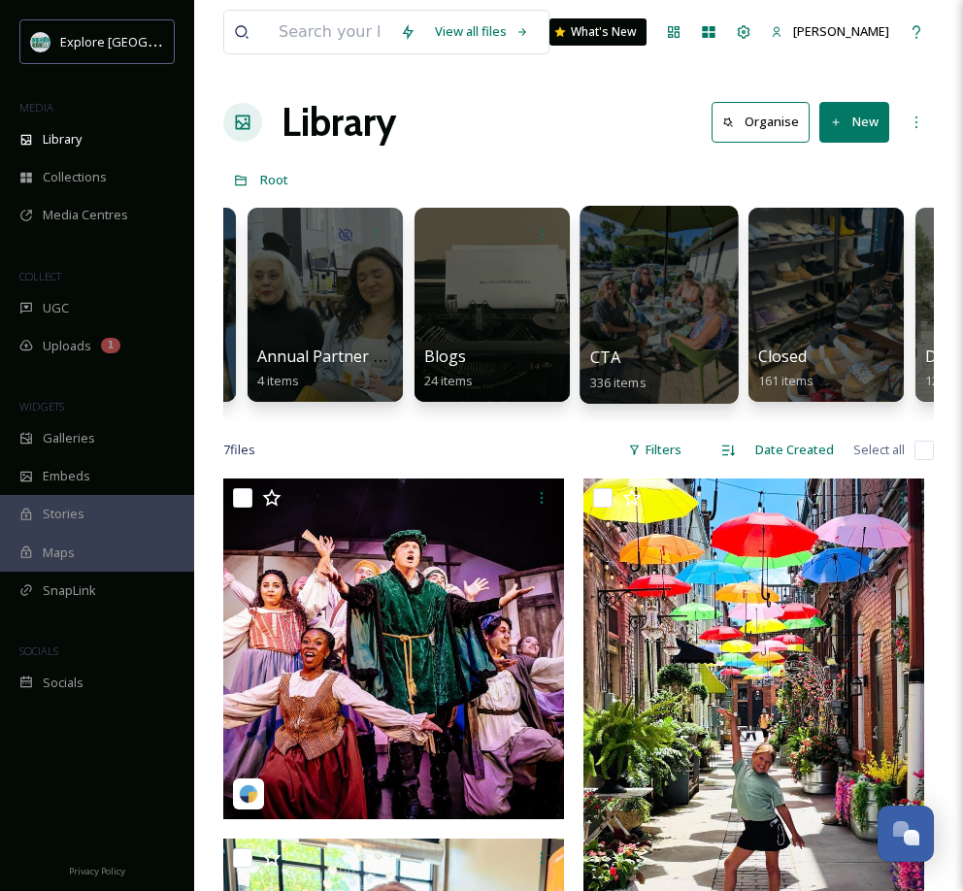
click at [679, 347] on div "CTA 336 items" at bounding box center [659, 370] width 139 height 49
click at [679, 337] on div at bounding box center [658, 305] width 158 height 198
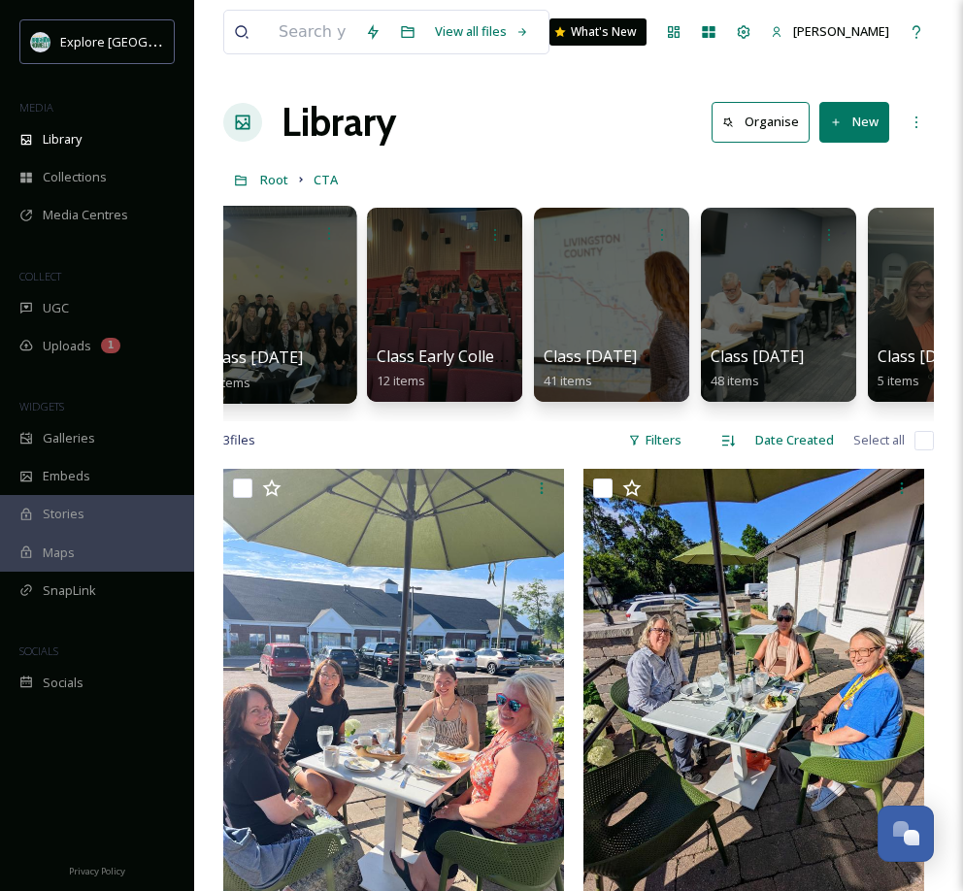
scroll to position [0, 1532]
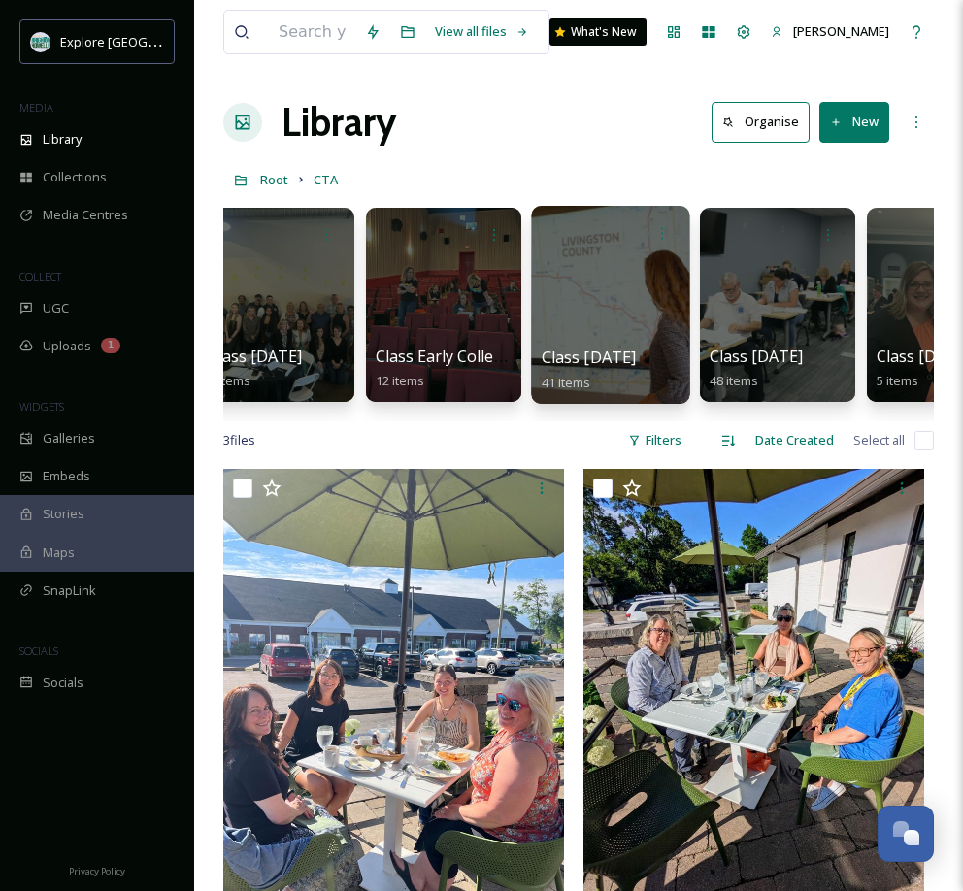
click at [663, 331] on div at bounding box center [610, 305] width 158 height 198
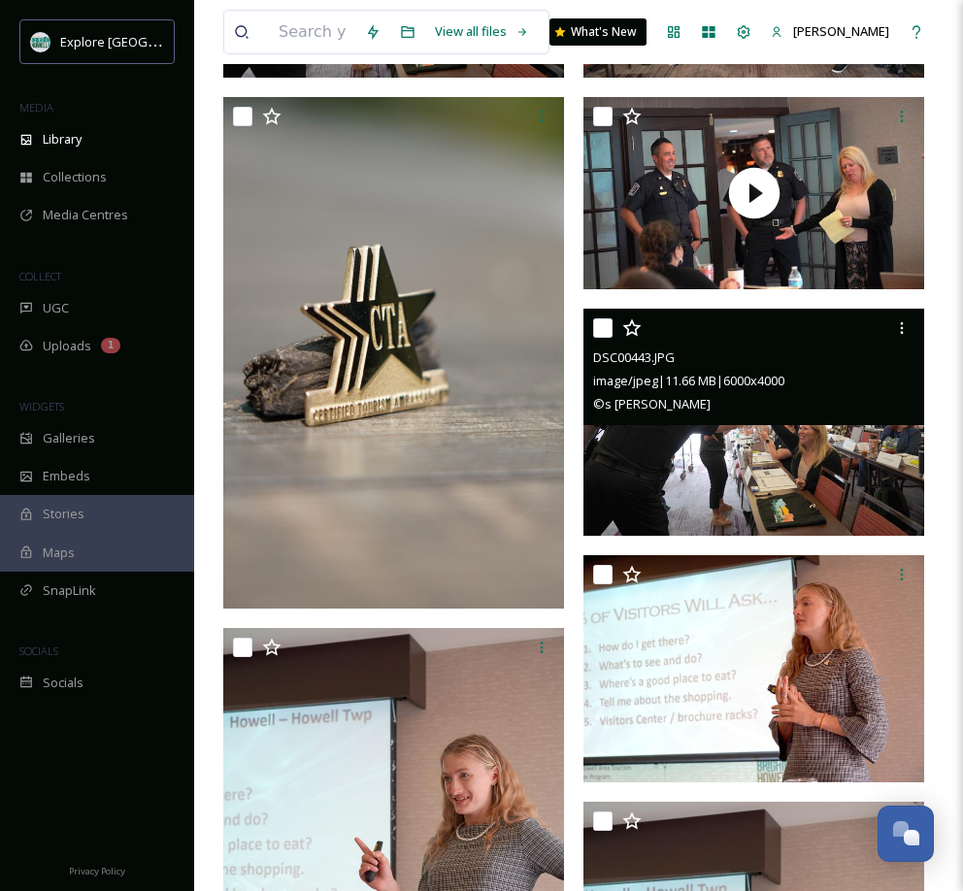
scroll to position [419, 0]
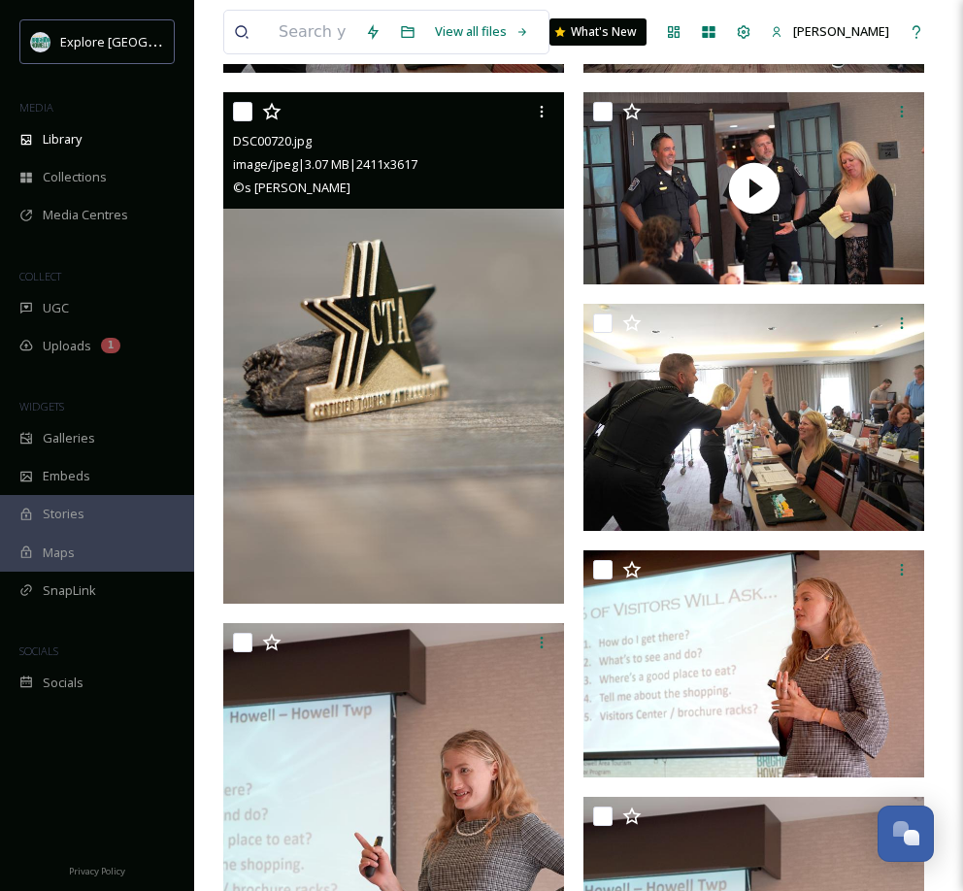
click at [419, 365] on img at bounding box center [393, 347] width 341 height 511
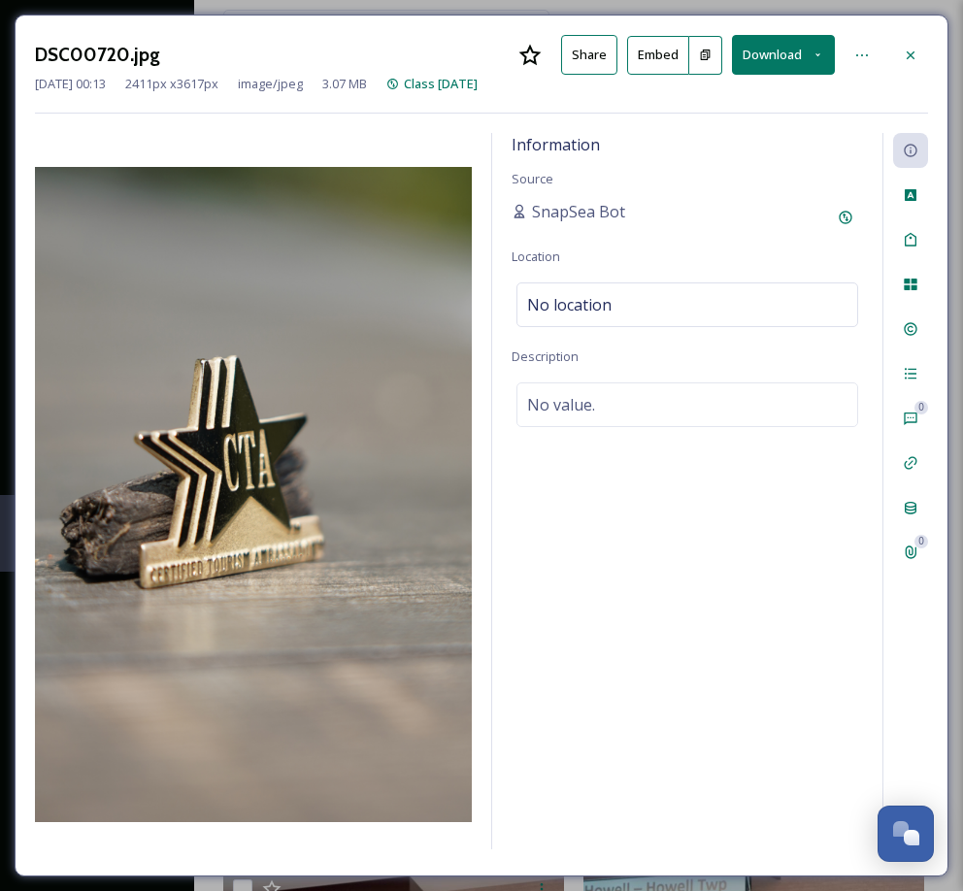
click at [757, 56] on button "Download" at bounding box center [783, 55] width 103 height 40
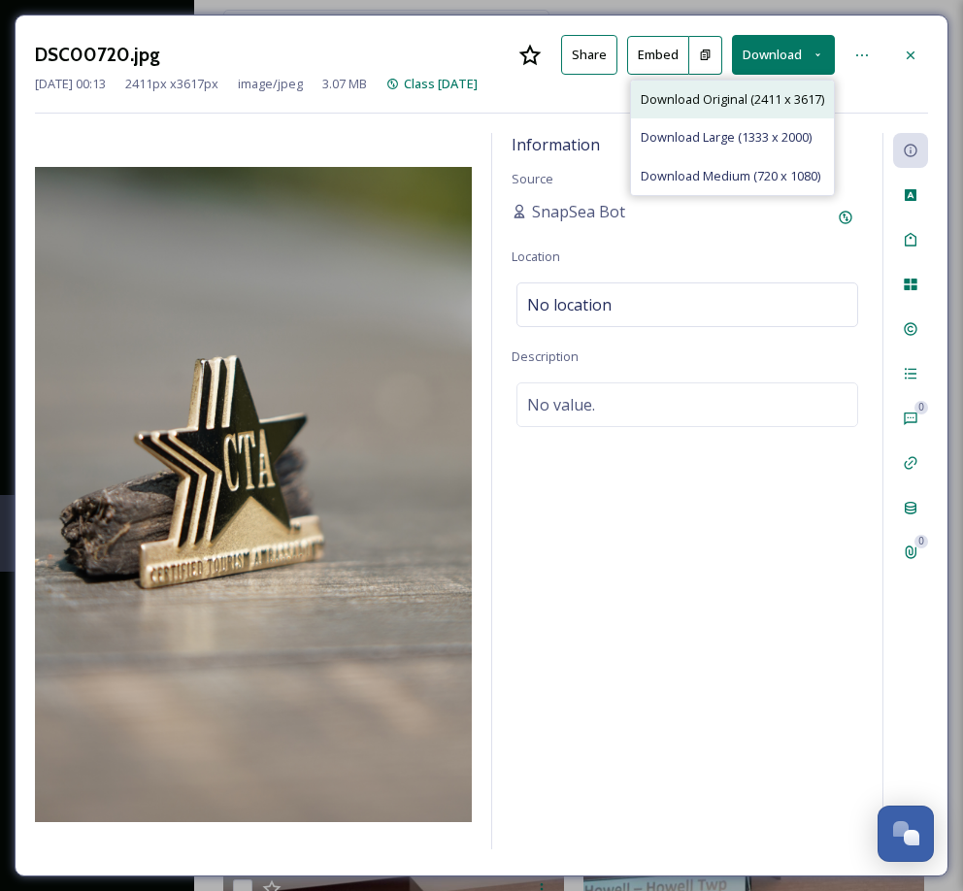
click at [737, 98] on span "Download Original (2411 x 3617)" at bounding box center [732, 99] width 183 height 18
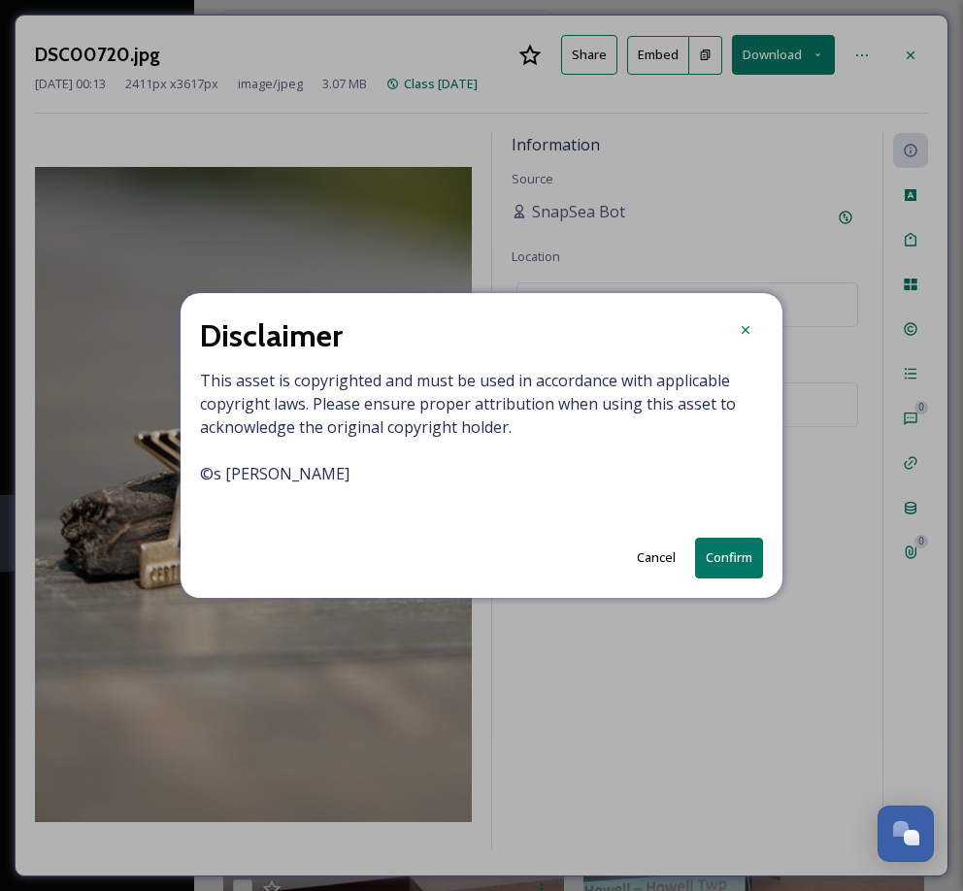
click at [726, 551] on button "Confirm" at bounding box center [729, 558] width 68 height 40
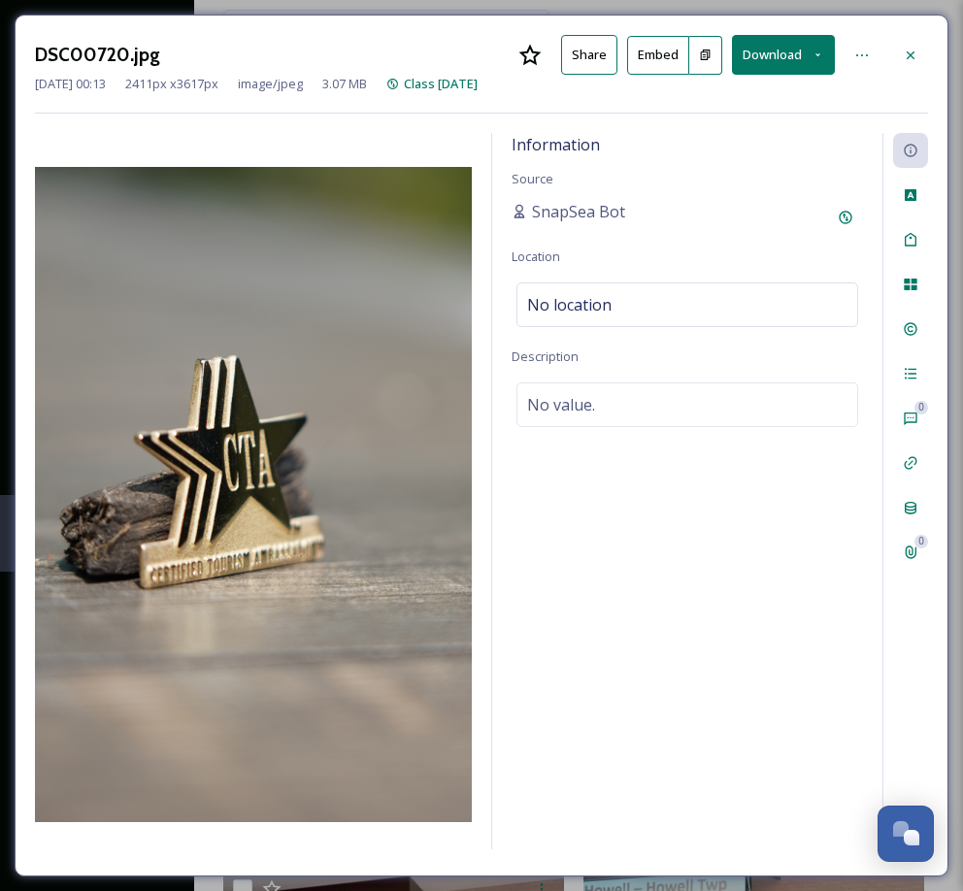
click at [912, 57] on icon at bounding box center [911, 56] width 16 height 16
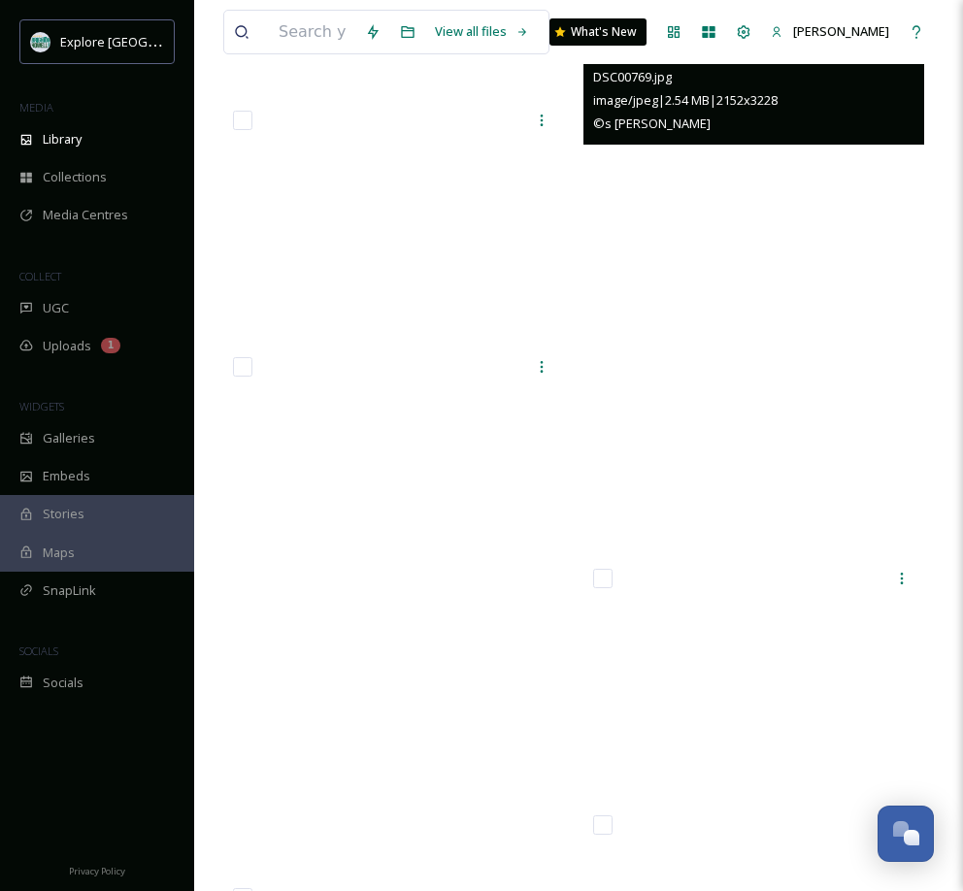
scroll to position [3273, 0]
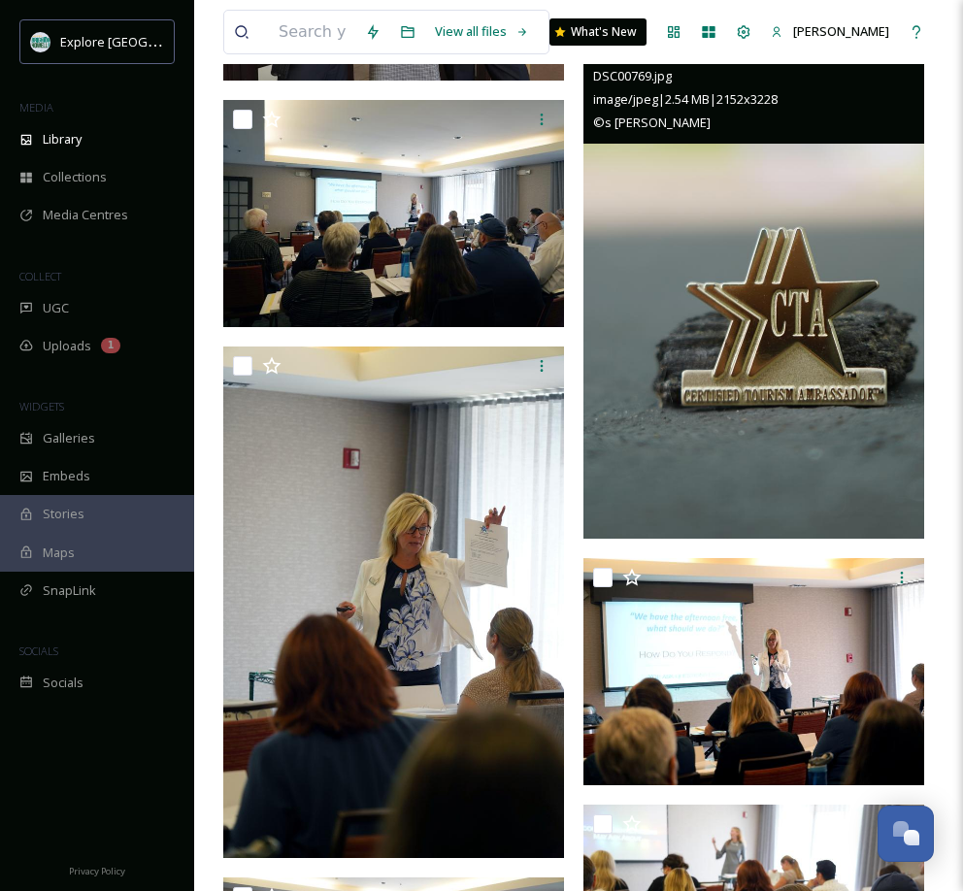
click at [789, 329] on img at bounding box center [753, 282] width 341 height 511
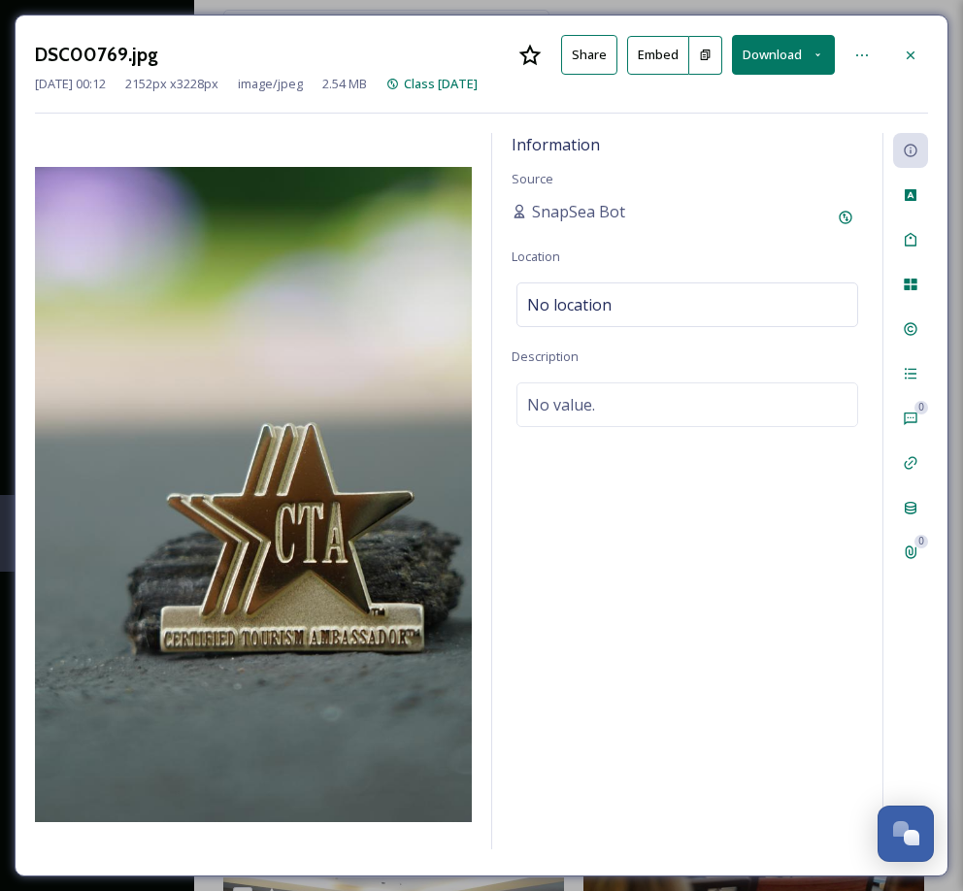
click at [780, 51] on button "Download" at bounding box center [783, 55] width 103 height 40
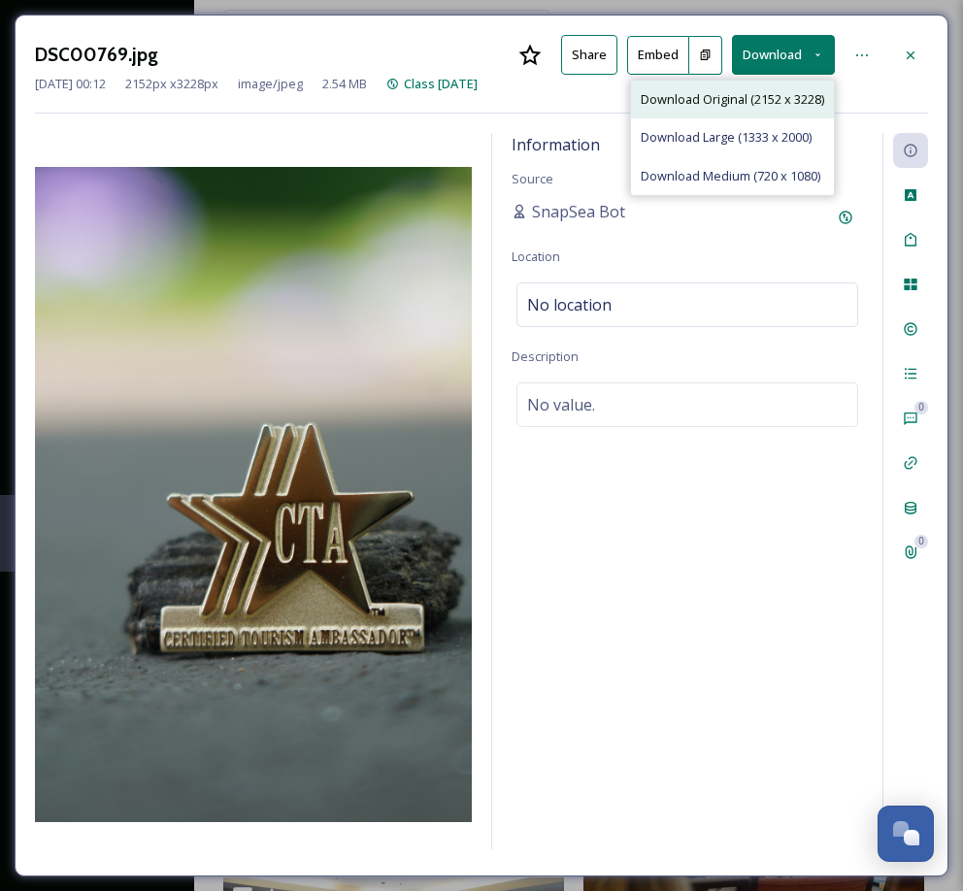
click at [760, 95] on span "Download Original (2152 x 3228)" at bounding box center [732, 99] width 183 height 18
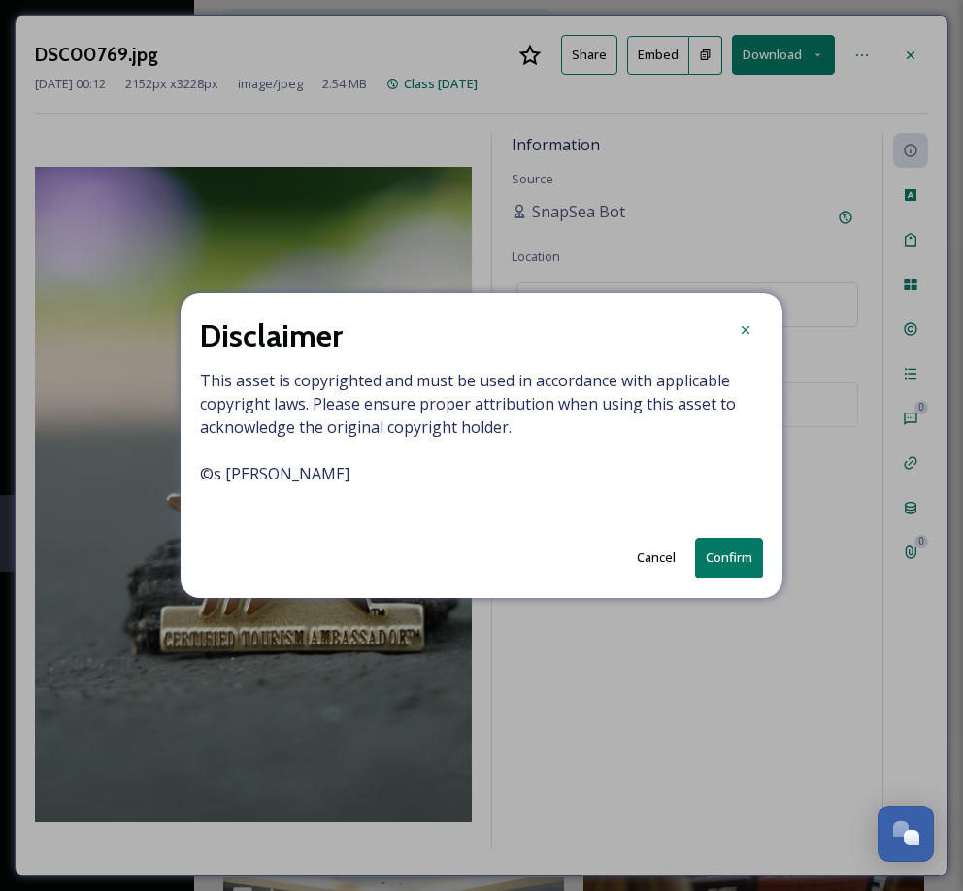
click at [731, 553] on button "Confirm" at bounding box center [729, 558] width 68 height 40
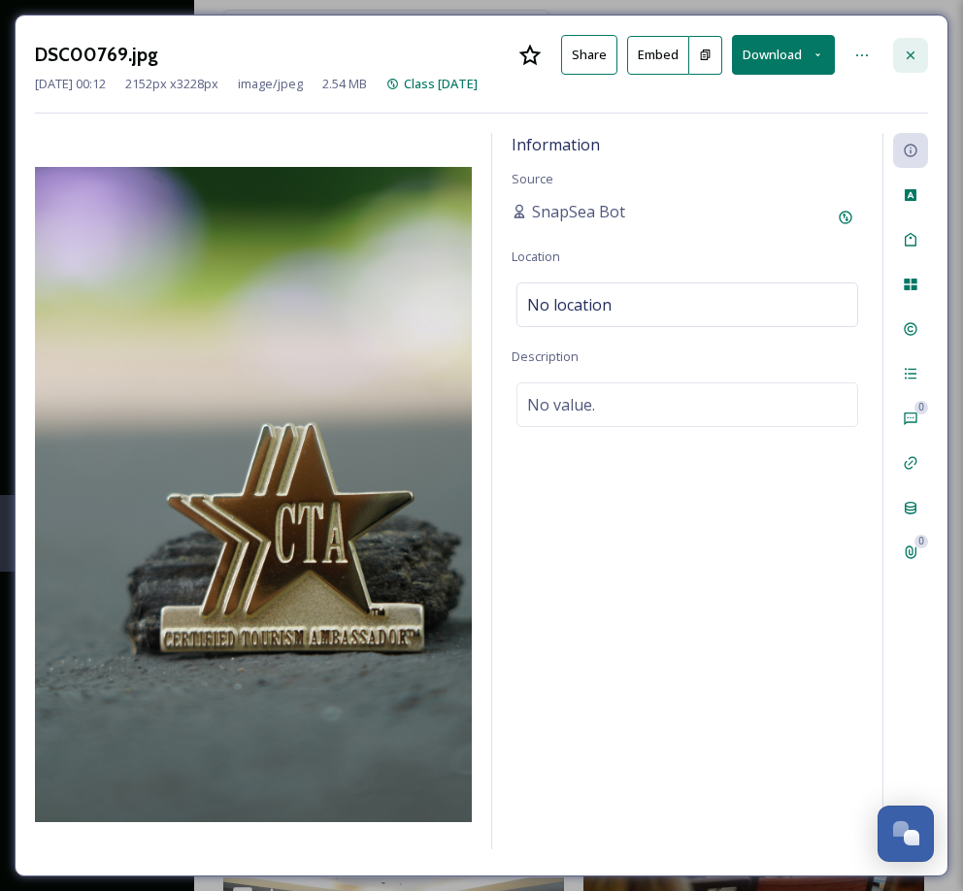
click at [913, 52] on icon at bounding box center [911, 56] width 16 height 16
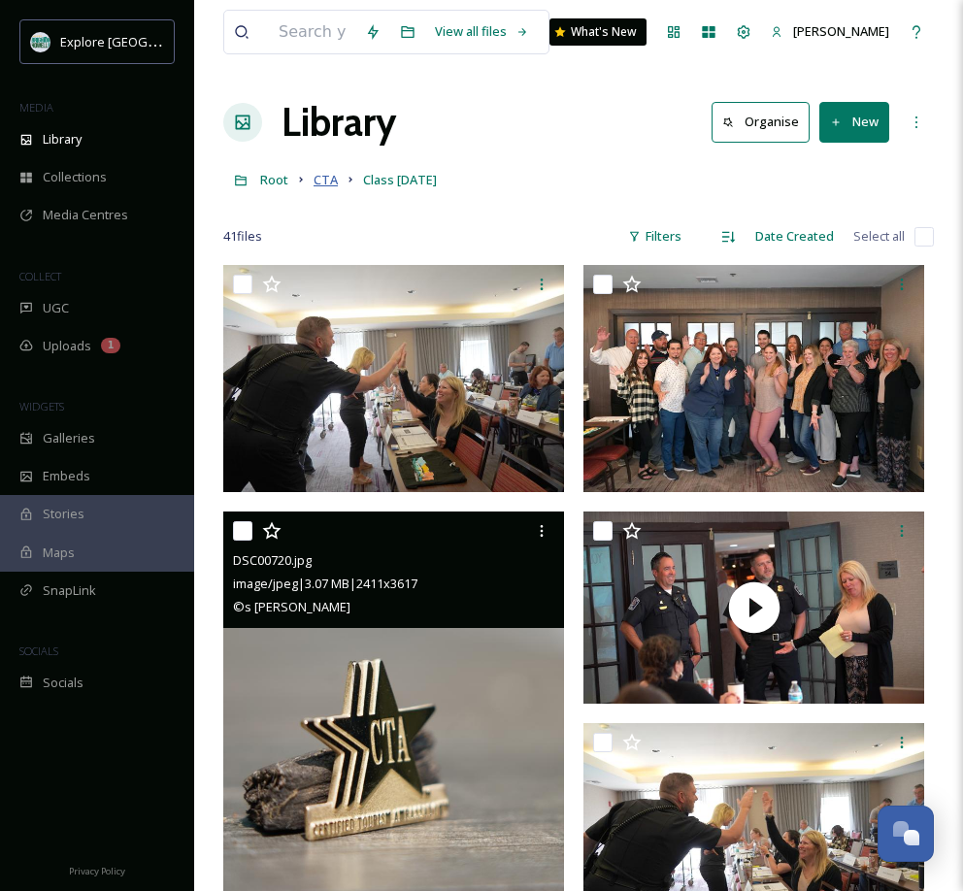
click at [327, 184] on span "CTA" at bounding box center [325, 179] width 24 height 17
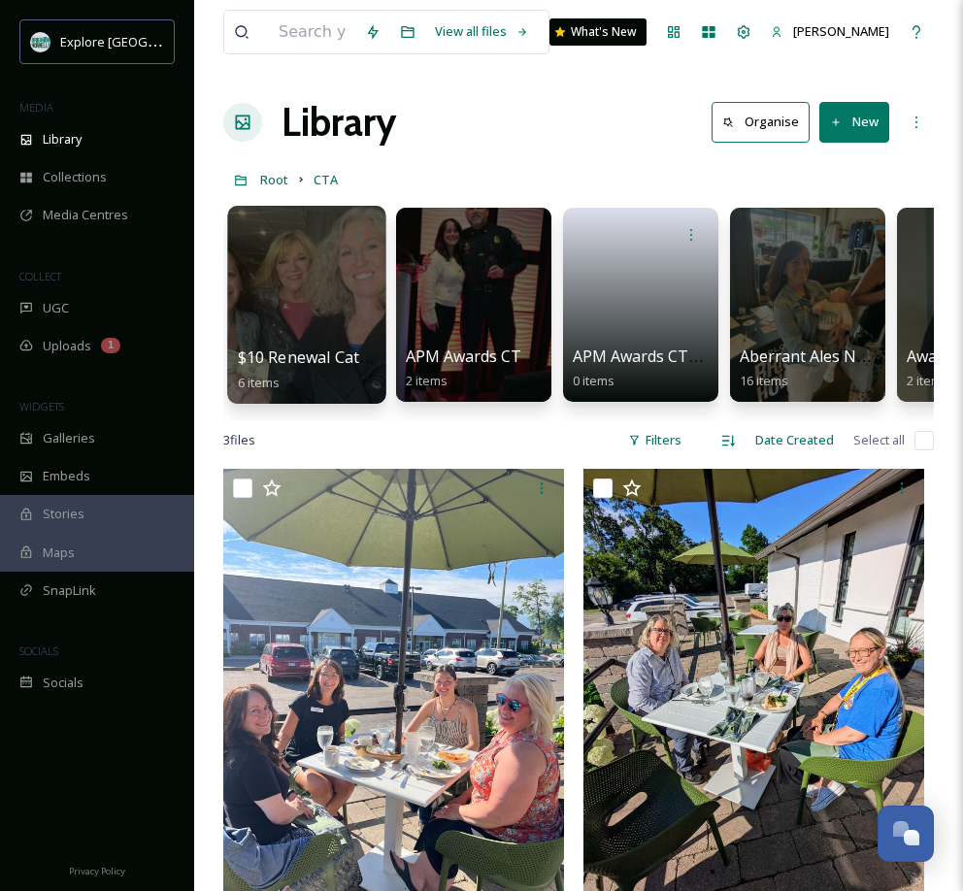
click at [342, 303] on div at bounding box center [306, 305] width 158 height 198
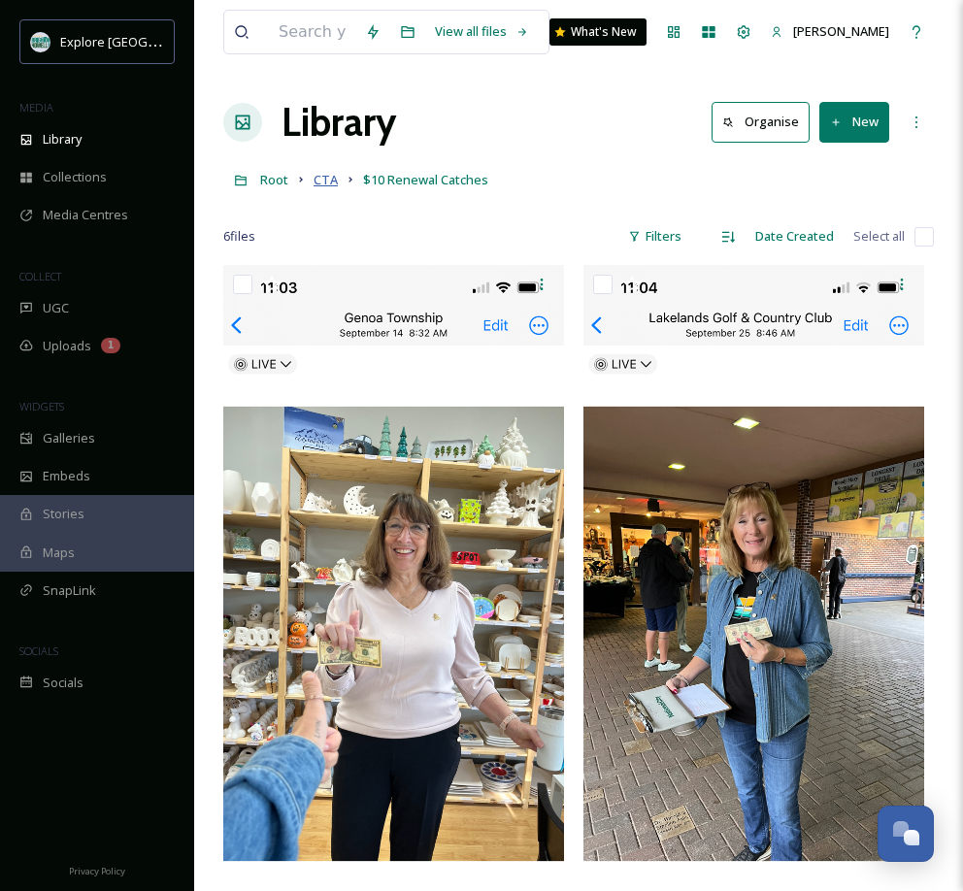
click at [320, 186] on span "CTA" at bounding box center [325, 179] width 24 height 17
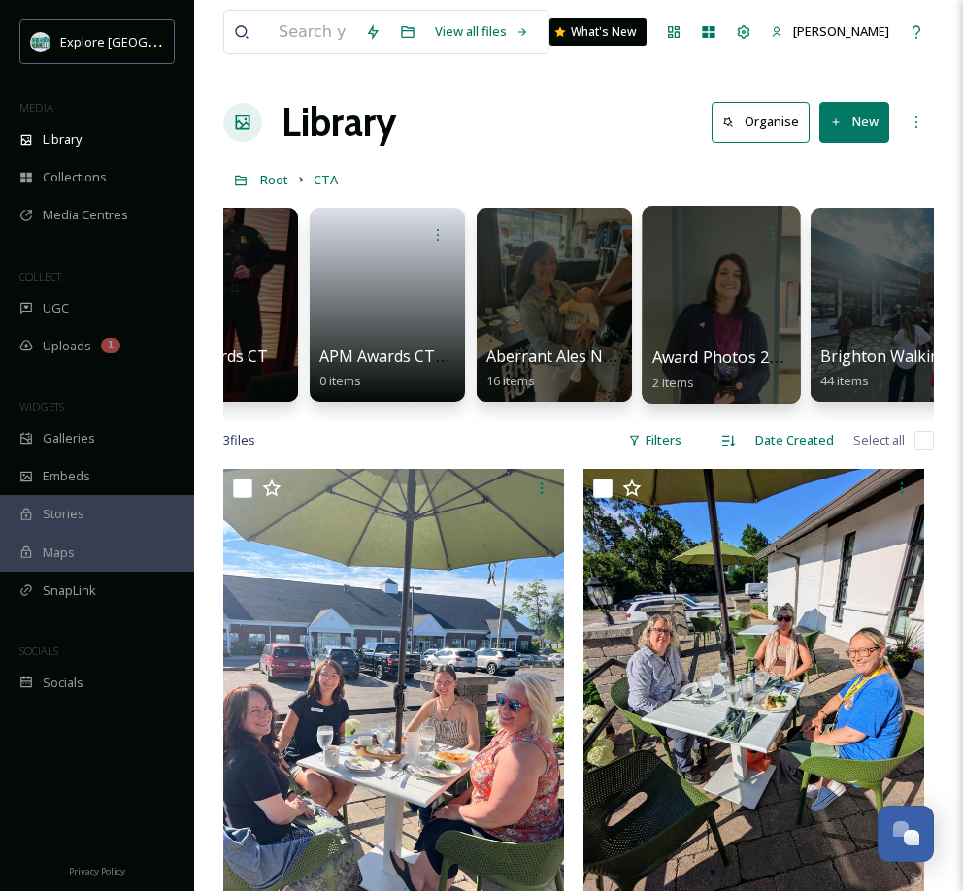
scroll to position [0, 281]
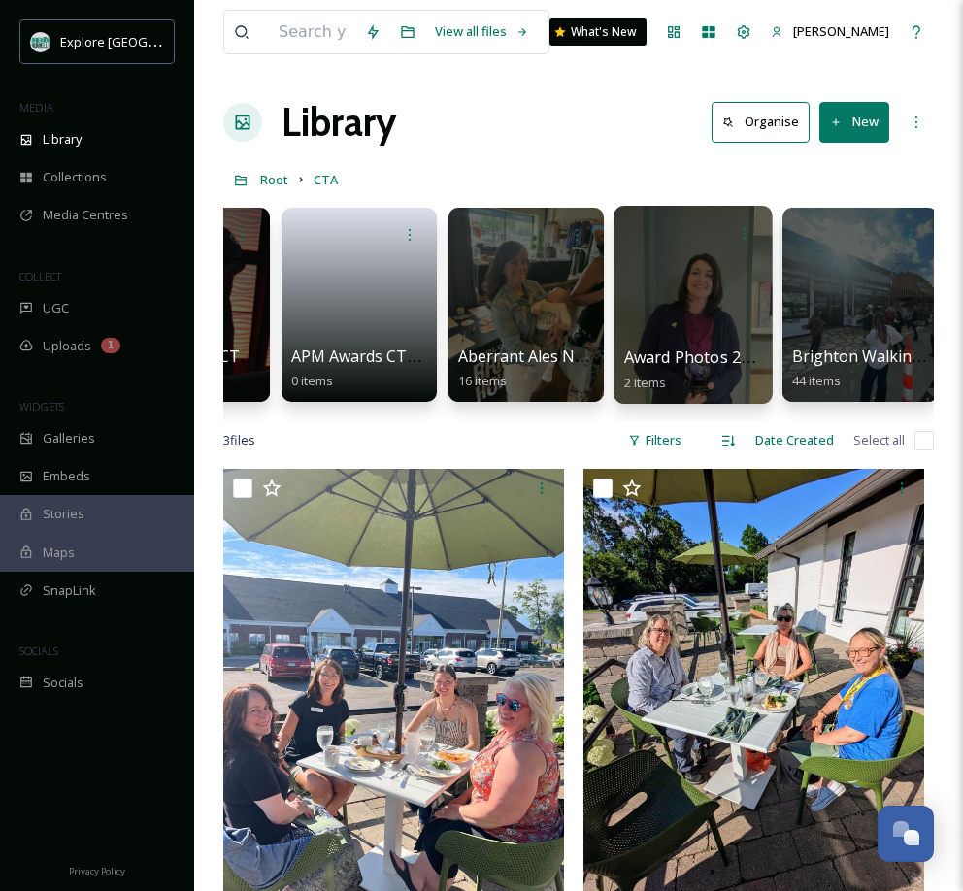
click at [716, 329] on div at bounding box center [692, 305] width 158 height 198
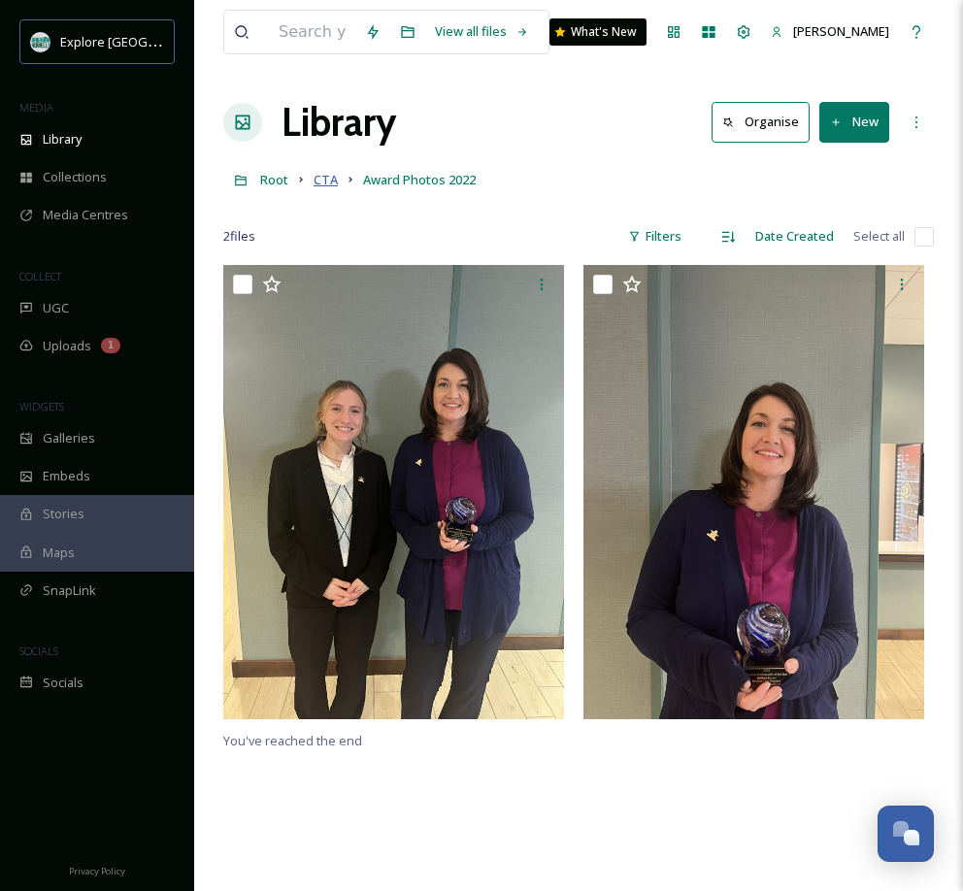
click at [330, 181] on span "CTA" at bounding box center [325, 179] width 24 height 17
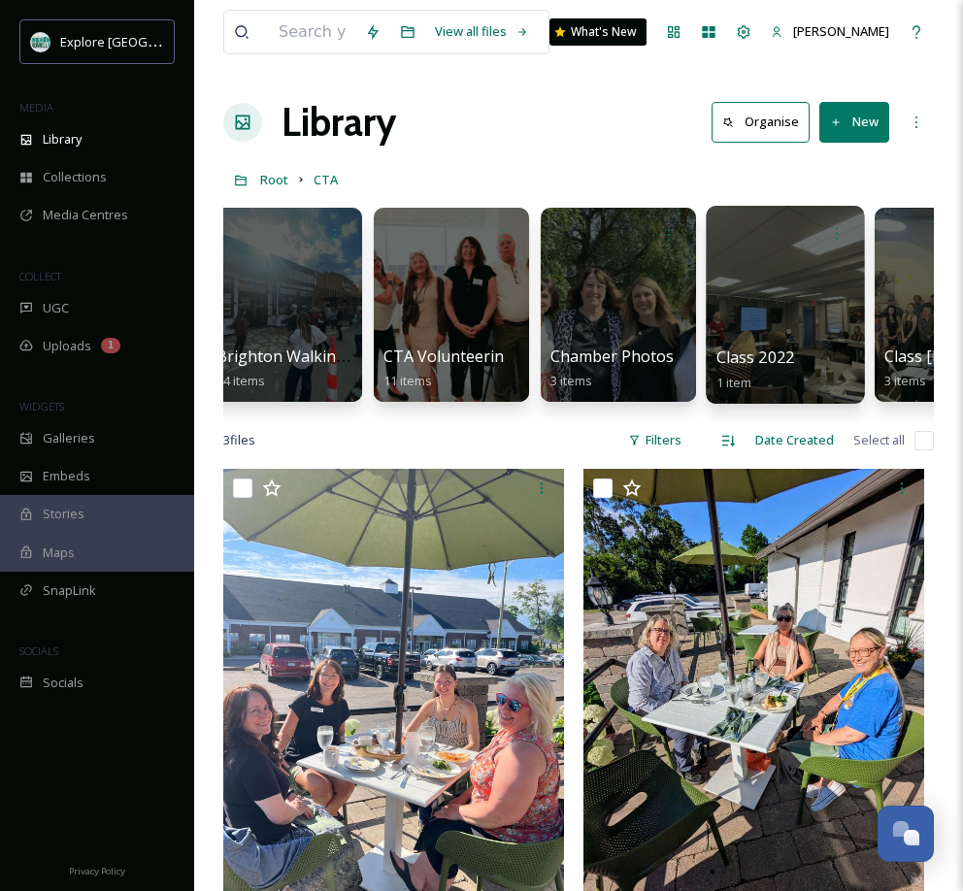
scroll to position [0, 859]
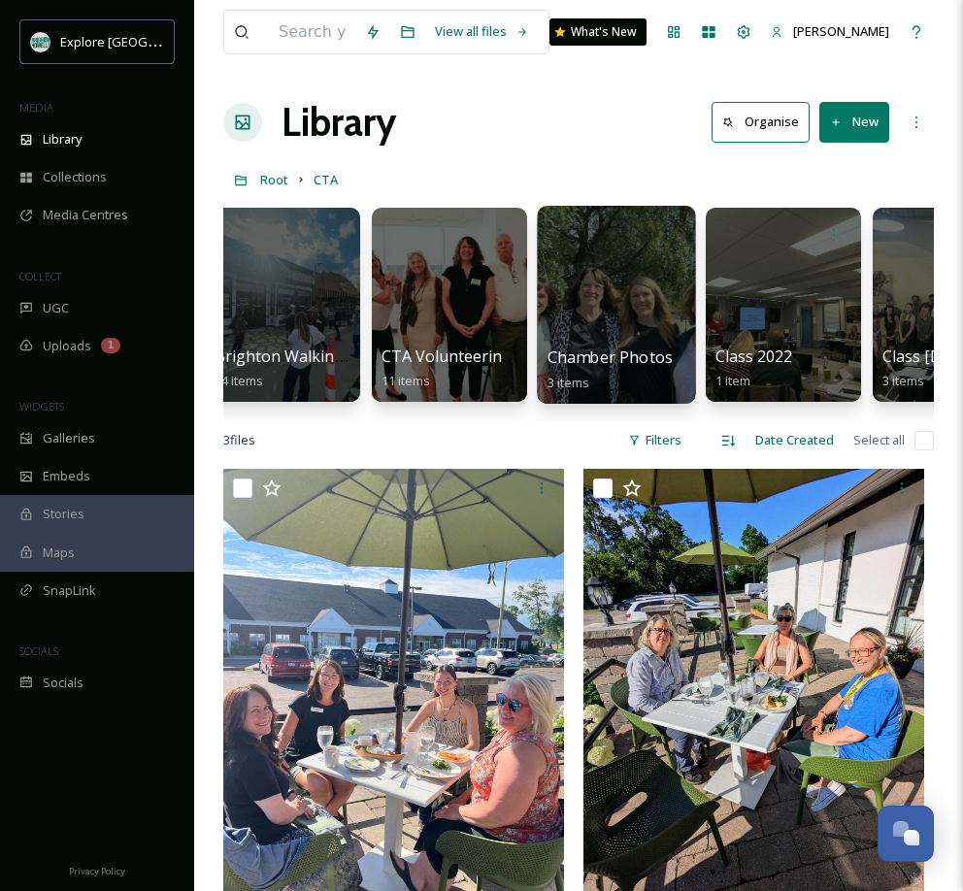
click at [629, 328] on div at bounding box center [616, 305] width 158 height 198
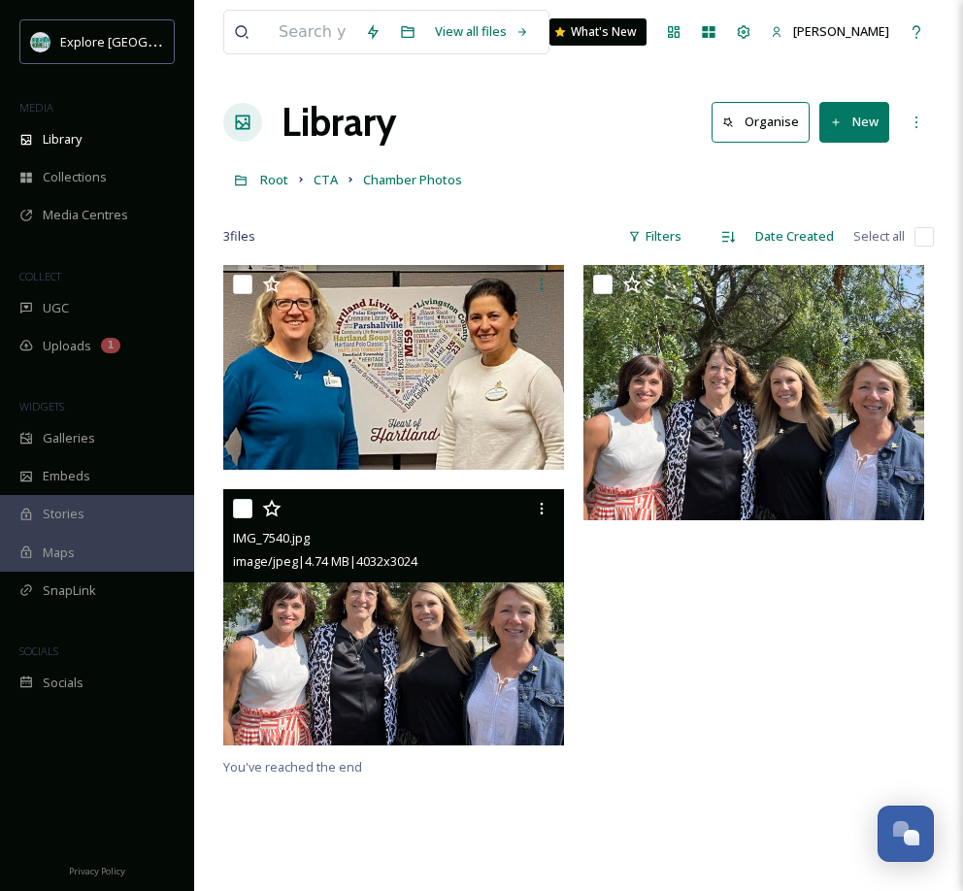
click at [479, 607] on img at bounding box center [393, 616] width 341 height 255
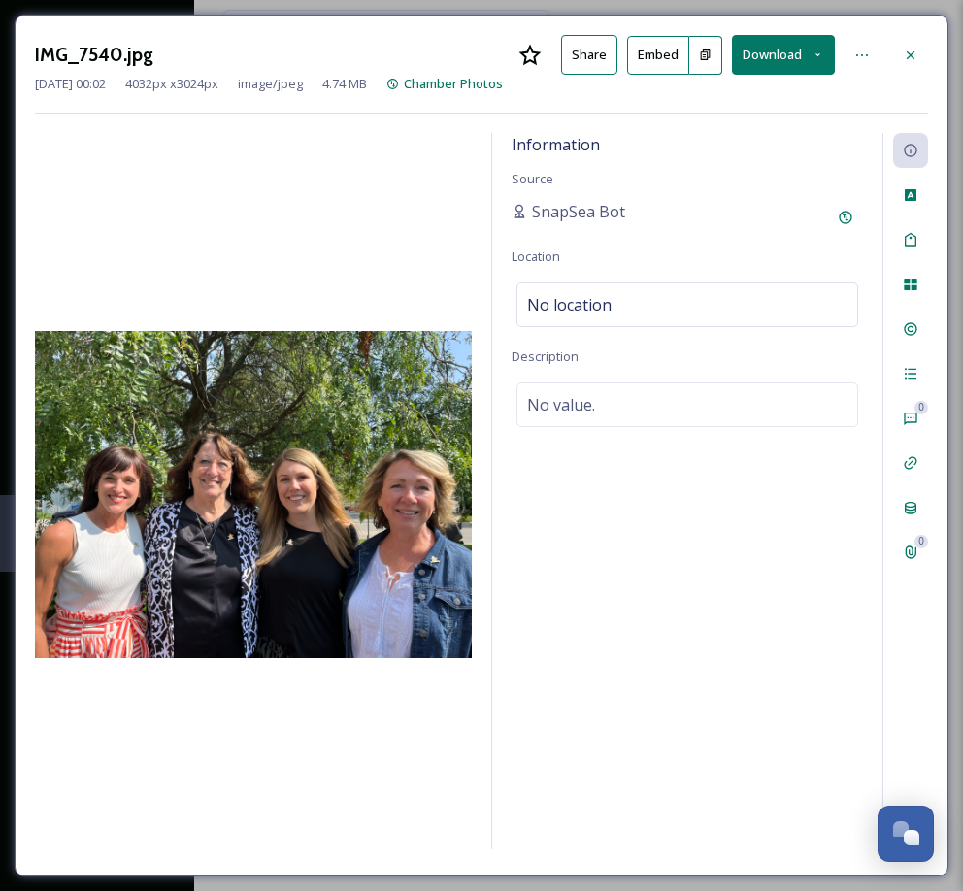
click at [754, 52] on button "Download" at bounding box center [783, 55] width 103 height 40
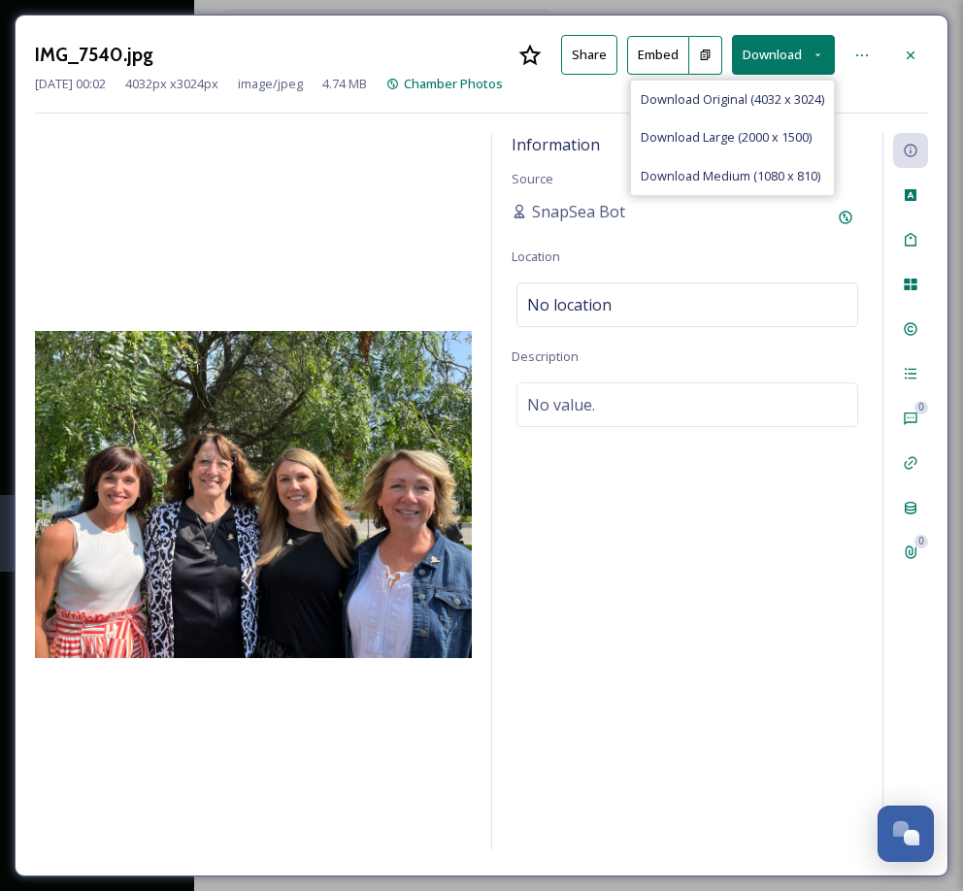
click at [720, 99] on span "Download Original (4032 x 3024)" at bounding box center [732, 99] width 183 height 18
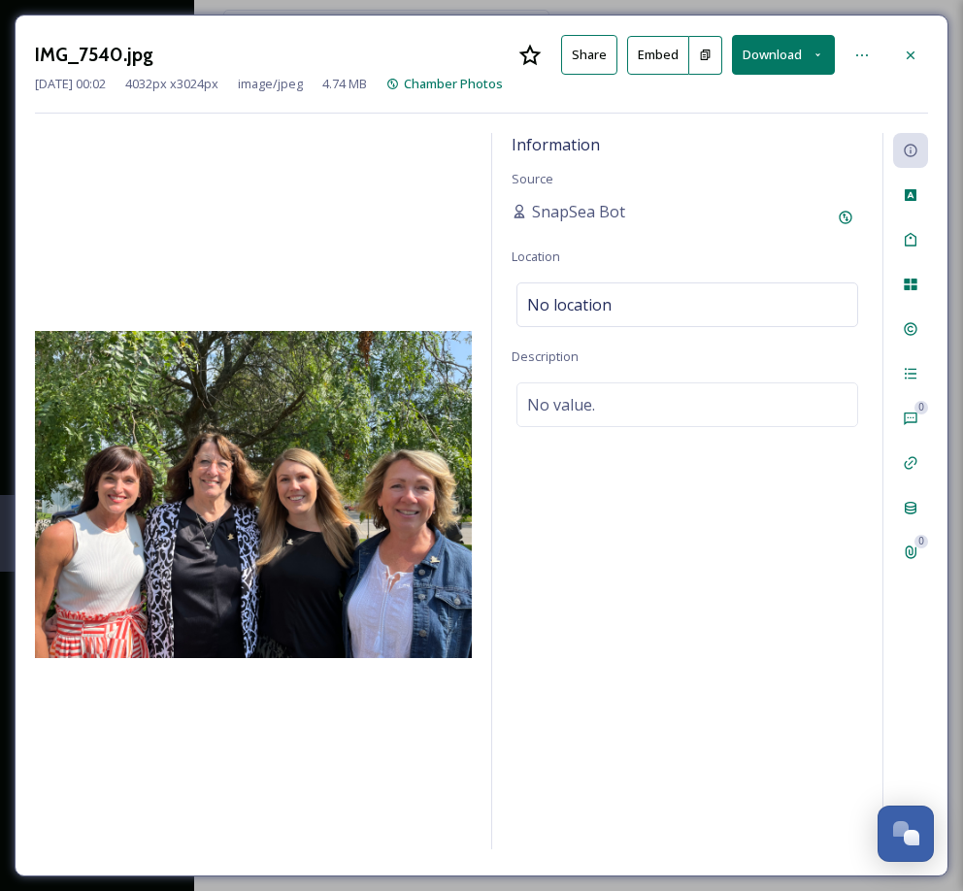
click at [910, 55] on icon at bounding box center [911, 56] width 16 height 16
